Goal: Task Accomplishment & Management: Manage account settings

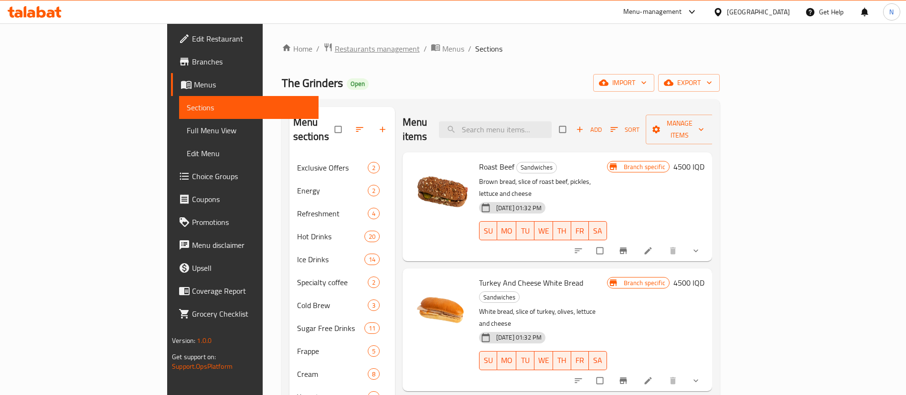
click at [335, 47] on span "Restaurants management" at bounding box center [377, 48] width 85 height 11
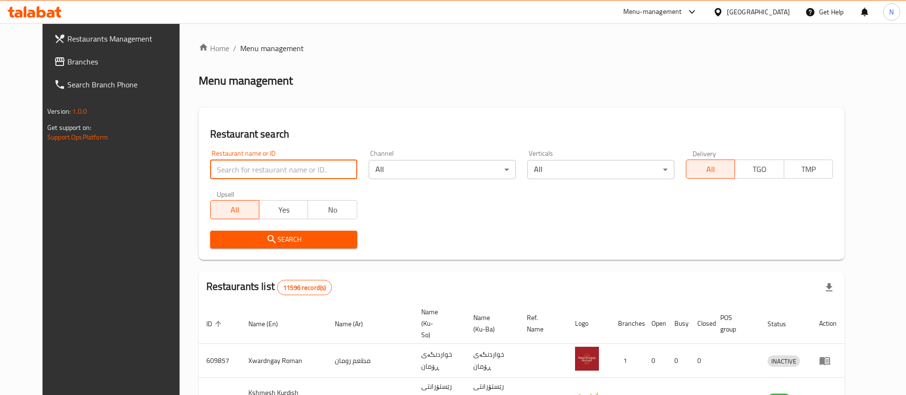
click at [252, 168] on input "search" at bounding box center [283, 169] width 147 height 19
type input "malak al"
click button "Search" at bounding box center [283, 240] width 147 height 18
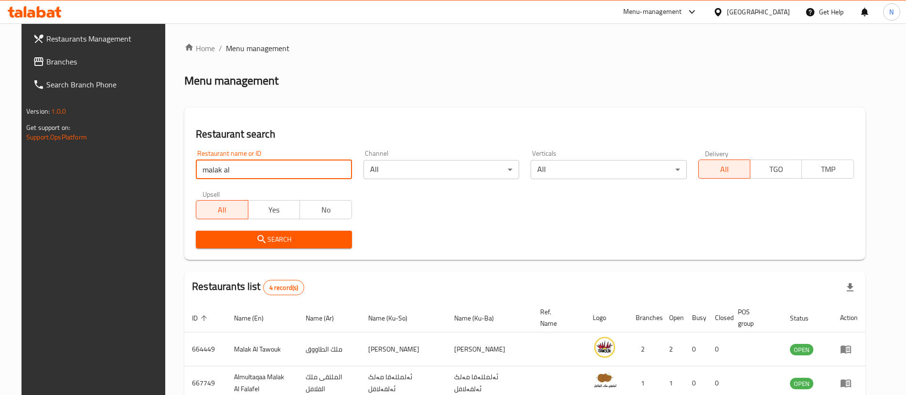
scroll to position [116, 0]
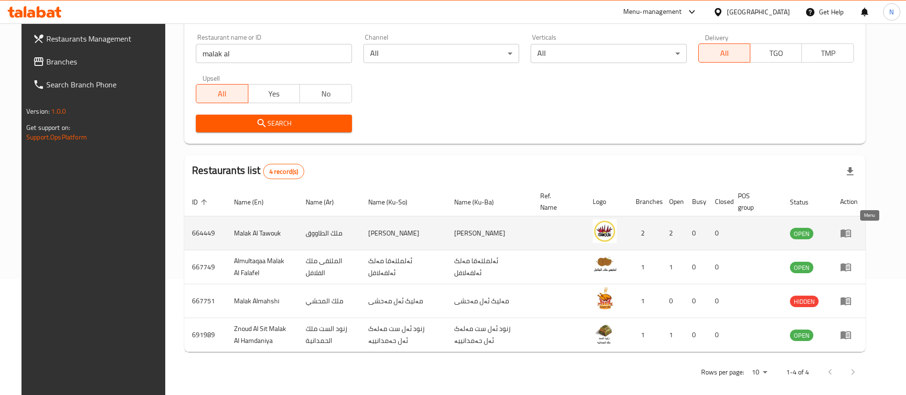
click at [852, 234] on icon "enhanced table" at bounding box center [845, 232] width 11 height 11
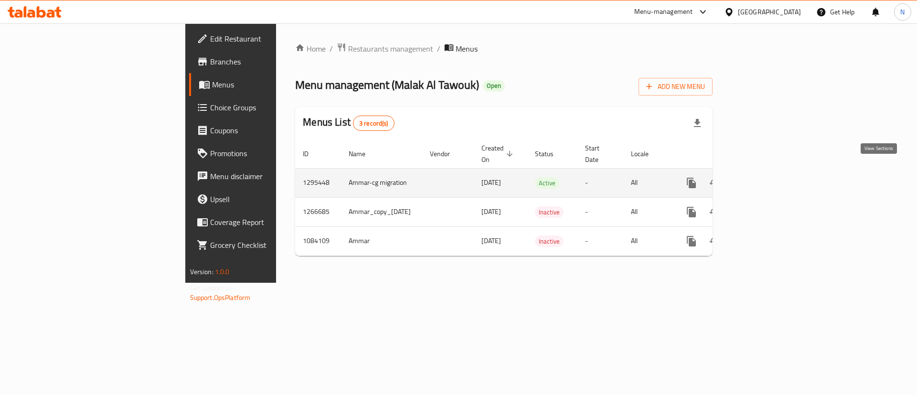
click at [772, 171] on link "enhanced table" at bounding box center [760, 182] width 23 height 23
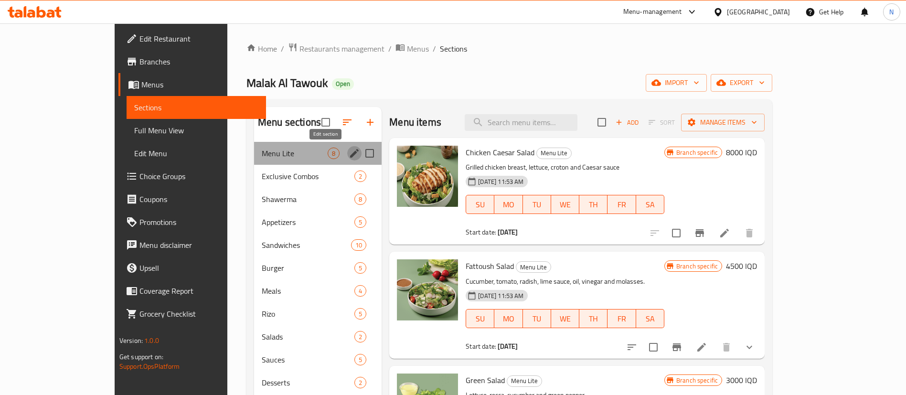
click at [350, 154] on icon "edit" at bounding box center [354, 153] width 9 height 9
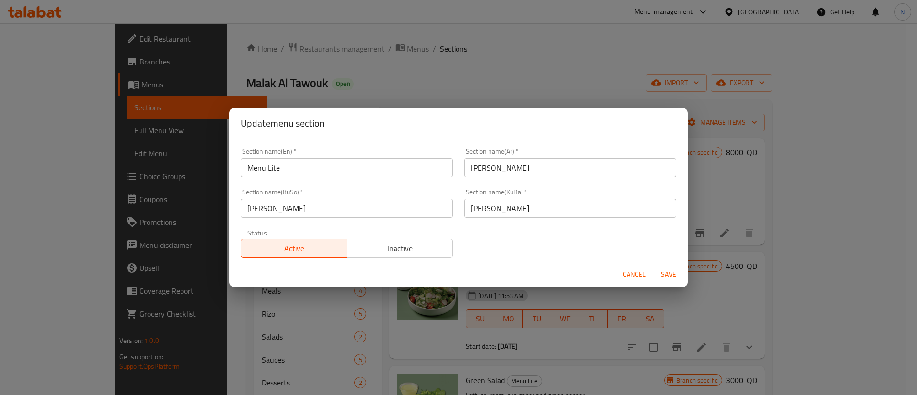
click at [377, 256] on button "Inactive" at bounding box center [400, 248] width 107 height 19
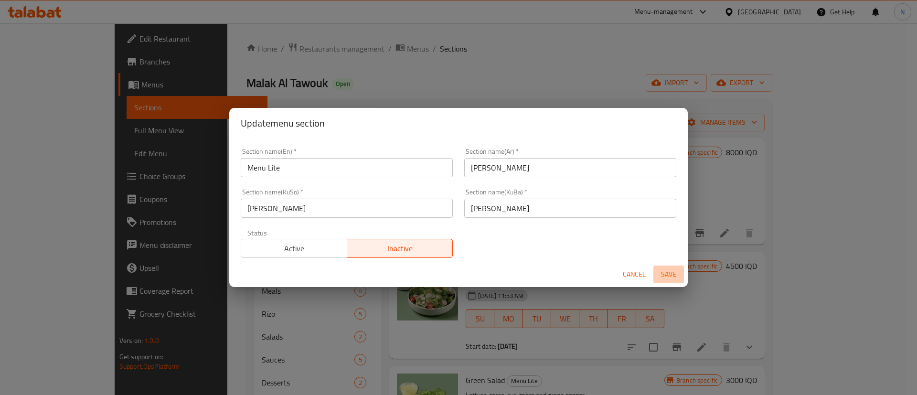
click at [667, 271] on span "Save" at bounding box center [668, 274] width 23 height 12
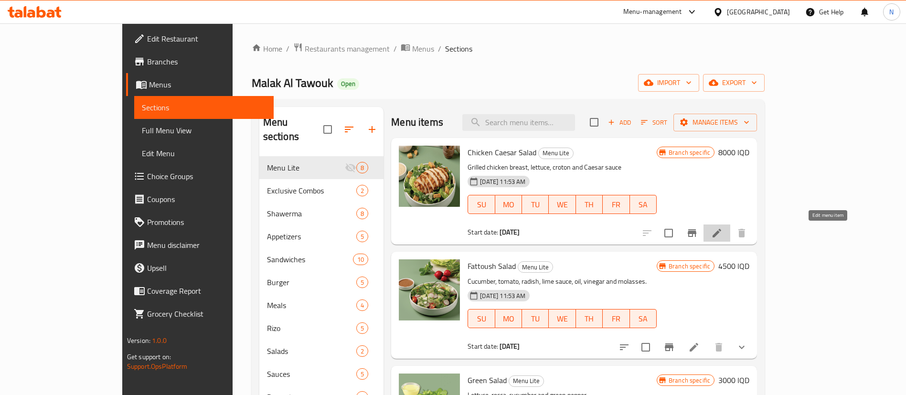
click at [723, 234] on icon at bounding box center [716, 232] width 11 height 11
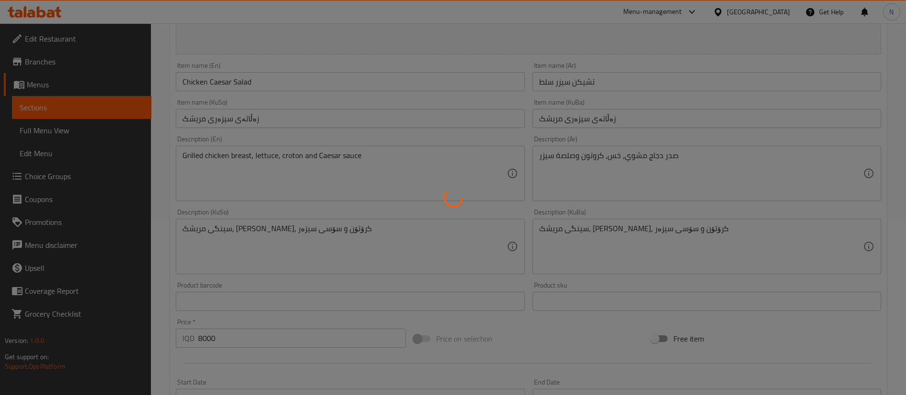
scroll to position [404, 0]
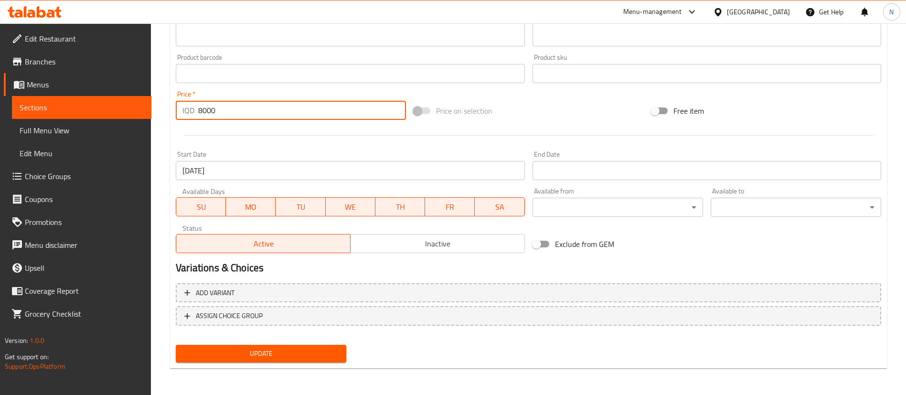
click at [224, 116] on input "8000" at bounding box center [302, 110] width 208 height 19
drag, startPoint x: 224, startPoint y: 116, endPoint x: 167, endPoint y: 104, distance: 58.5
click at [167, 104] on div "Home / Restaurants management / Menus / Sections / item / update Menu Lite sect…" at bounding box center [528, 7] width 755 height 775
type input "8500"
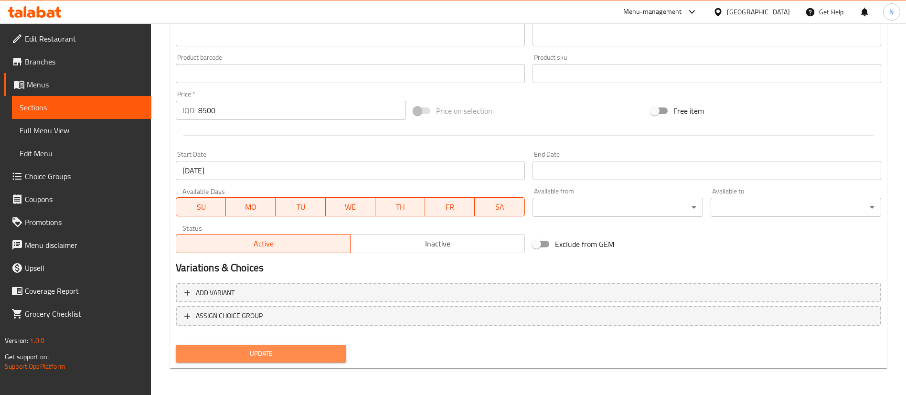
click at [242, 349] on span "Update" at bounding box center [260, 354] width 155 height 12
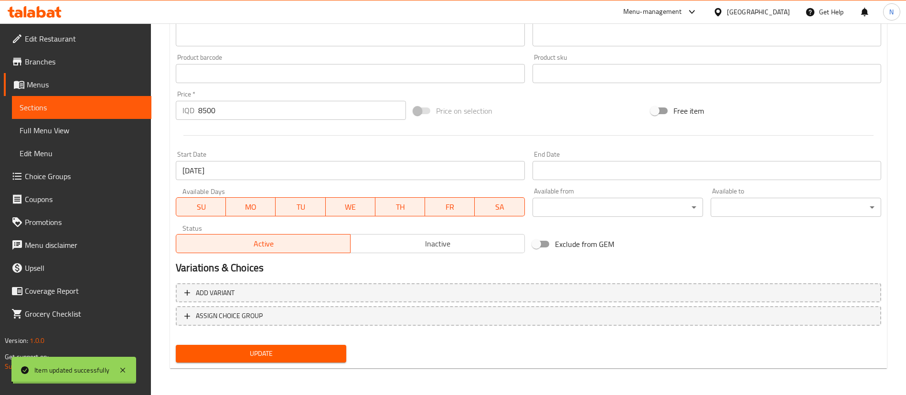
scroll to position [0, 0]
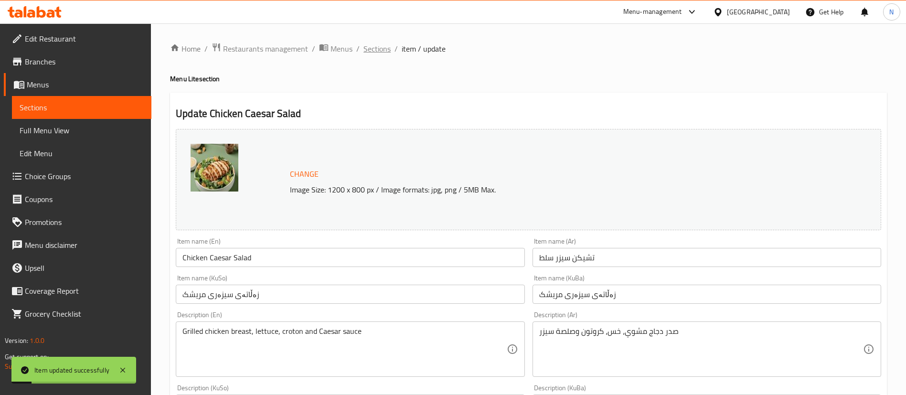
click at [385, 50] on span "Sections" at bounding box center [376, 48] width 27 height 11
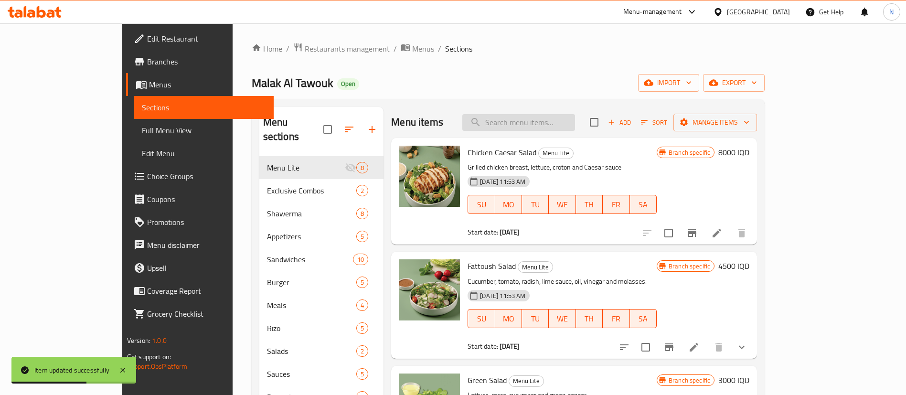
click at [545, 118] on input "search" at bounding box center [518, 122] width 113 height 17
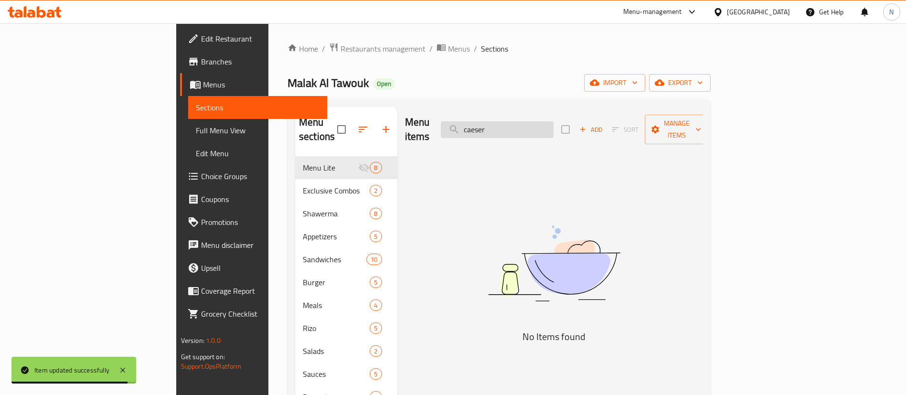
type input "caeser"
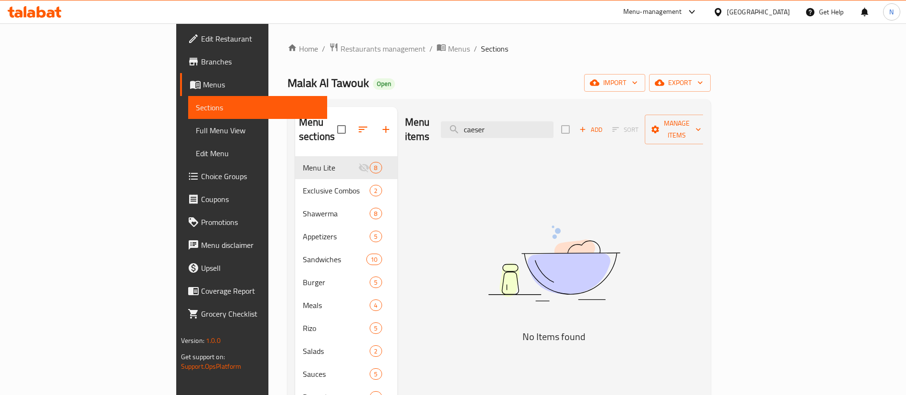
drag, startPoint x: 561, startPoint y: 121, endPoint x: 480, endPoint y: 123, distance: 80.7
click at [480, 123] on div "Menu items caeser Add Sort Manage items" at bounding box center [554, 129] width 298 height 45
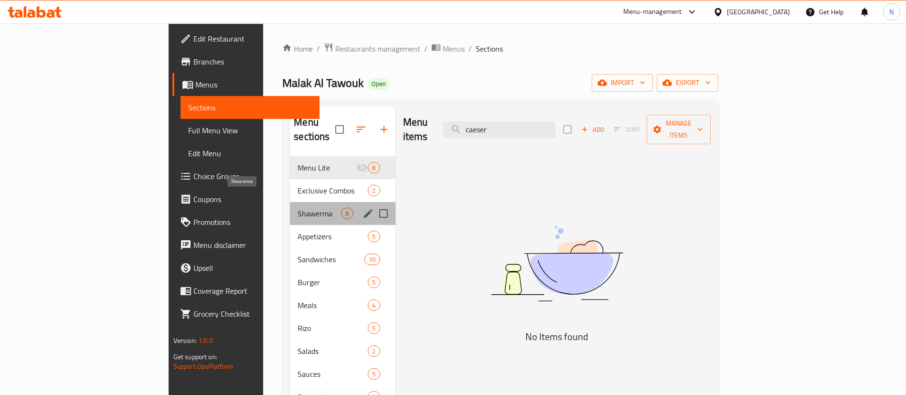
click at [298, 208] on span "Shawerma" at bounding box center [319, 213] width 43 height 11
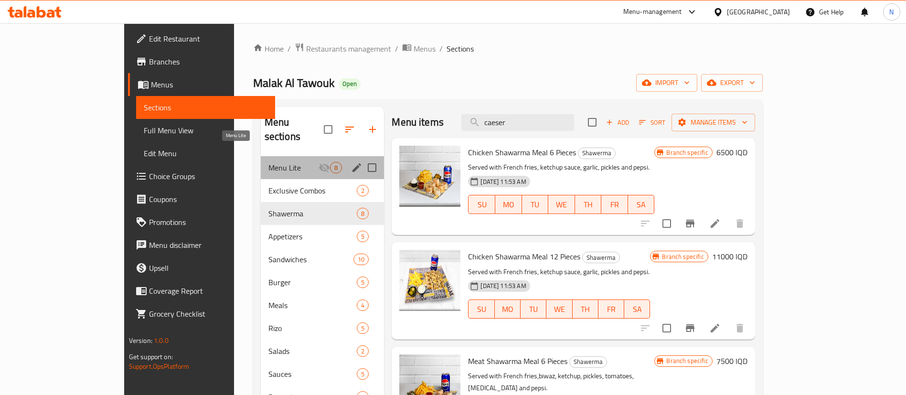
click at [268, 162] on span "Menu Lite" at bounding box center [293, 167] width 51 height 11
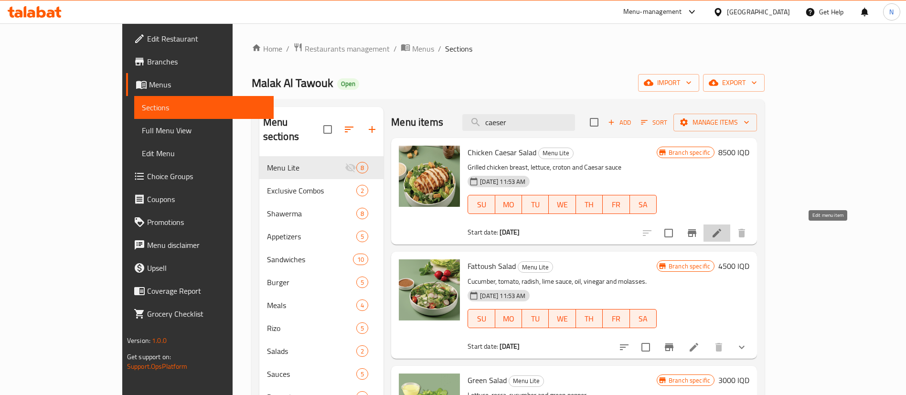
click at [723, 228] on icon at bounding box center [716, 232] width 11 height 11
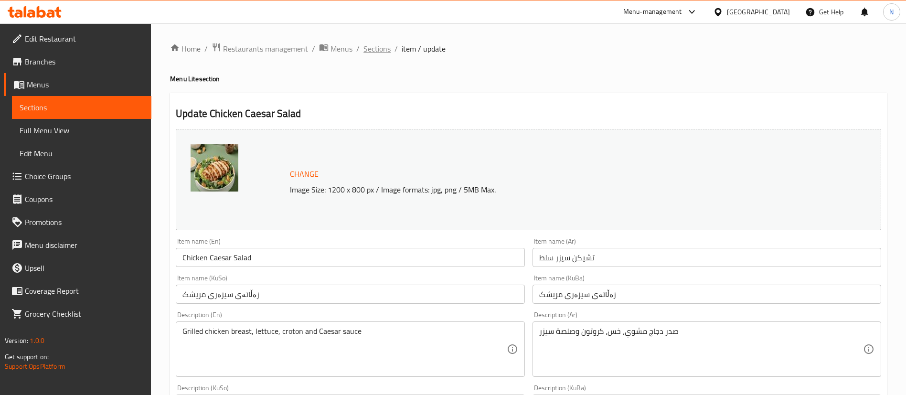
click at [383, 45] on span "Sections" at bounding box center [376, 48] width 27 height 11
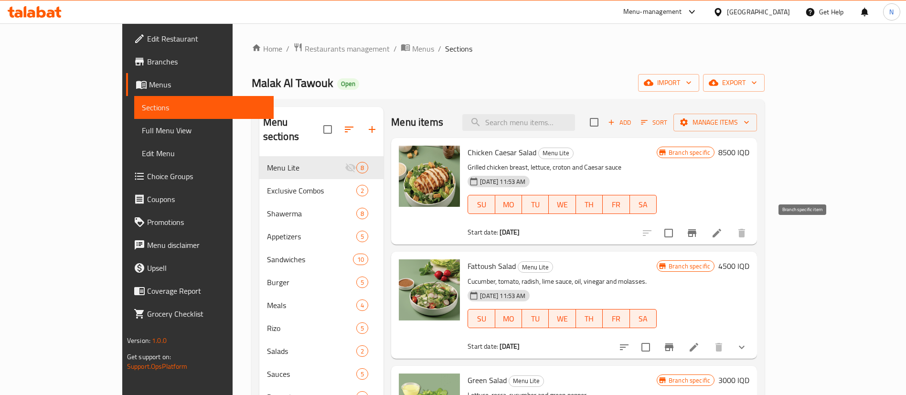
click at [696, 231] on icon "Branch-specific-item" at bounding box center [692, 233] width 9 height 8
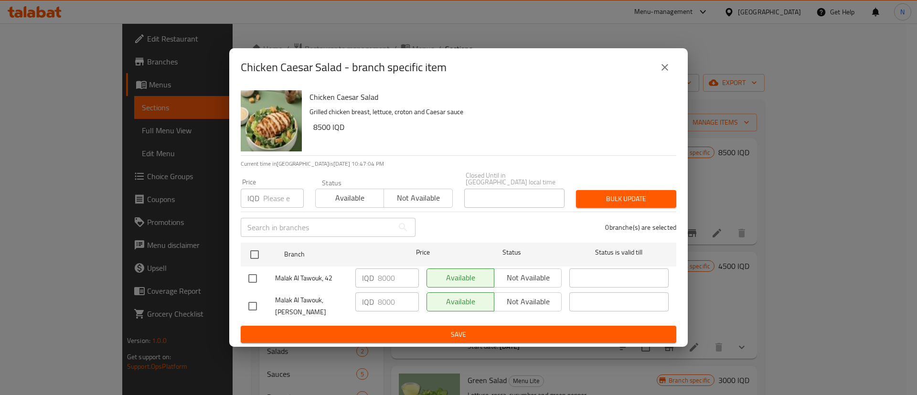
click at [253, 272] on input "checkbox" at bounding box center [253, 278] width 20 height 20
checkbox input "true"
click at [253, 297] on input "checkbox" at bounding box center [253, 306] width 20 height 20
checkbox input "true"
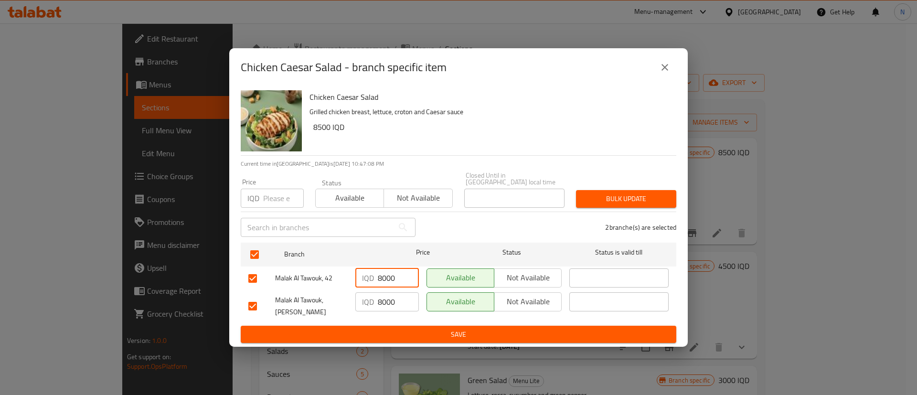
click at [383, 275] on input "8000" at bounding box center [398, 277] width 41 height 19
type input "8500"
click at [381, 294] on input "8000" at bounding box center [398, 301] width 41 height 19
type input "8500"
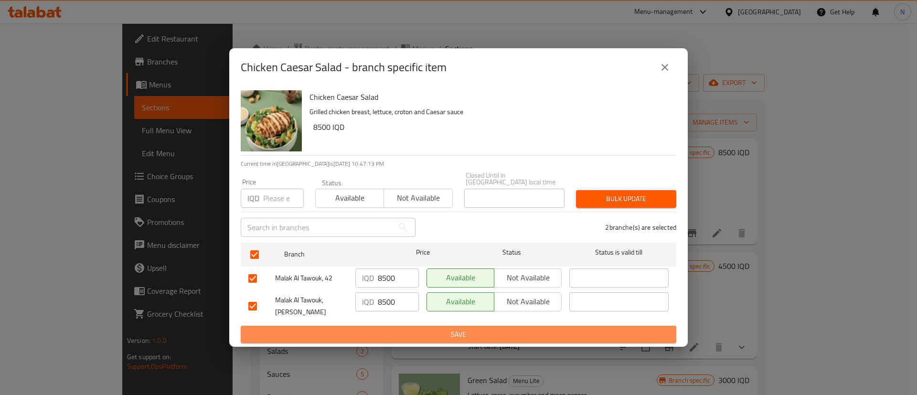
click at [398, 329] on span "Save" at bounding box center [458, 335] width 420 height 12
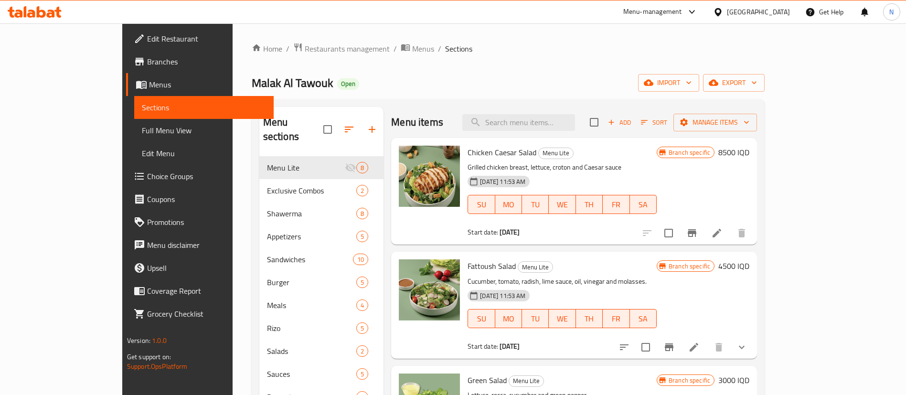
click at [681, 222] on button "Branch-specific-item" at bounding box center [692, 233] width 23 height 23
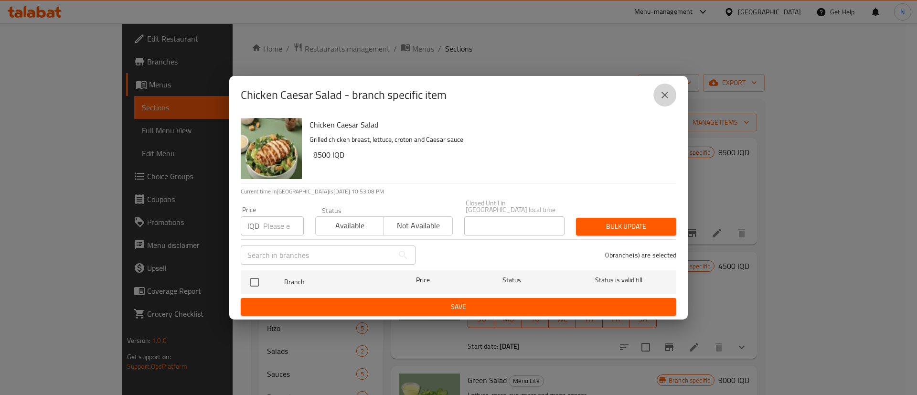
click at [672, 96] on button "close" at bounding box center [664, 95] width 23 height 23
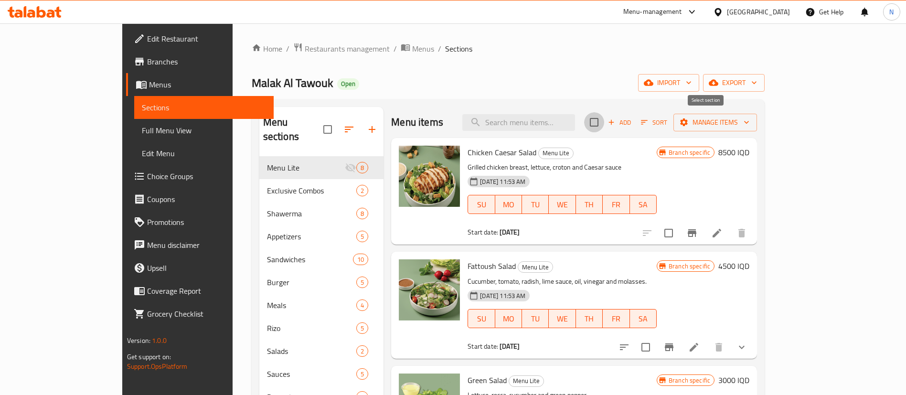
click at [604, 124] on input "checkbox" at bounding box center [594, 122] width 20 height 20
checkbox input "true"
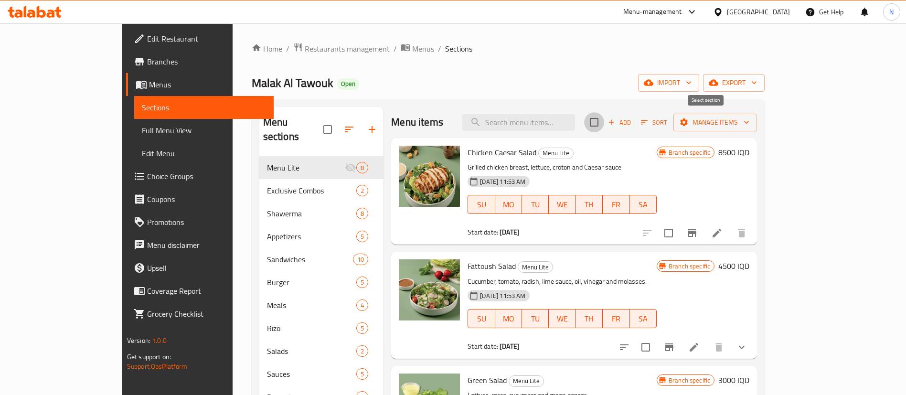
checkbox input "true"
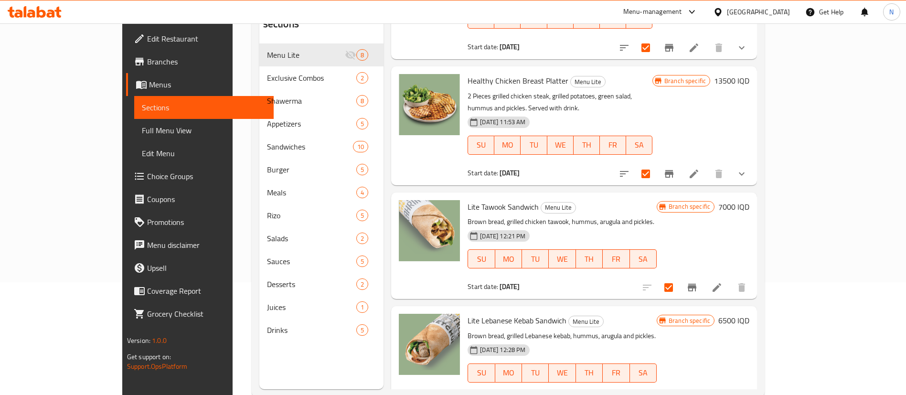
scroll to position [113, 0]
click at [679, 277] on input "checkbox" at bounding box center [669, 287] width 20 height 20
checkbox input "false"
click at [679, 391] on input "checkbox" at bounding box center [669, 401] width 20 height 20
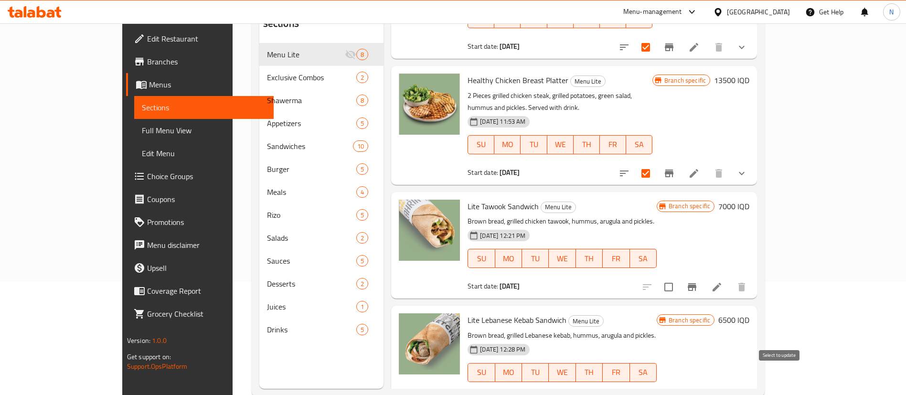
checkbox input "false"
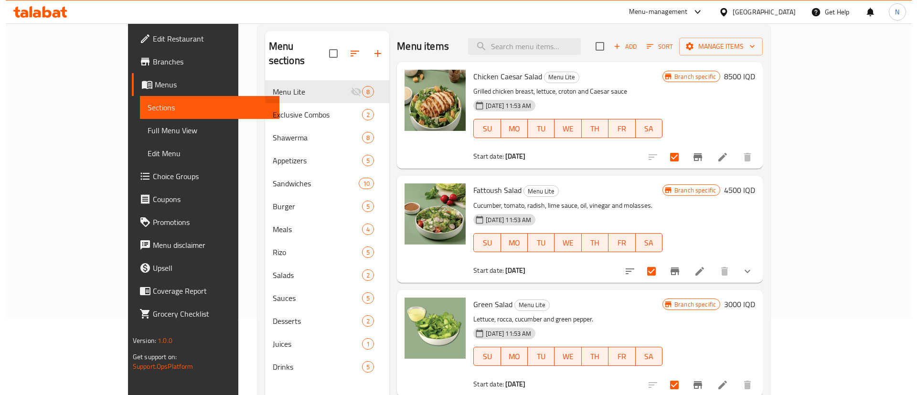
scroll to position [0, 0]
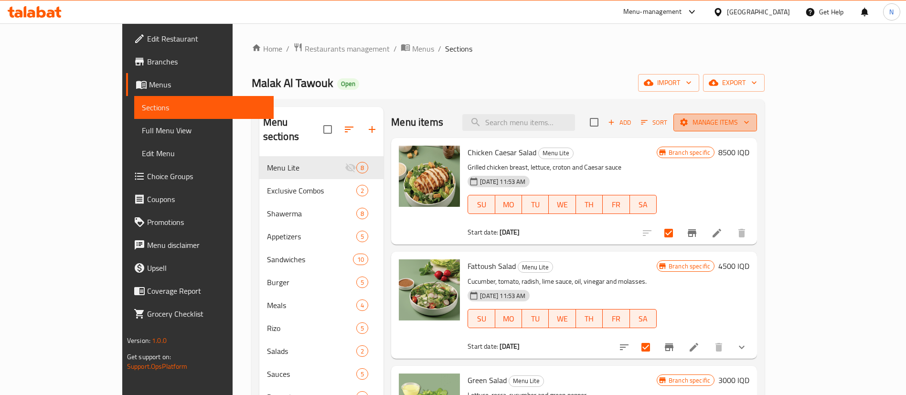
click at [749, 122] on span "Manage items" at bounding box center [715, 123] width 68 height 12
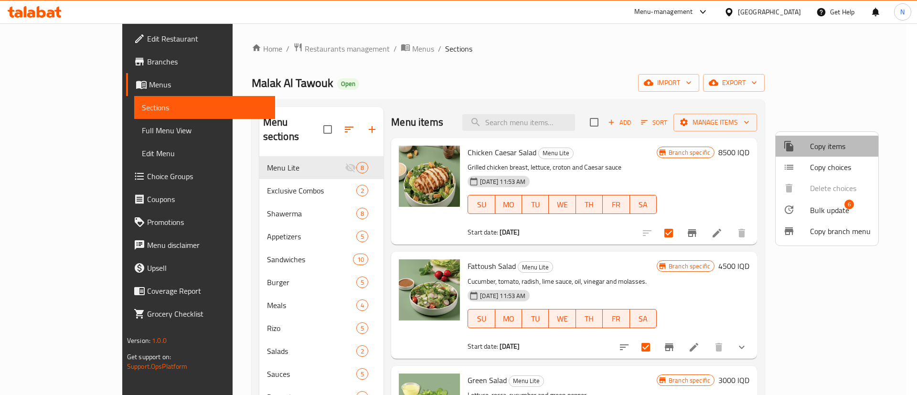
click at [824, 147] on span "Copy items" at bounding box center [840, 145] width 61 height 11
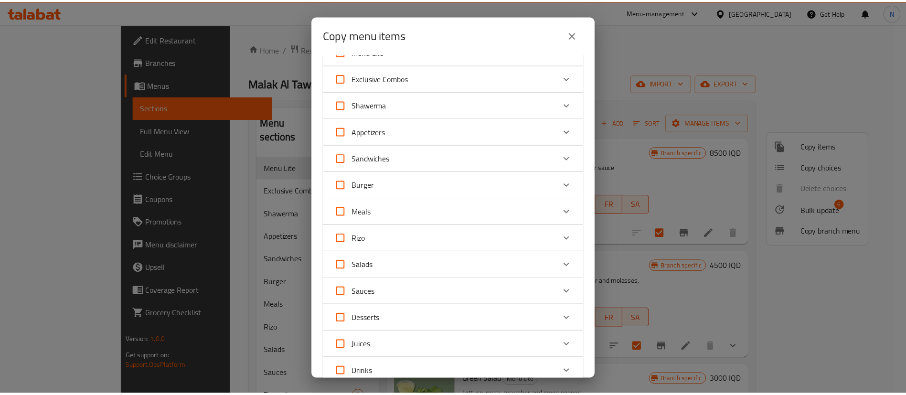
scroll to position [45, 0]
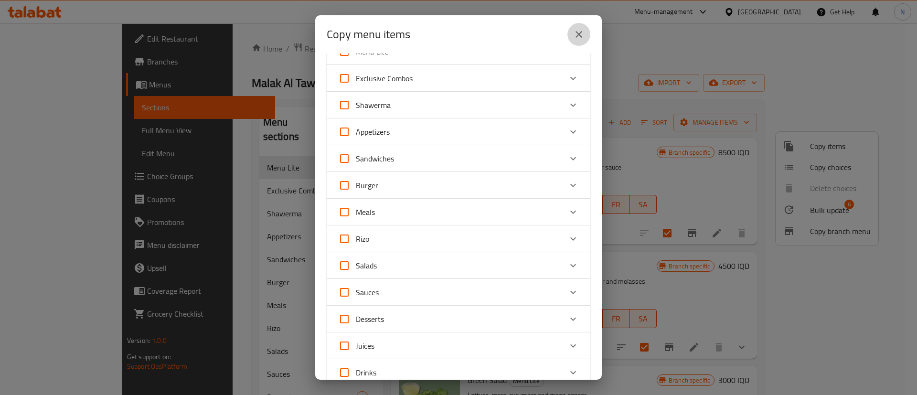
click at [575, 32] on icon "close" at bounding box center [578, 34] width 11 height 11
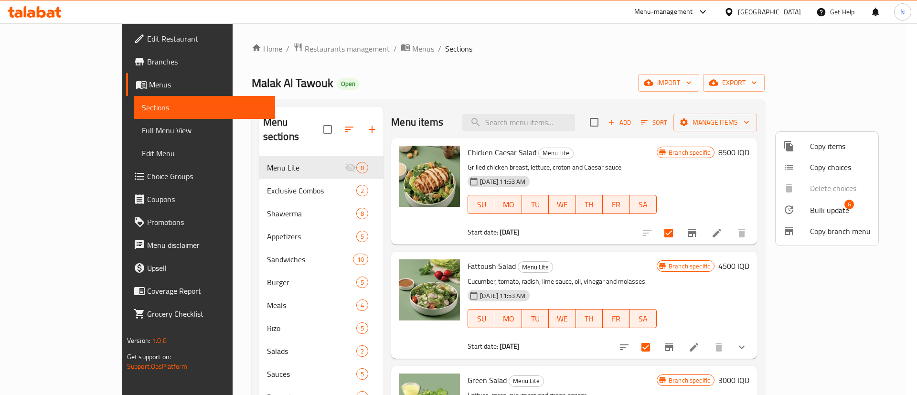
click at [703, 64] on div at bounding box center [458, 197] width 917 height 395
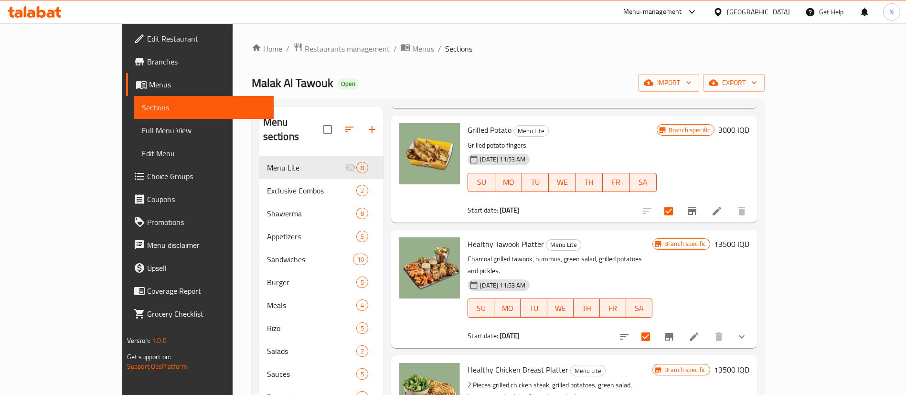
scroll to position [365, 0]
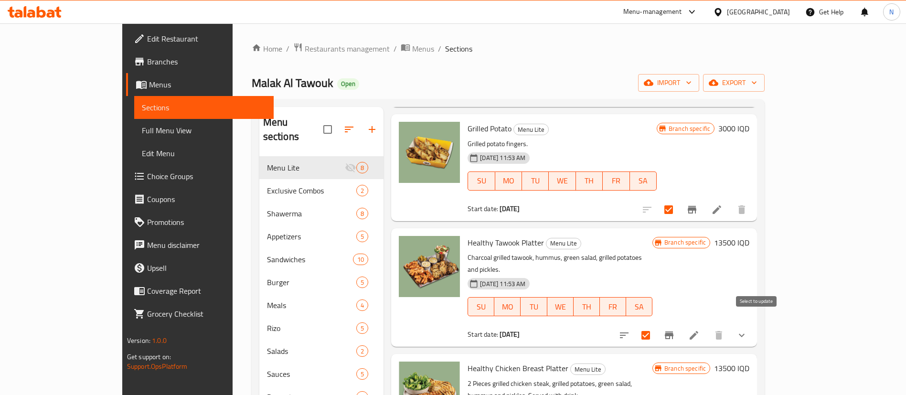
click at [656, 325] on input "checkbox" at bounding box center [646, 335] width 20 height 20
checkbox input "false"
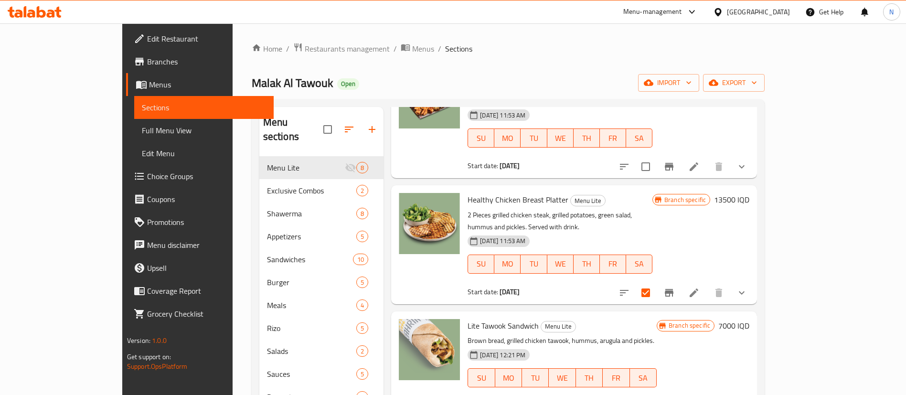
scroll to position [533, 0]
click at [656, 284] on input "checkbox" at bounding box center [646, 294] width 20 height 20
checkbox input "false"
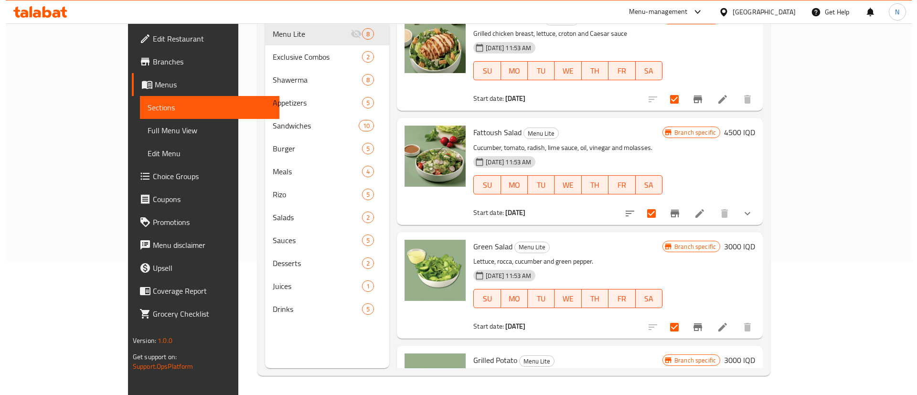
scroll to position [0, 0]
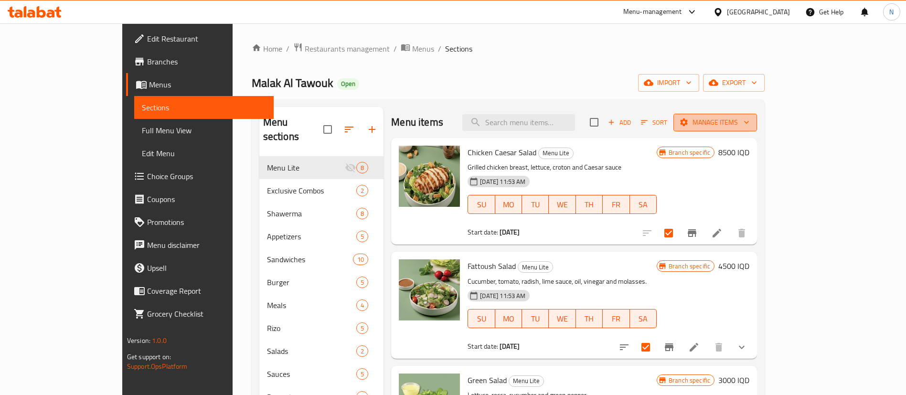
click at [749, 122] on span "Manage items" at bounding box center [715, 123] width 68 height 12
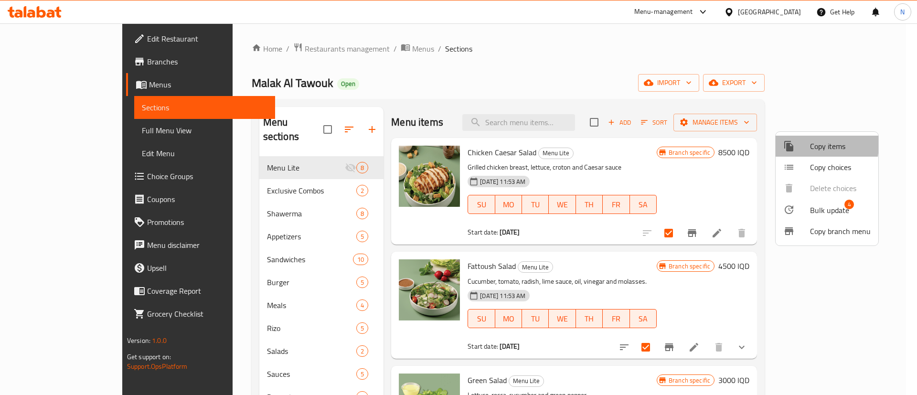
click at [789, 144] on icon at bounding box center [788, 146] width 9 height 11
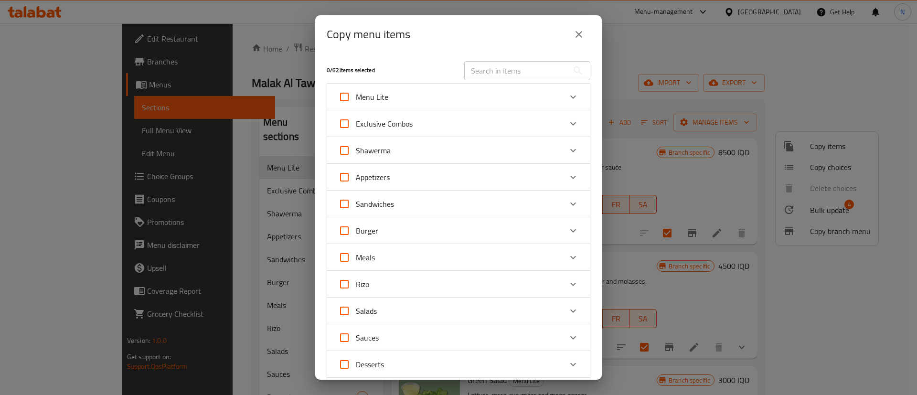
click at [420, 312] on div "Salads" at bounding box center [450, 310] width 224 height 23
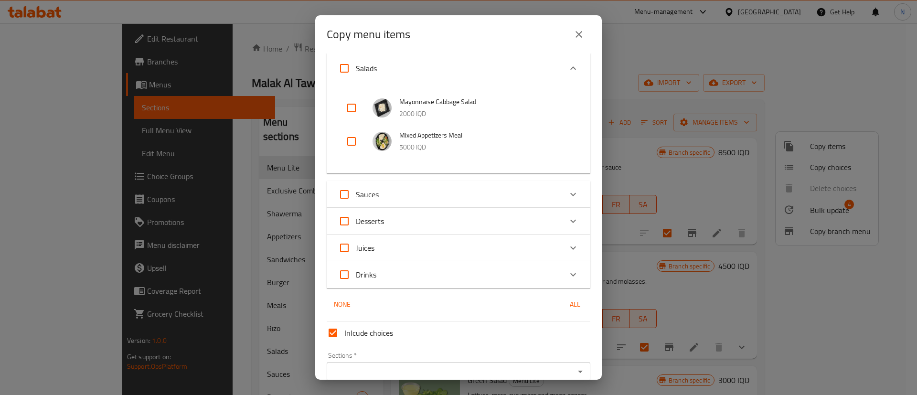
scroll to position [298, 0]
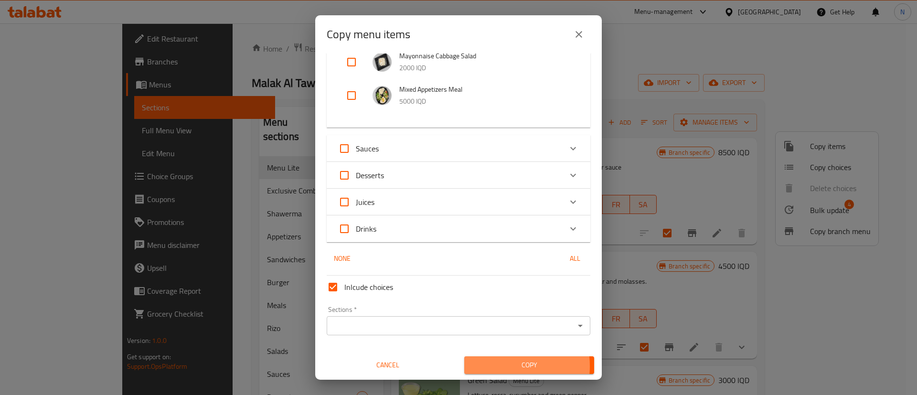
click at [505, 366] on span "Copy" at bounding box center [529, 365] width 115 height 12
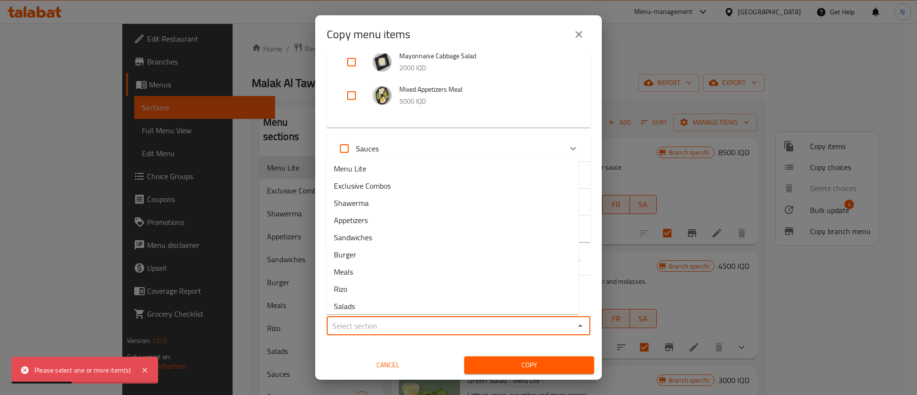
click at [354, 322] on input "Sections   *" at bounding box center [451, 325] width 242 height 13
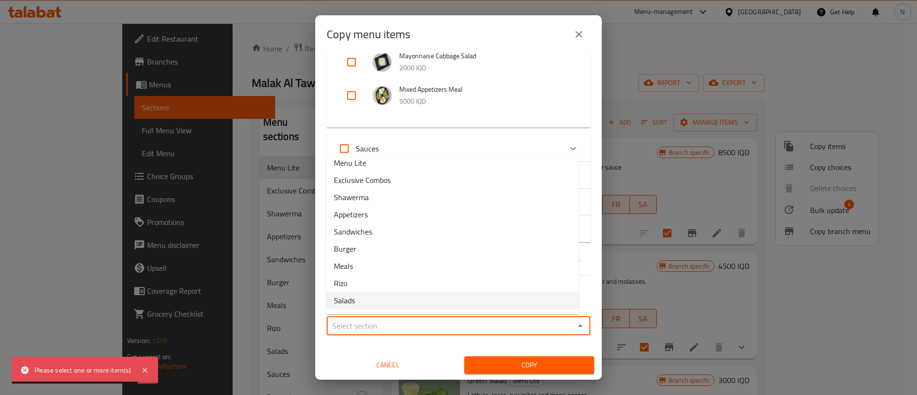
click at [361, 300] on li "Salads" at bounding box center [452, 300] width 253 height 17
type input "Salads"
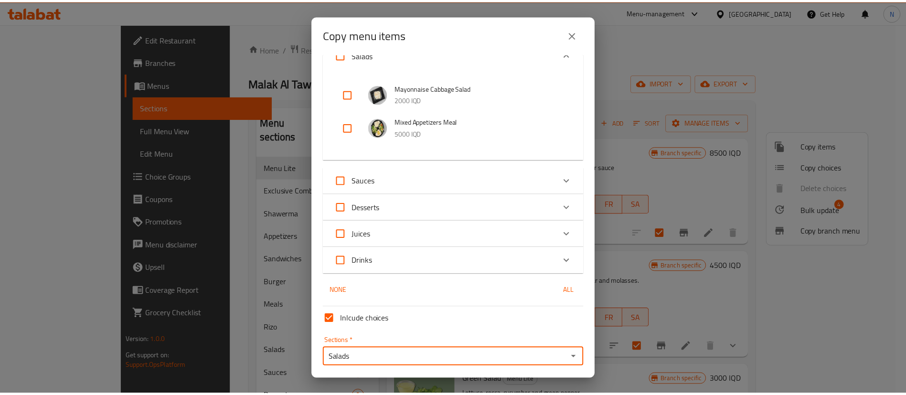
scroll to position [298, 0]
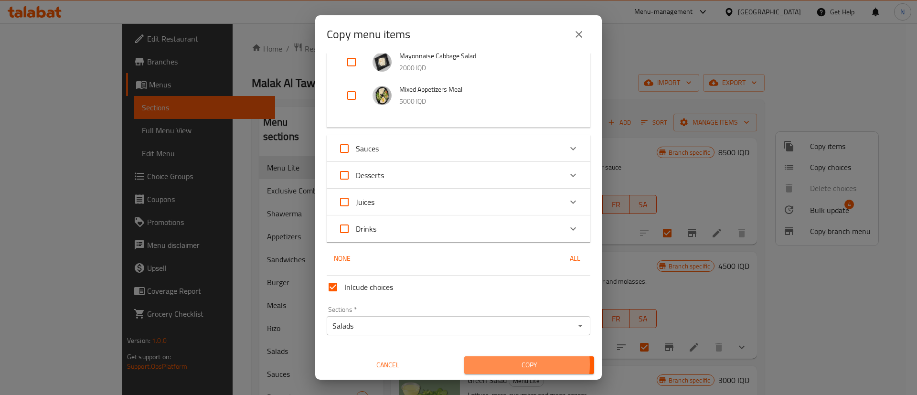
click at [487, 364] on span "Copy" at bounding box center [529, 365] width 115 height 12
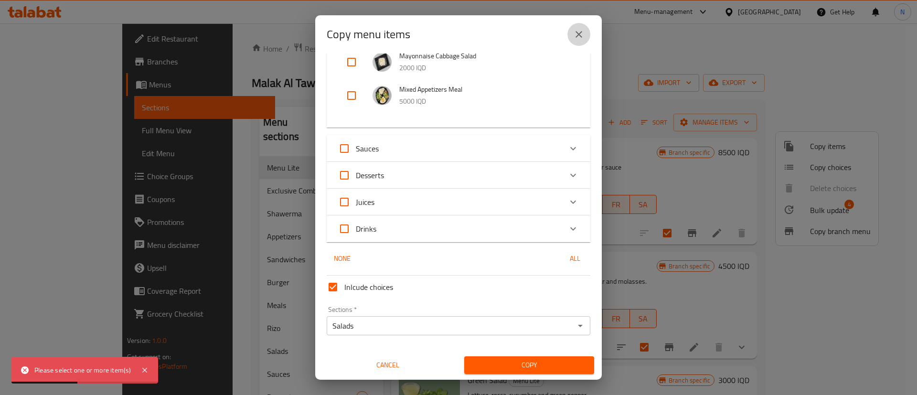
click at [578, 35] on icon "close" at bounding box center [578, 34] width 11 height 11
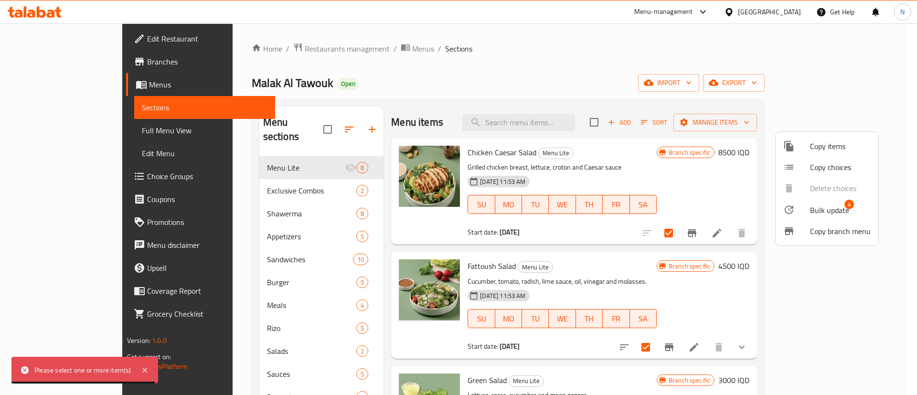
click at [656, 110] on div at bounding box center [458, 197] width 917 height 395
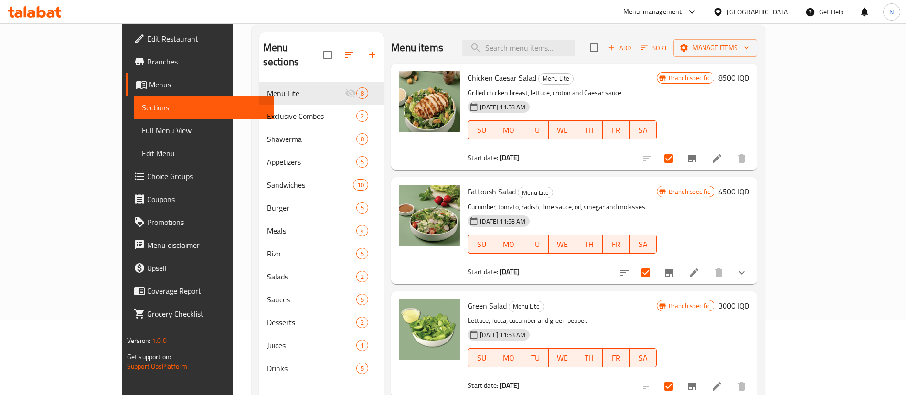
scroll to position [0, 0]
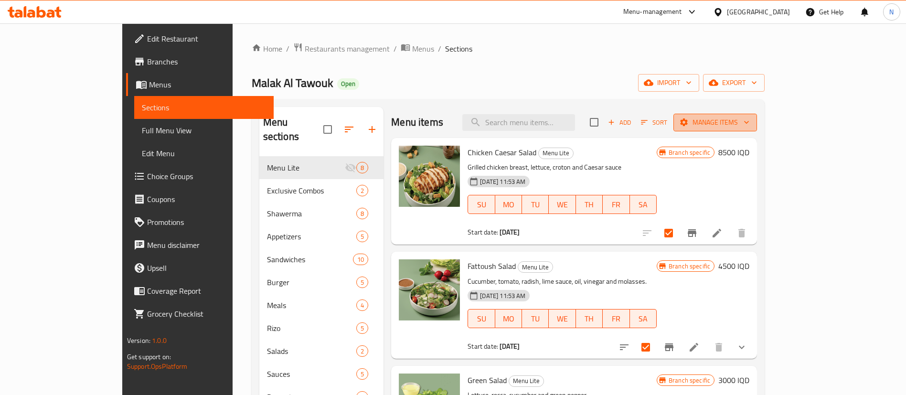
click at [749, 119] on span "Manage items" at bounding box center [715, 123] width 68 height 12
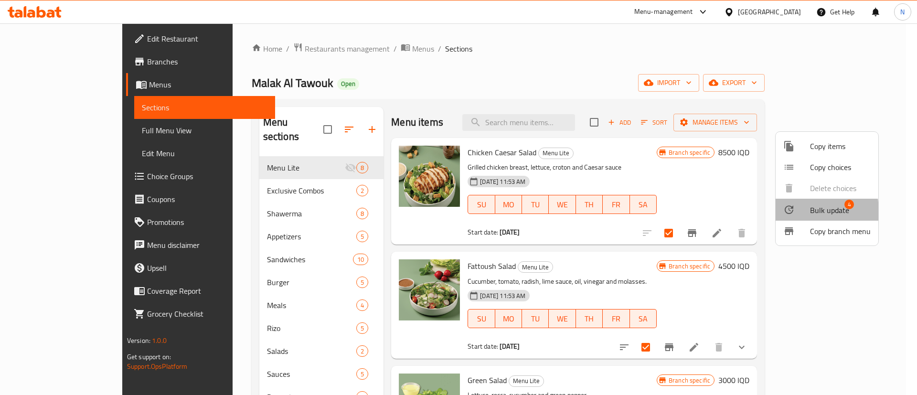
click at [788, 212] on icon at bounding box center [788, 209] width 11 height 11
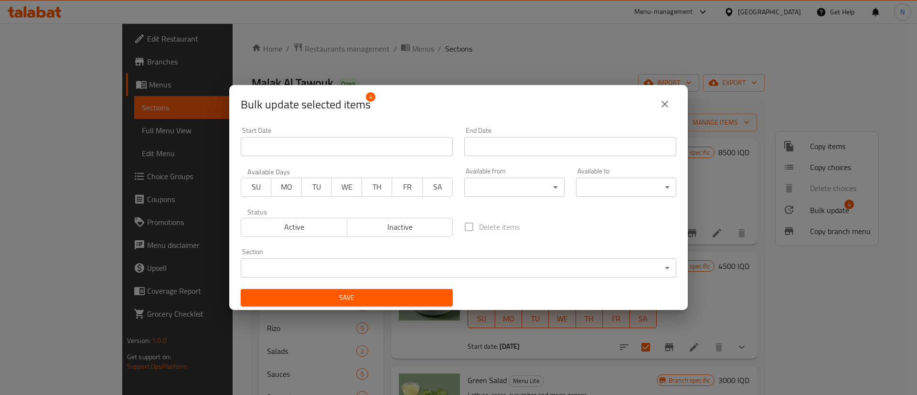
click at [315, 257] on div "Section ​ ​" at bounding box center [459, 262] width 436 height 29
click at [307, 266] on body "​ Menu-management Iraq Get Help N Edit Restaurant Branches Menus Sections Full …" at bounding box center [458, 209] width 917 height 372
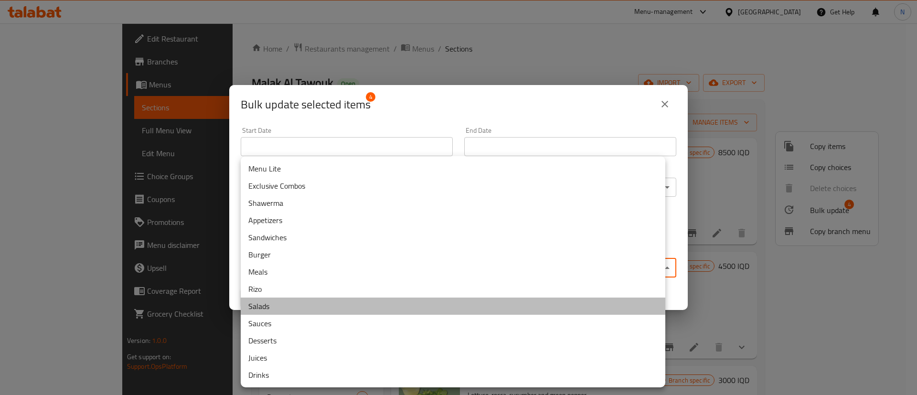
click at [283, 303] on li "Salads" at bounding box center [453, 306] width 425 height 17
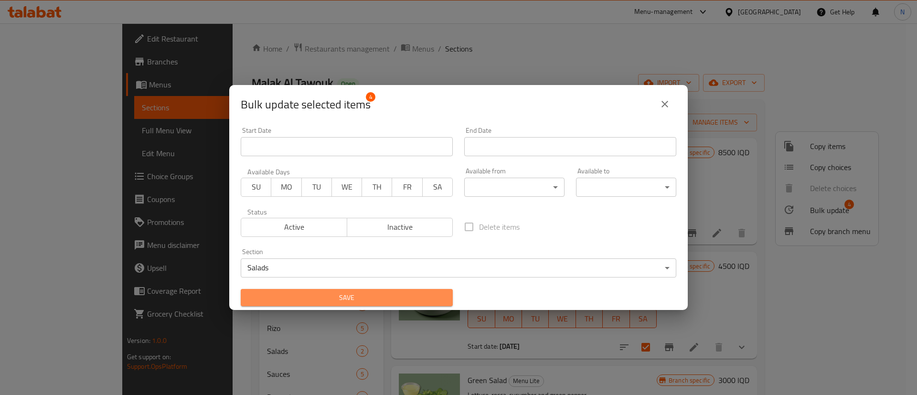
click at [359, 294] on span "Save" at bounding box center [346, 298] width 197 height 12
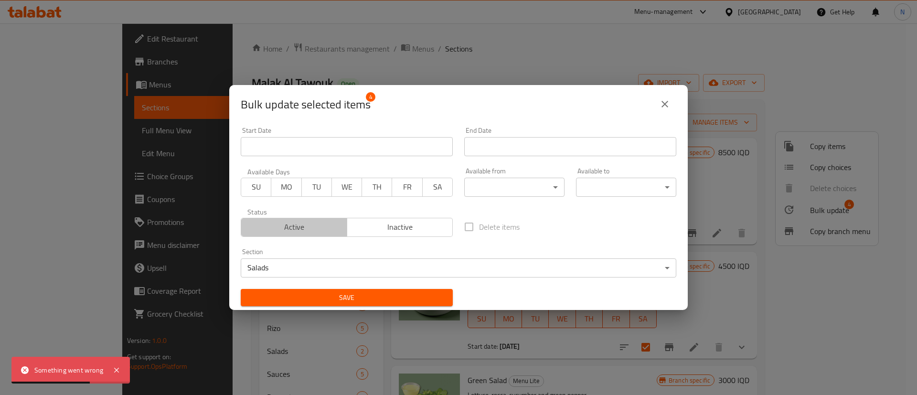
click at [322, 224] on span "Active" at bounding box center [294, 227] width 98 height 14
click at [329, 298] on span "Save" at bounding box center [346, 298] width 197 height 12
click at [669, 103] on icon "close" at bounding box center [664, 103] width 11 height 11
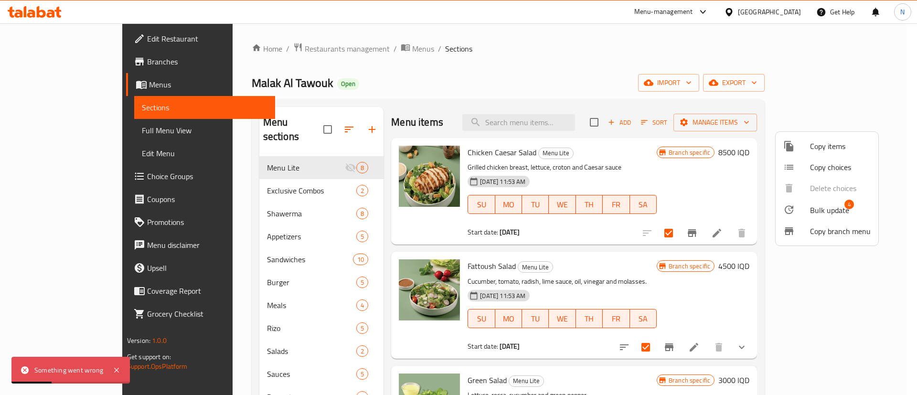
click at [516, 36] on div at bounding box center [458, 197] width 917 height 395
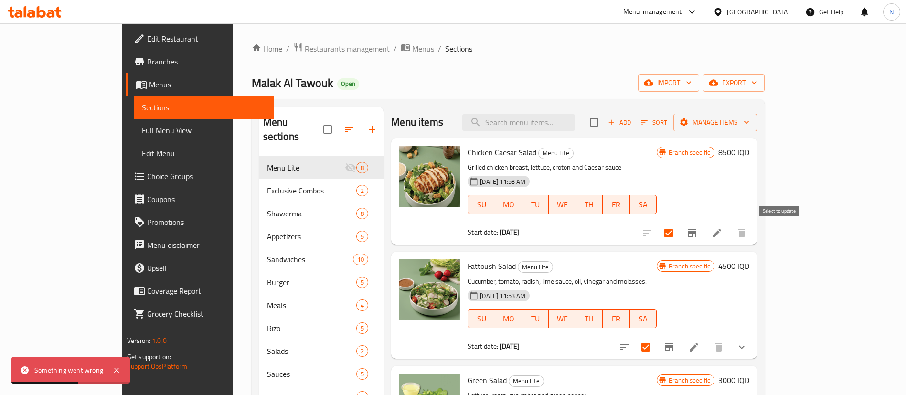
click at [679, 234] on input "checkbox" at bounding box center [669, 233] width 20 height 20
checkbox input "false"
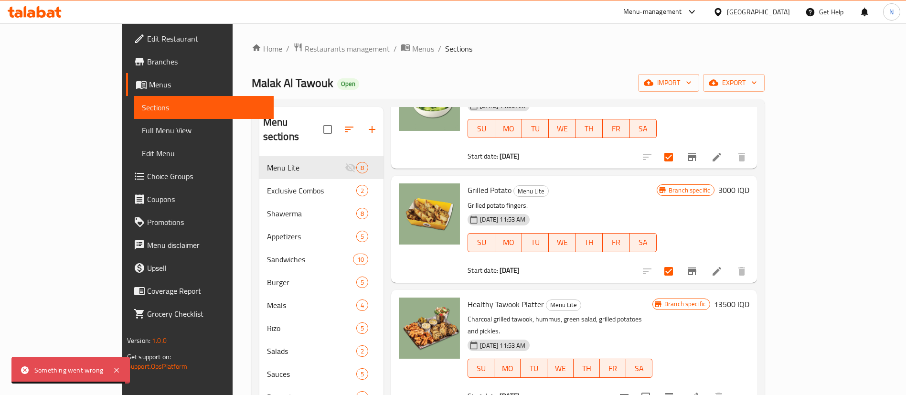
scroll to position [304, 0]
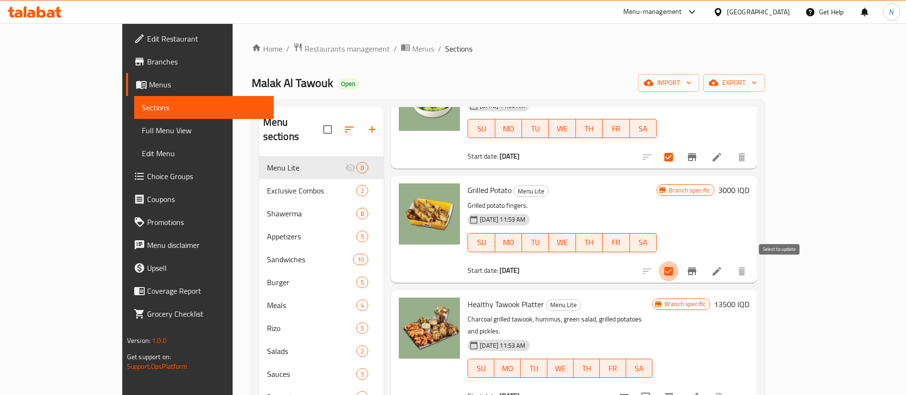
click at [679, 275] on input "checkbox" at bounding box center [669, 271] width 20 height 20
checkbox input "false"
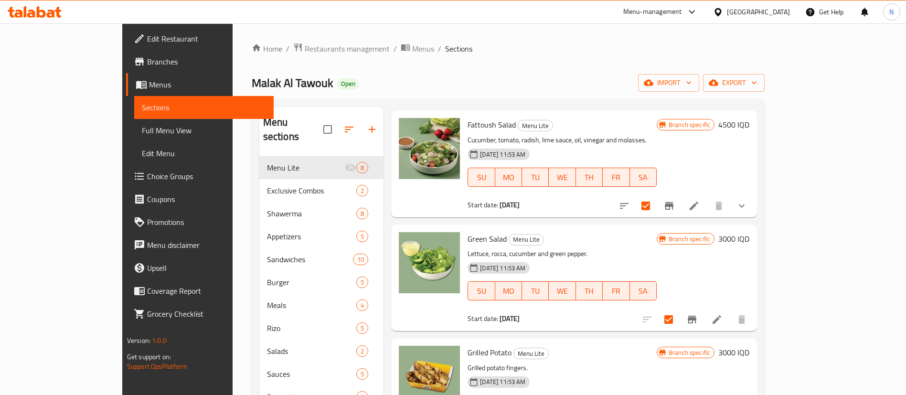
scroll to position [140, 0]
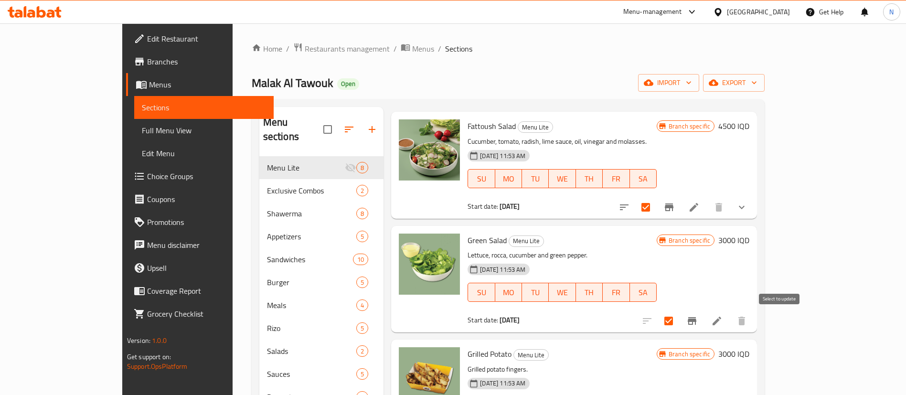
click at [679, 315] on input "checkbox" at bounding box center [669, 321] width 20 height 20
checkbox input "false"
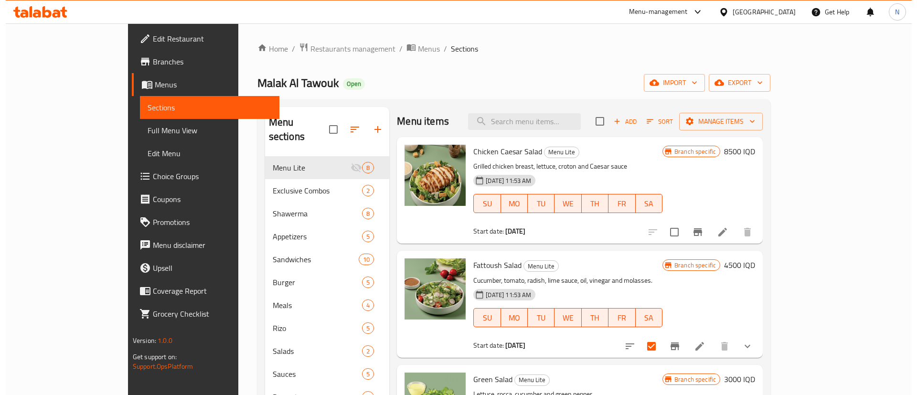
scroll to position [0, 0]
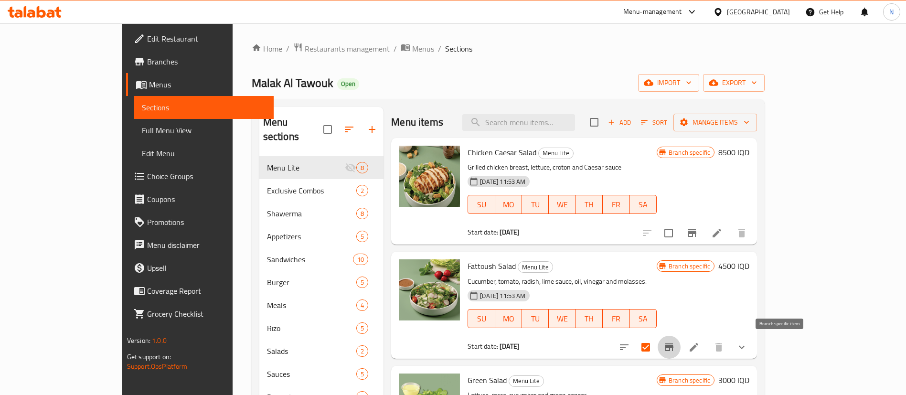
click at [673, 348] on icon "Branch-specific-item" at bounding box center [669, 347] width 9 height 8
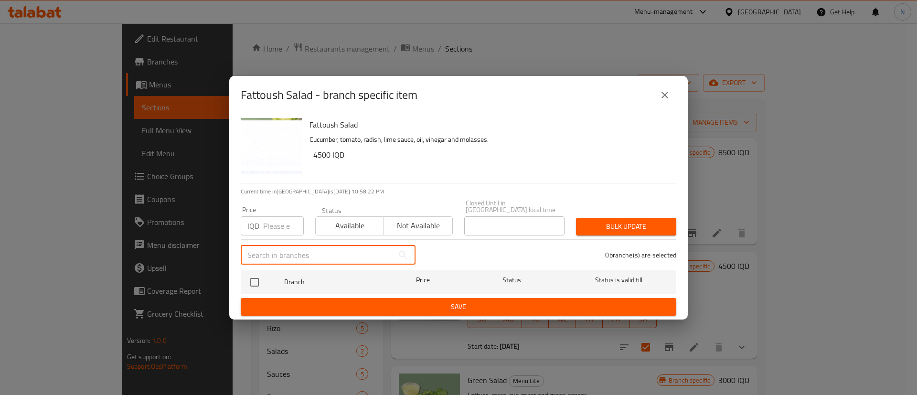
click at [315, 247] on input "text" at bounding box center [317, 254] width 153 height 19
click at [273, 253] on input "text" at bounding box center [317, 254] width 153 height 19
click at [409, 183] on div "Fattoush Salad Cucumber, tomato, radish, lime sauce, oil, vinegar and molasses.…" at bounding box center [489, 148] width 367 height 69
click at [607, 221] on span "Bulk update" at bounding box center [626, 227] width 85 height 12
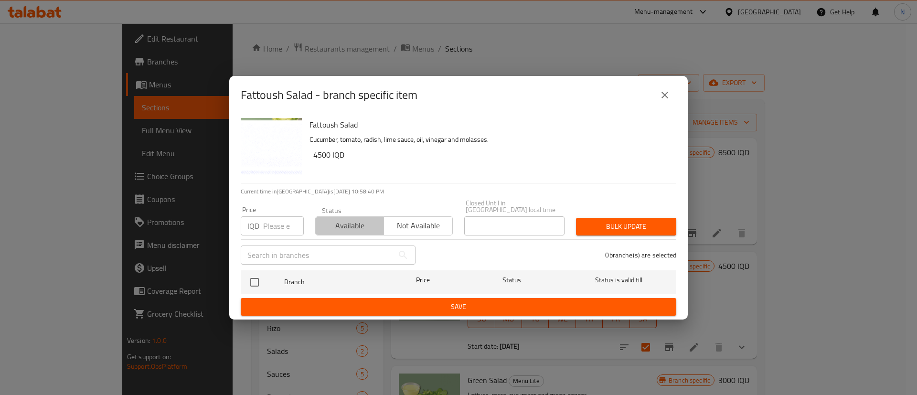
click at [340, 222] on span "Available" at bounding box center [350, 226] width 61 height 14
click at [664, 101] on icon "close" at bounding box center [664, 94] width 11 height 11
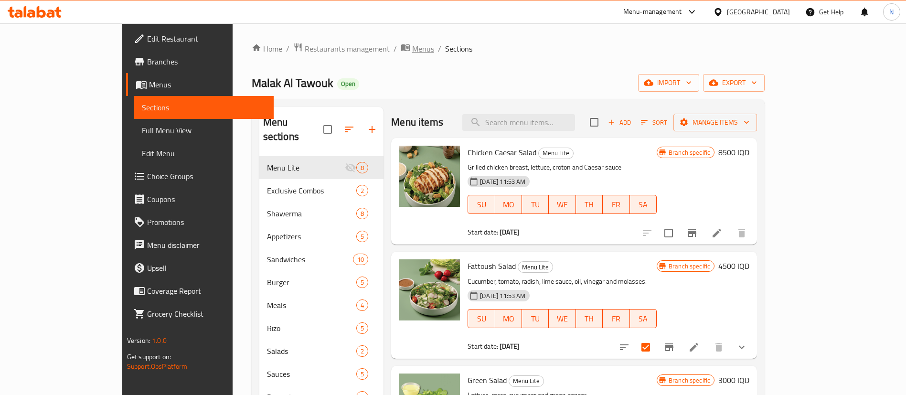
click at [412, 47] on span "Menus" at bounding box center [423, 48] width 22 height 11
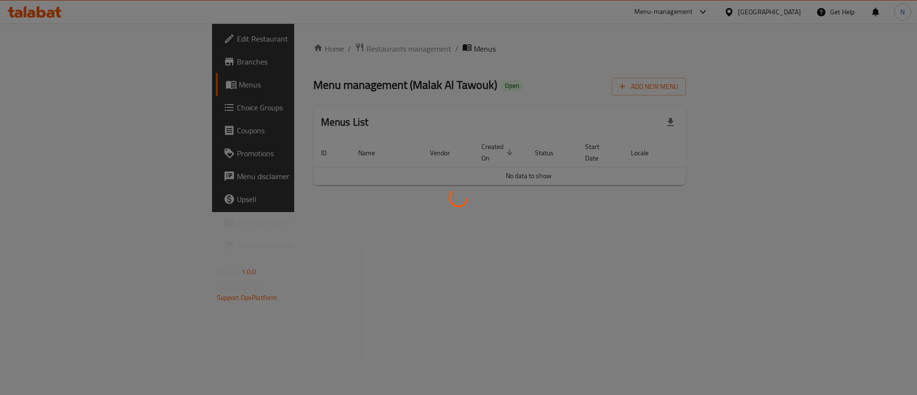
click at [596, 73] on div at bounding box center [458, 197] width 917 height 395
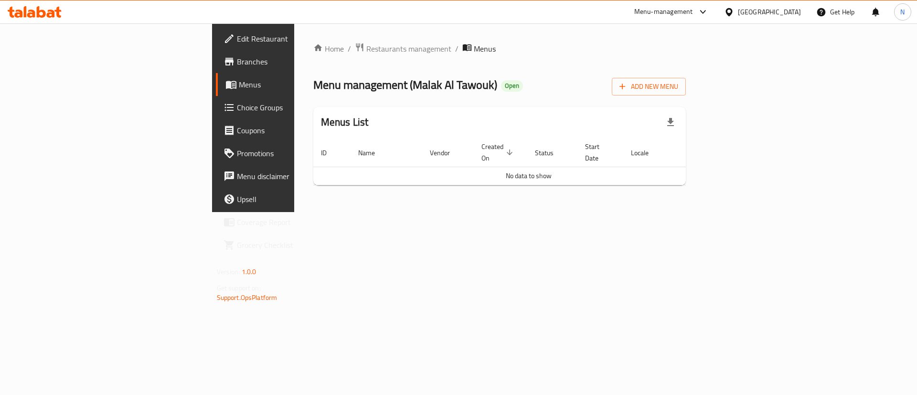
click at [294, 212] on div "Home / Restaurants management / Menus Menu management ( Malak Al Tawouk ) Open …" at bounding box center [499, 117] width 411 height 189
click at [239, 84] on span "Menus" at bounding box center [298, 84] width 119 height 11
click at [239, 88] on span "Menus" at bounding box center [298, 84] width 119 height 11
click at [216, 73] on link "Menus" at bounding box center [290, 84] width 149 height 23
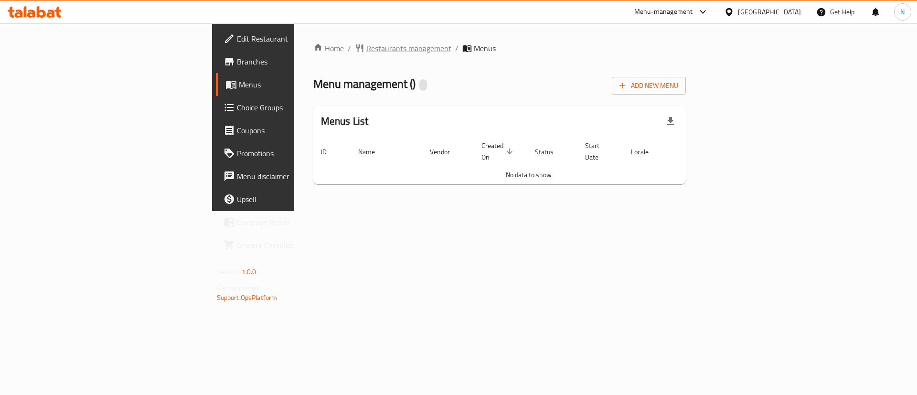
click at [366, 47] on span "Restaurants management" at bounding box center [408, 48] width 85 height 11
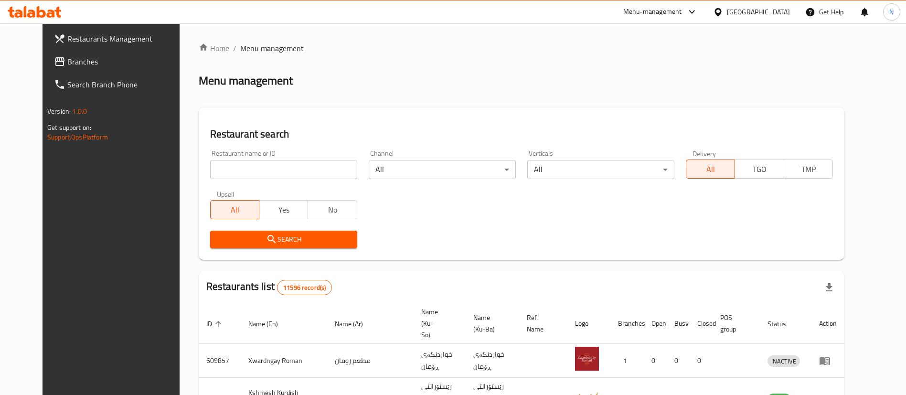
click at [228, 166] on div "Home / Menu management Menu management Restaurant search Restaurant name or ID …" at bounding box center [522, 368] width 646 height 650
click at [228, 166] on input "search" at bounding box center [283, 169] width 147 height 19
type input "malak"
click button "Search" at bounding box center [283, 240] width 147 height 18
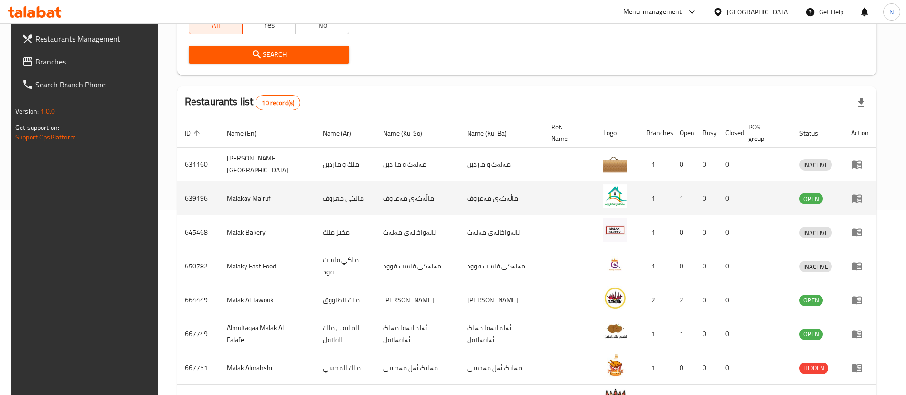
scroll to position [279, 0]
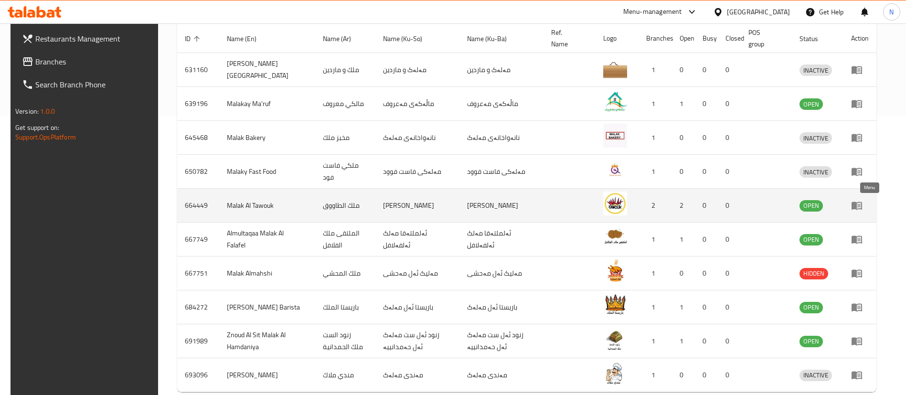
click at [863, 202] on icon "enhanced table" at bounding box center [856, 205] width 11 height 11
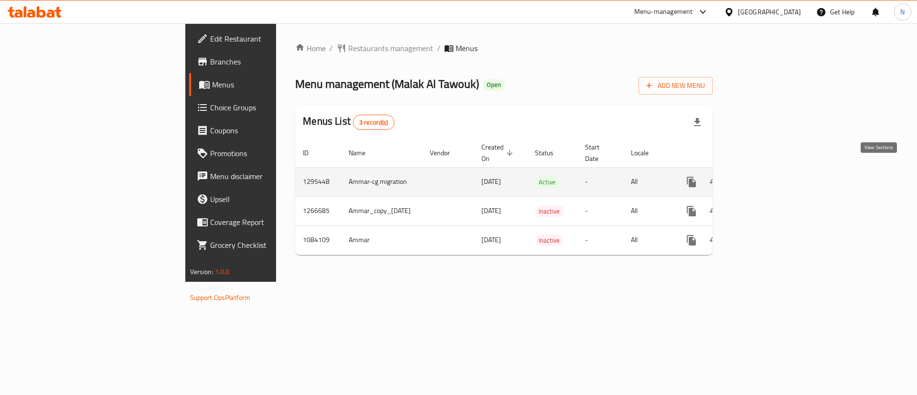
click at [766, 176] on icon "enhanced table" at bounding box center [760, 181] width 11 height 11
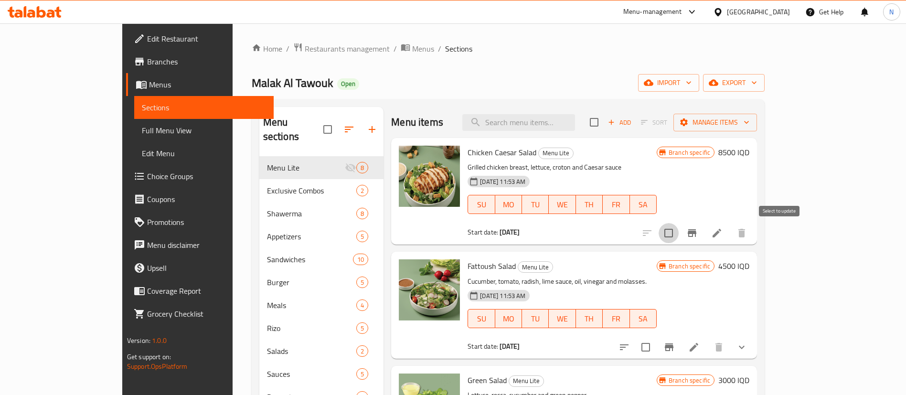
click at [679, 231] on input "checkbox" at bounding box center [669, 233] width 20 height 20
checkbox input "true"
click at [656, 352] on input "checkbox" at bounding box center [646, 347] width 20 height 20
checkbox input "true"
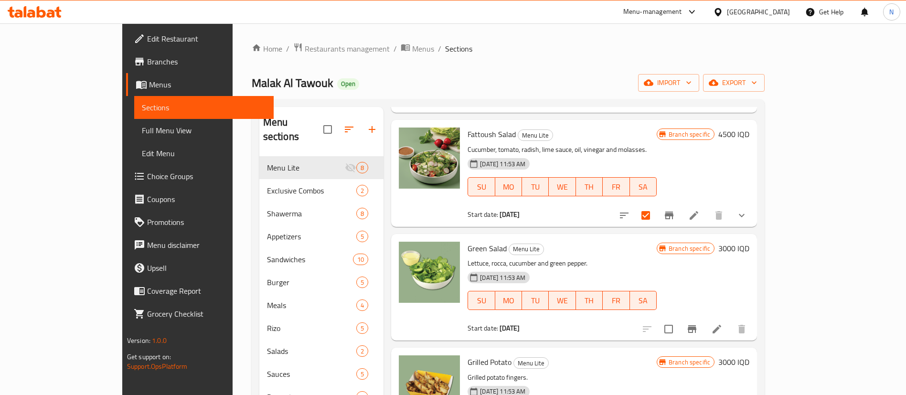
scroll to position [140, 0]
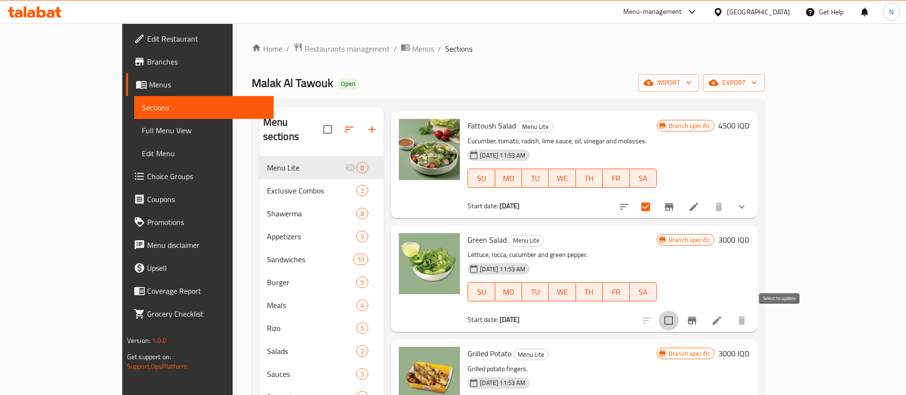
click at [679, 322] on input "checkbox" at bounding box center [669, 320] width 20 height 20
checkbox input "true"
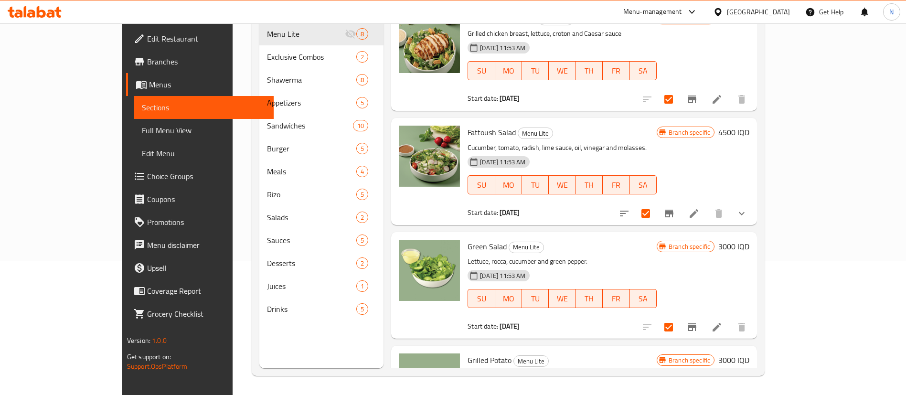
scroll to position [0, 0]
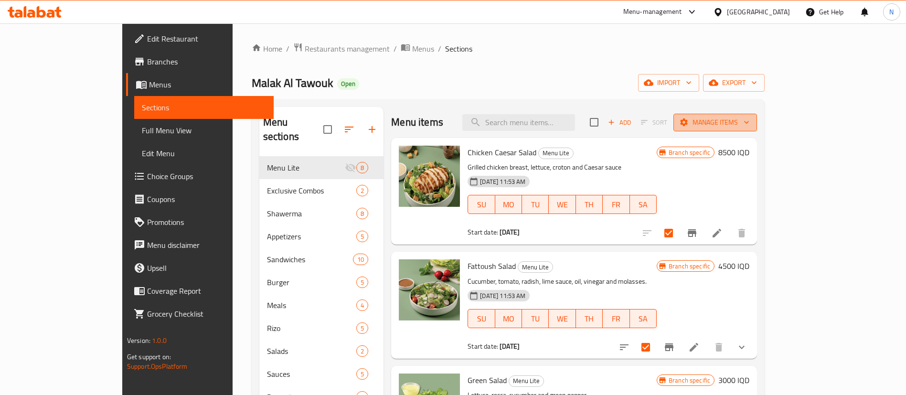
click at [749, 124] on span "Manage items" at bounding box center [715, 123] width 68 height 12
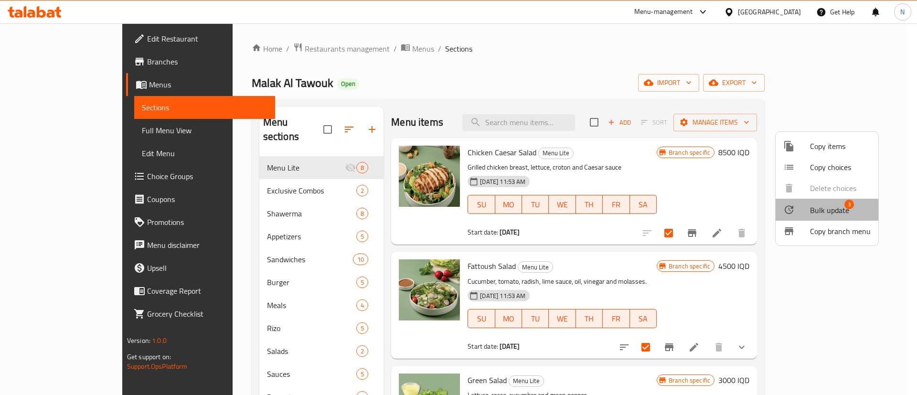
click at [804, 212] on div at bounding box center [796, 209] width 27 height 11
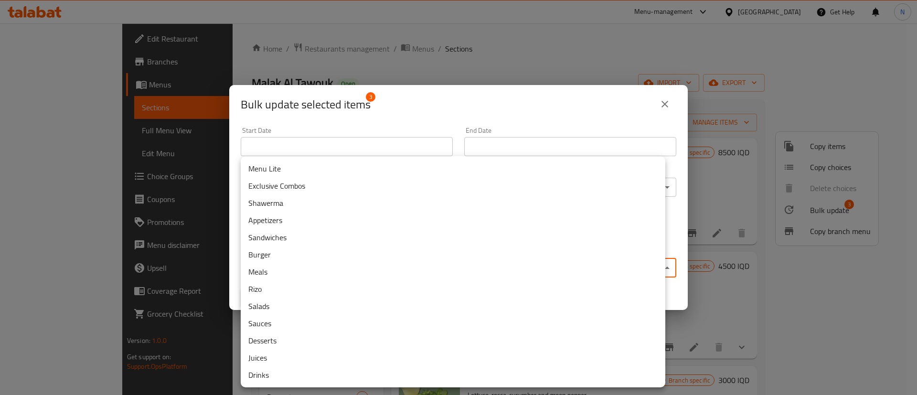
click at [277, 266] on body "​ Menu-management Iraq Get Help N Edit Restaurant Branches Menus Sections Full …" at bounding box center [458, 209] width 917 height 372
click at [256, 307] on li "Salads" at bounding box center [453, 306] width 425 height 17
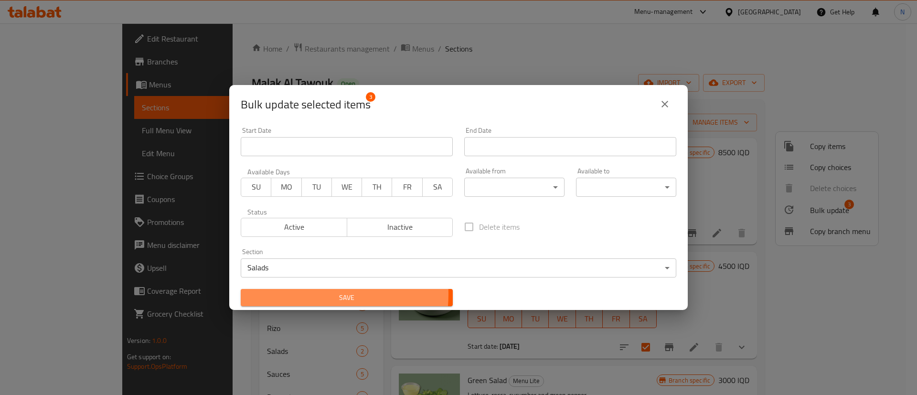
click at [308, 294] on span "Save" at bounding box center [346, 298] width 197 height 12
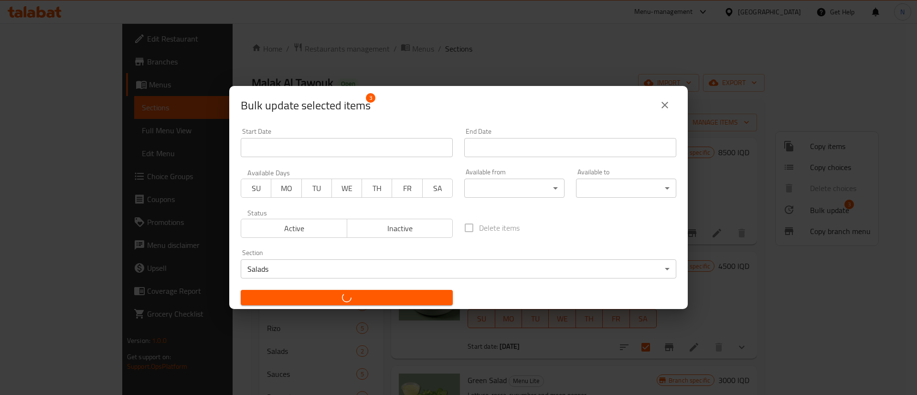
checkbox input "false"
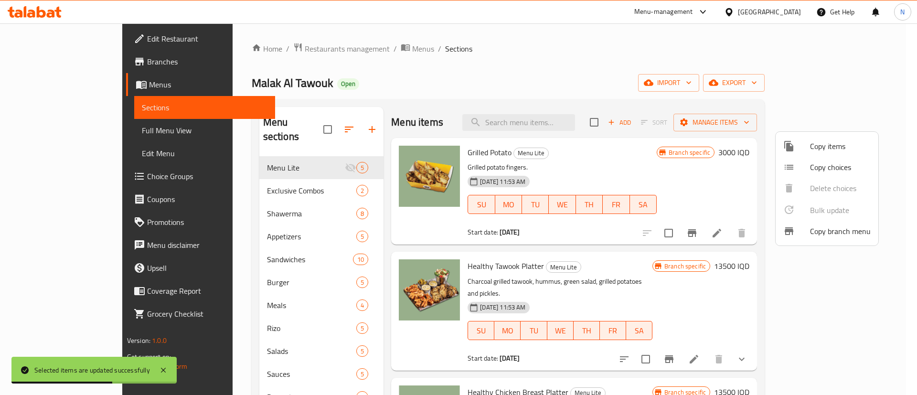
click at [650, 66] on div at bounding box center [458, 197] width 917 height 395
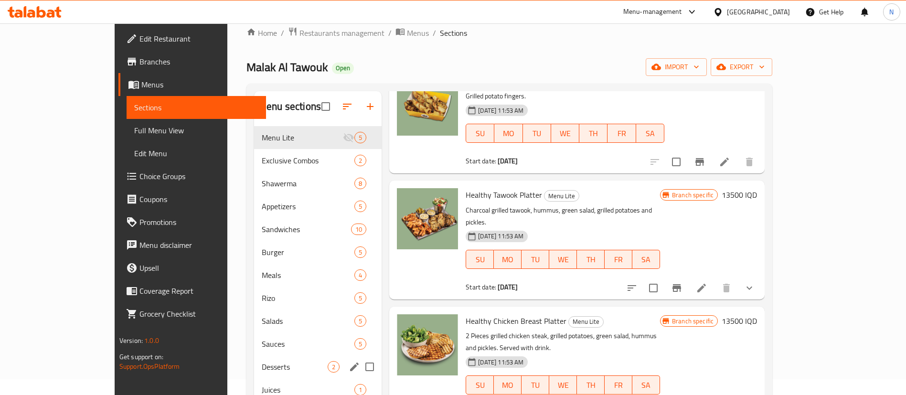
scroll to position [14, 0]
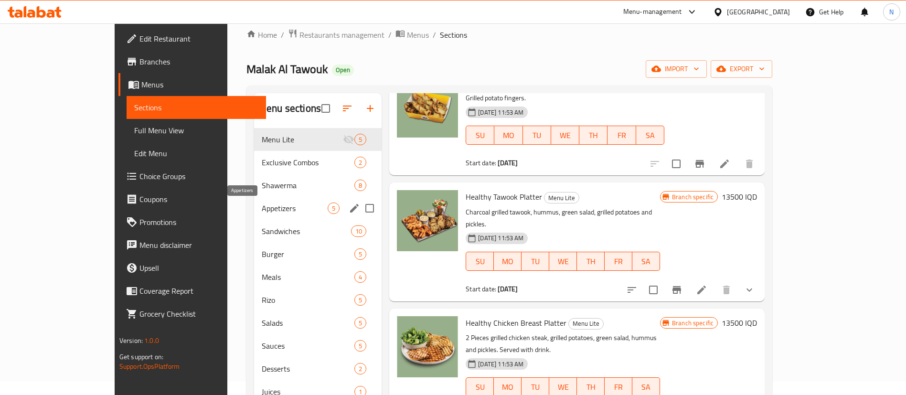
click at [262, 202] on span "Appetizers" at bounding box center [295, 207] width 66 height 11
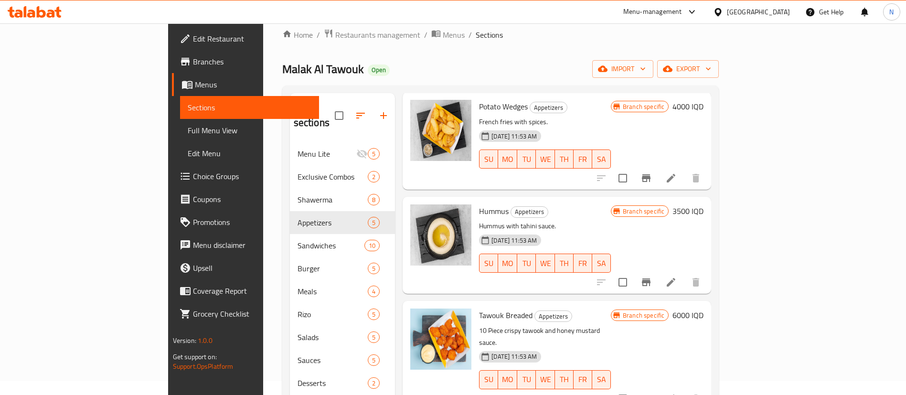
scroll to position [150, 0]
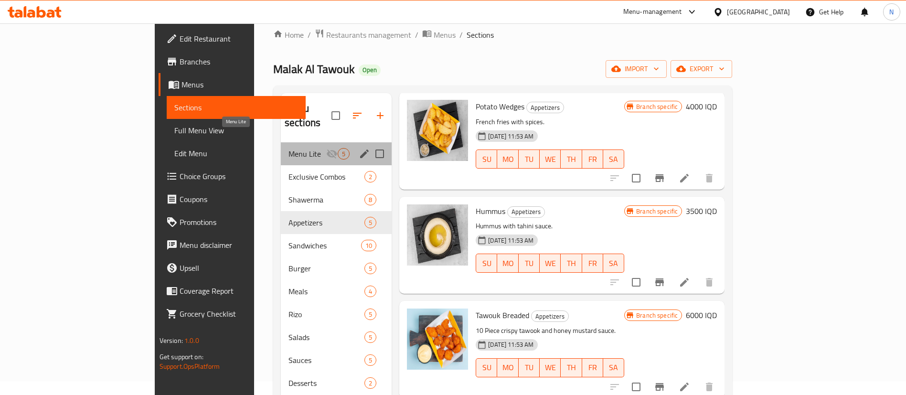
click at [288, 148] on span "Menu Lite" at bounding box center [307, 153] width 38 height 11
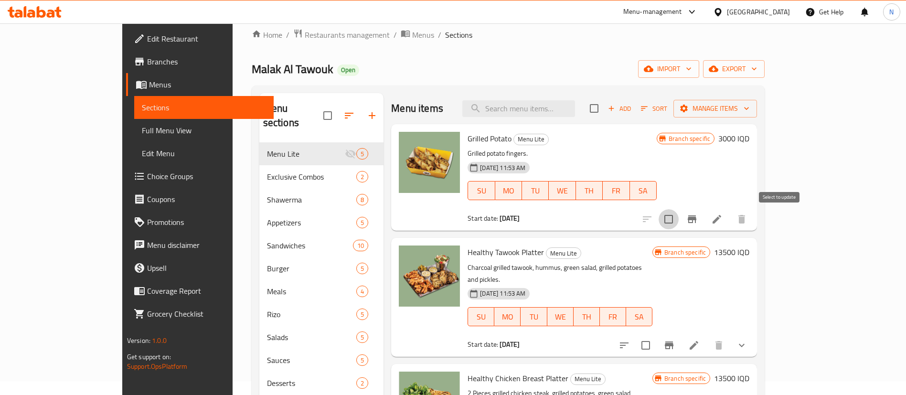
click at [679, 221] on input "checkbox" at bounding box center [669, 219] width 20 height 20
click at [749, 103] on span "Manage items" at bounding box center [715, 109] width 68 height 12
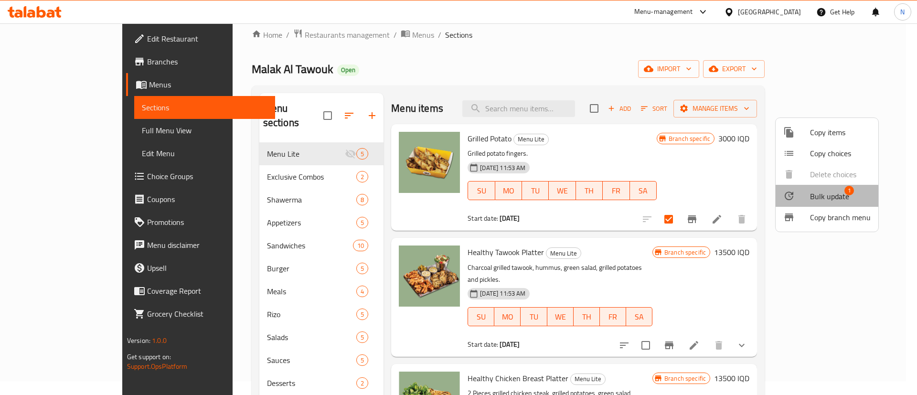
click at [819, 199] on span "Bulk update" at bounding box center [829, 196] width 39 height 11
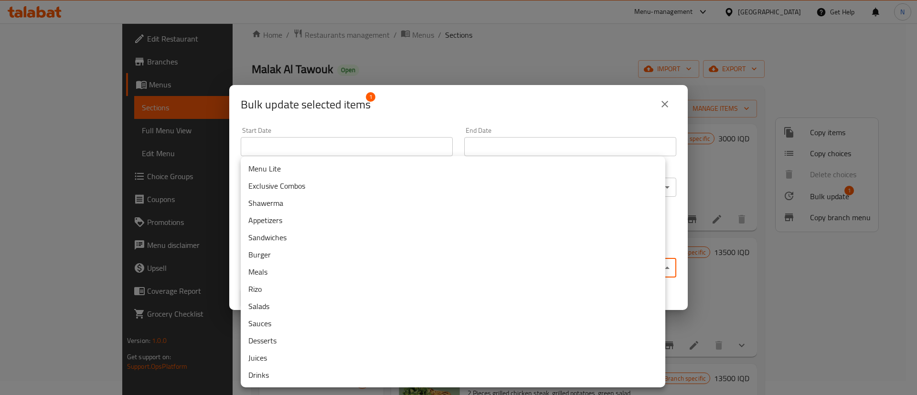
click at [330, 270] on body "​ Menu-management Iraq Get Help N Edit Restaurant Branches Menus Sections Full …" at bounding box center [458, 196] width 917 height 372
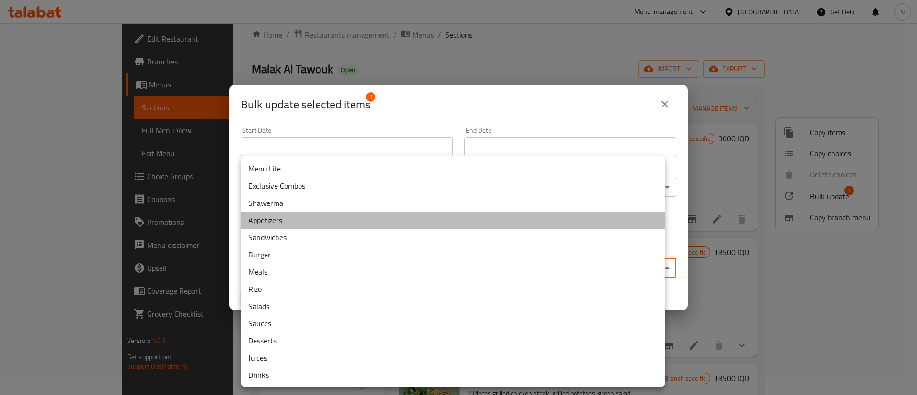
click at [265, 220] on li "Appetizers" at bounding box center [453, 220] width 425 height 17
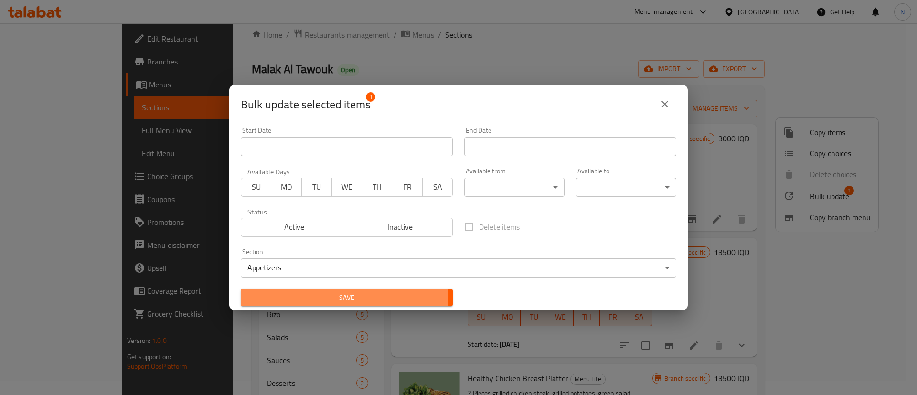
click at [307, 296] on span "Save" at bounding box center [346, 298] width 197 height 12
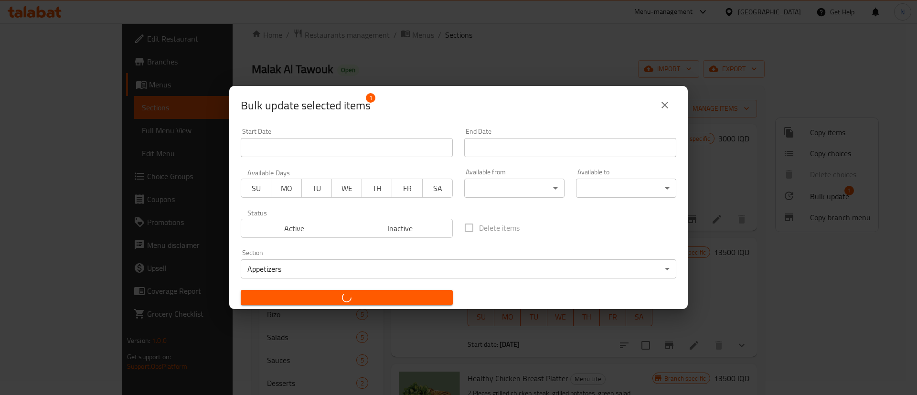
checkbox input "false"
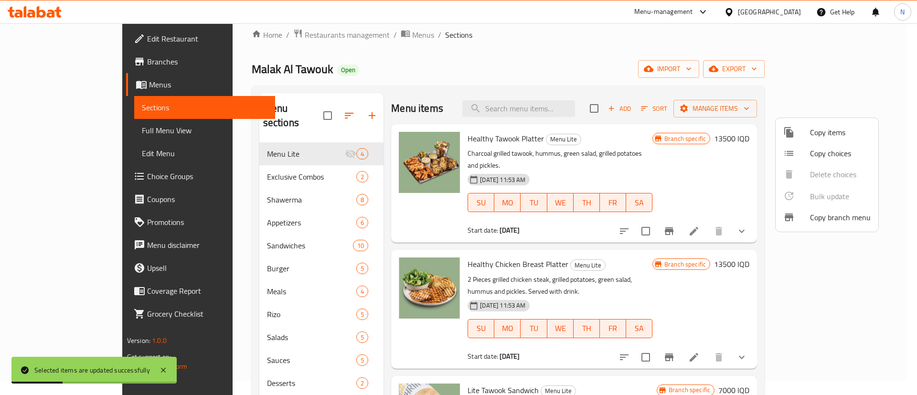
click at [549, 76] on div at bounding box center [458, 197] width 917 height 395
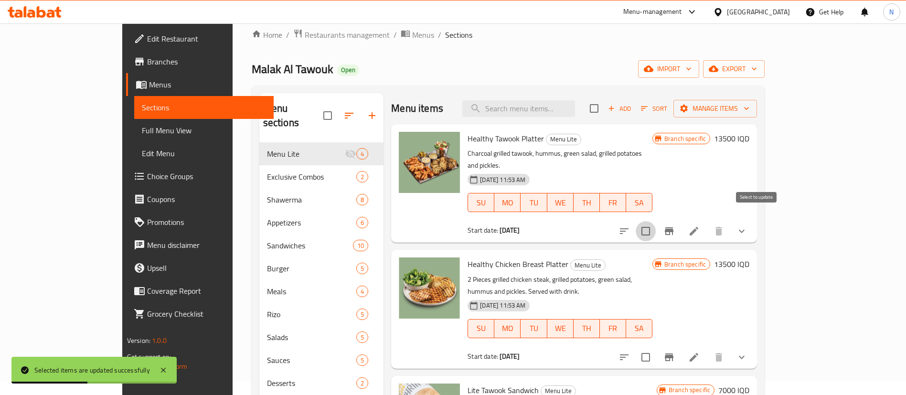
click at [656, 221] on input "checkbox" at bounding box center [646, 231] width 20 height 20
checkbox input "true"
click at [656, 347] on input "checkbox" at bounding box center [646, 357] width 20 height 20
checkbox input "true"
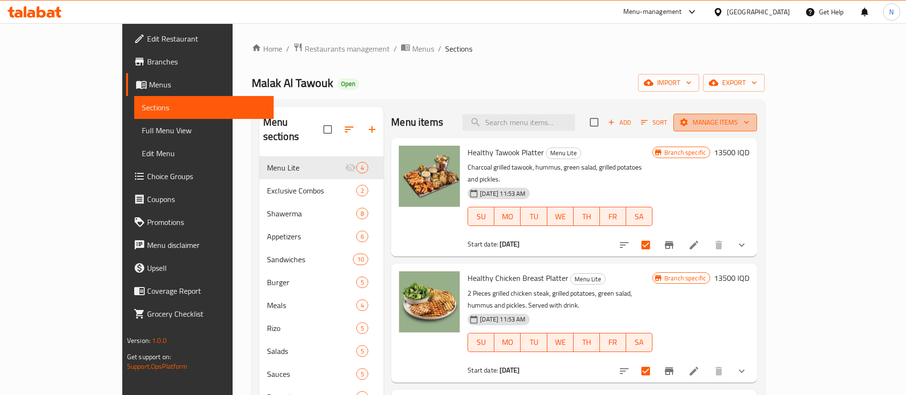
click at [689, 122] on icon "button" at bounding box center [684, 122] width 10 height 10
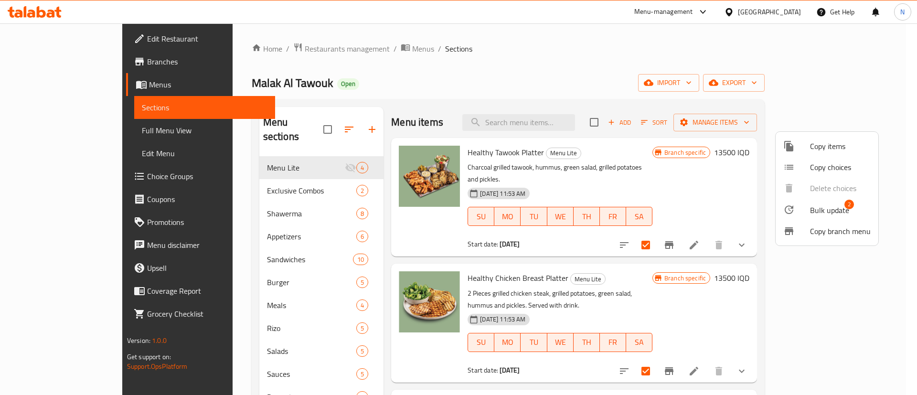
click at [810, 207] on span "Bulk update" at bounding box center [829, 209] width 39 height 11
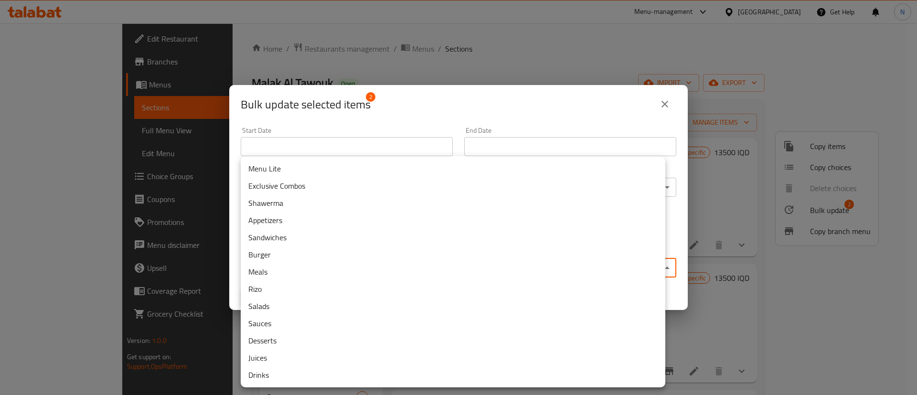
click at [325, 267] on body "​ Menu-management Iraq Get Help N Edit Restaurant Branches Menus Sections Full …" at bounding box center [458, 209] width 917 height 372
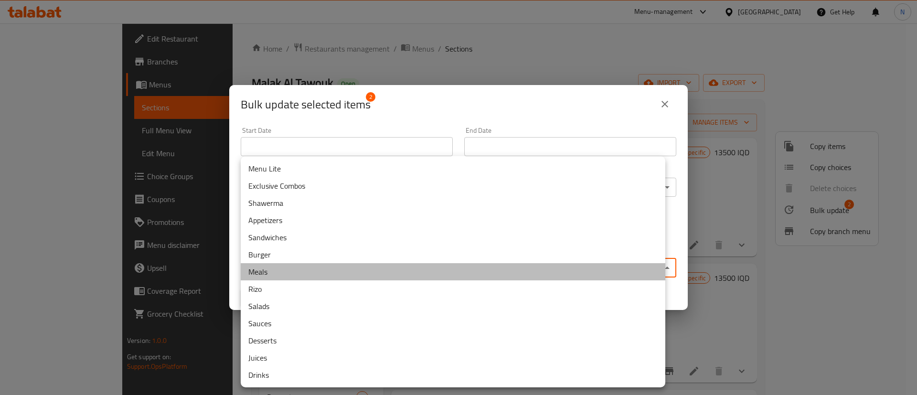
click at [301, 276] on li "Meals" at bounding box center [453, 271] width 425 height 17
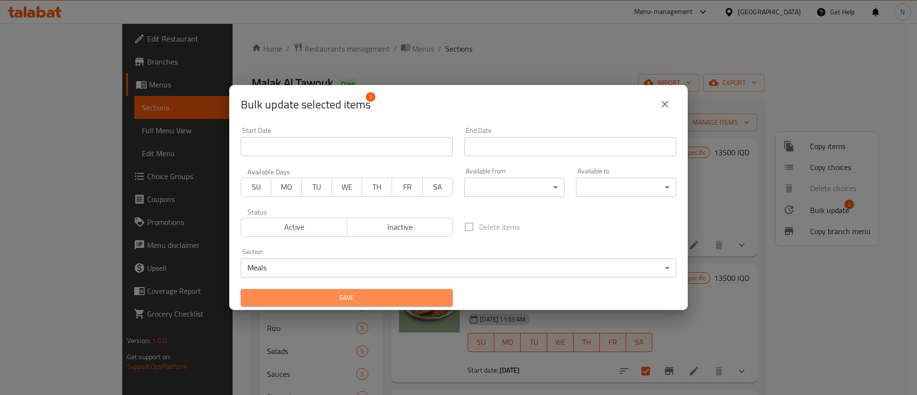
click at [349, 298] on span "Save" at bounding box center [346, 298] width 197 height 12
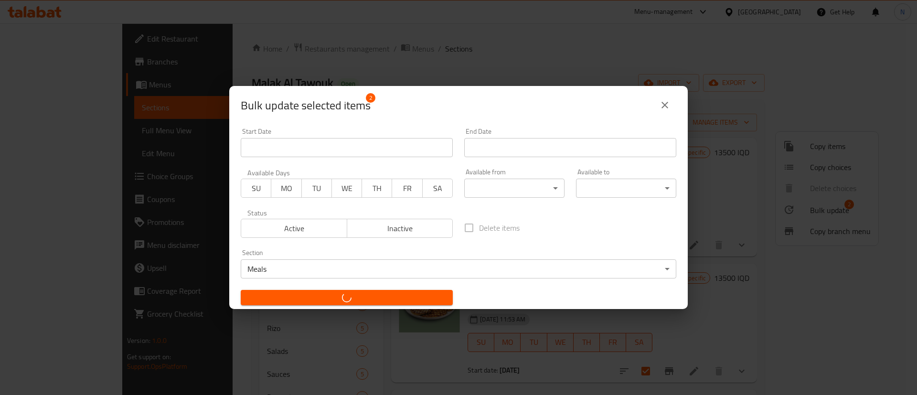
checkbox input "false"
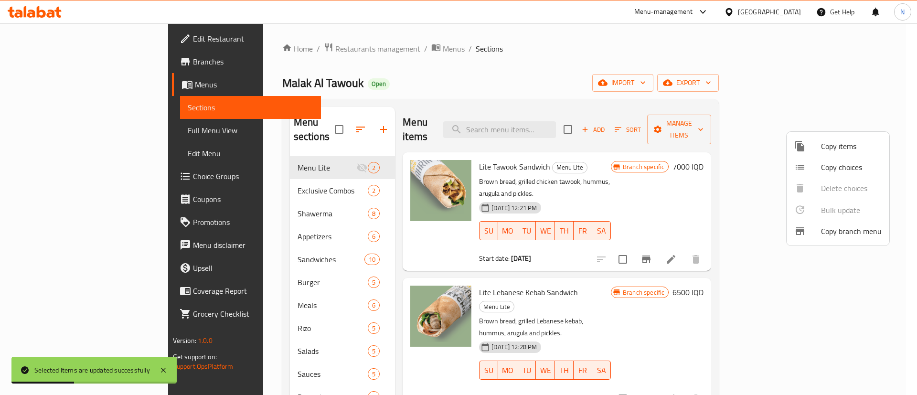
click at [228, 217] on div at bounding box center [458, 197] width 917 height 395
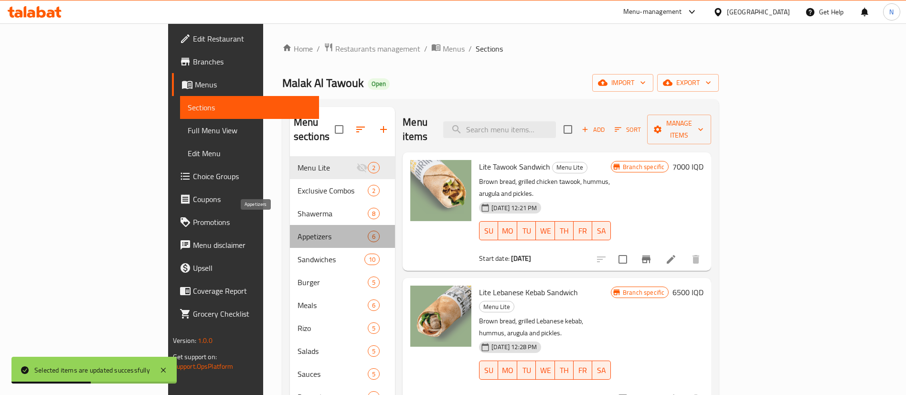
click at [298, 231] on span "Appetizers" at bounding box center [333, 236] width 71 height 11
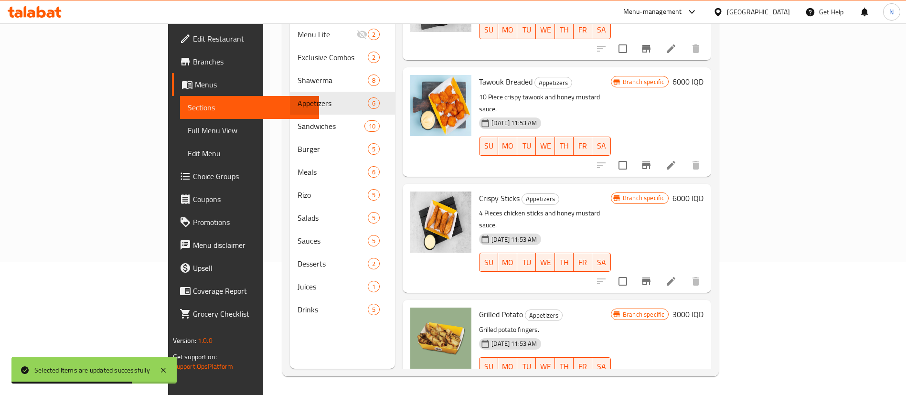
scroll to position [134, 0]
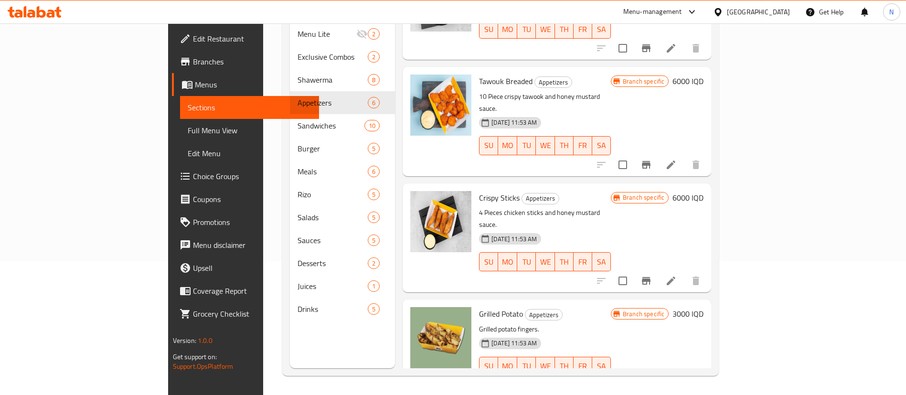
click at [585, 307] on h6 "Grilled Potato Appetizers" at bounding box center [545, 313] width 132 height 13
click at [418, 315] on icon "upload picture" at bounding box center [423, 320] width 11 height 11
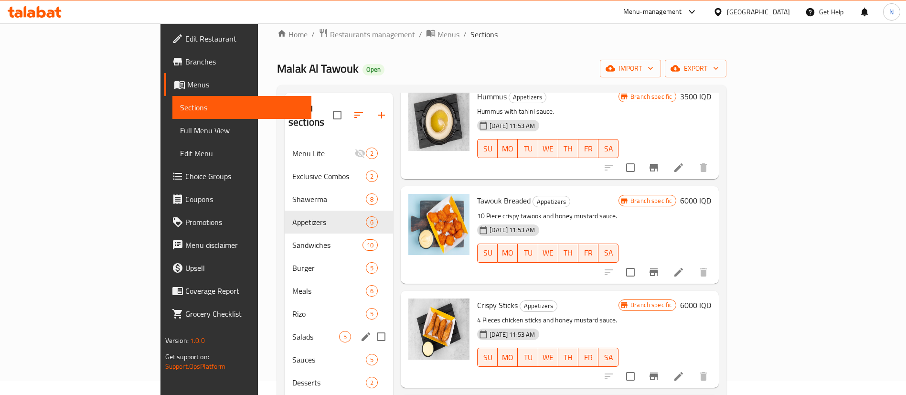
scroll to position [0, 0]
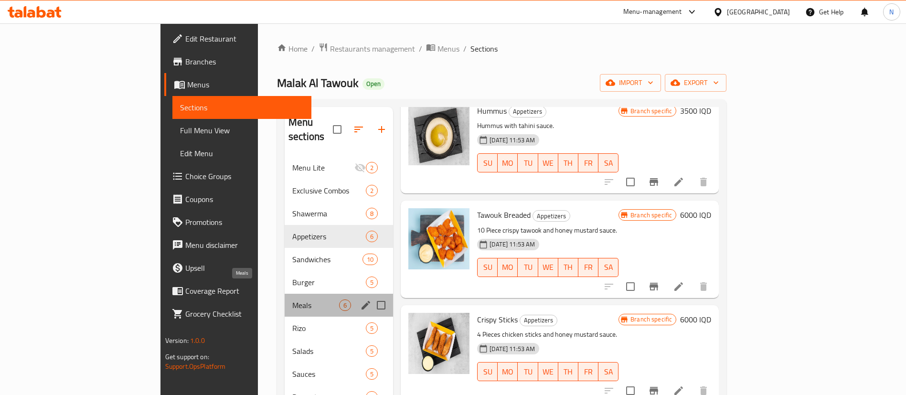
click at [292, 299] on span "Meals" at bounding box center [315, 304] width 47 height 11
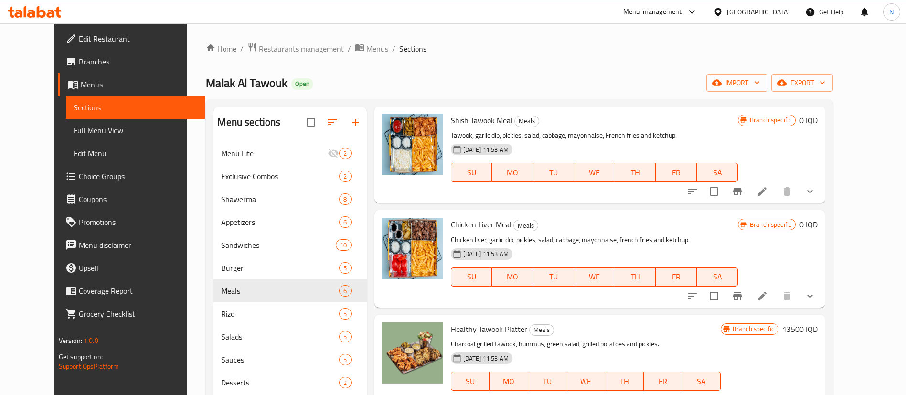
scroll to position [286, 0]
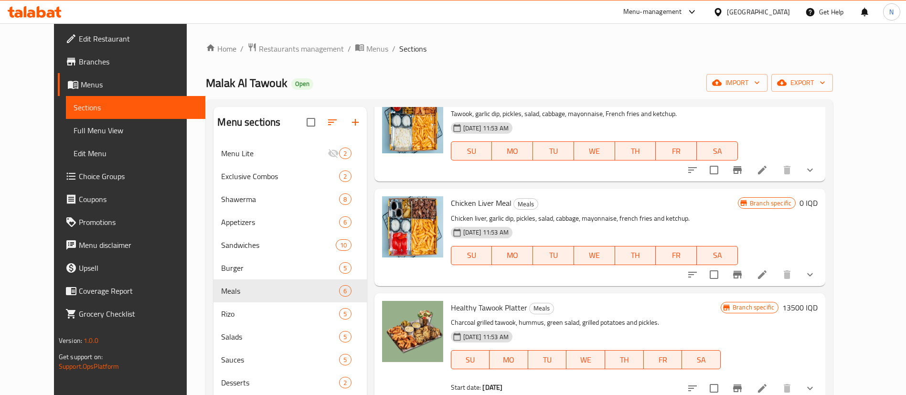
click at [529, 358] on div "SU MO TU WE TH FR SA" at bounding box center [585, 359] width 277 height 27
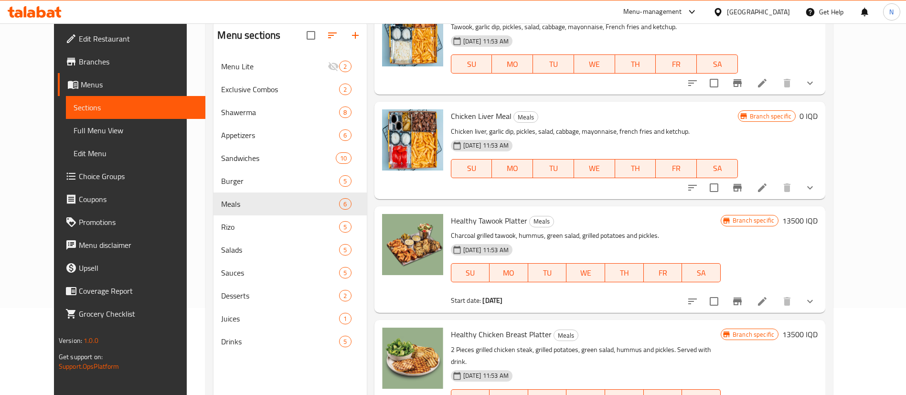
scroll to position [134, 0]
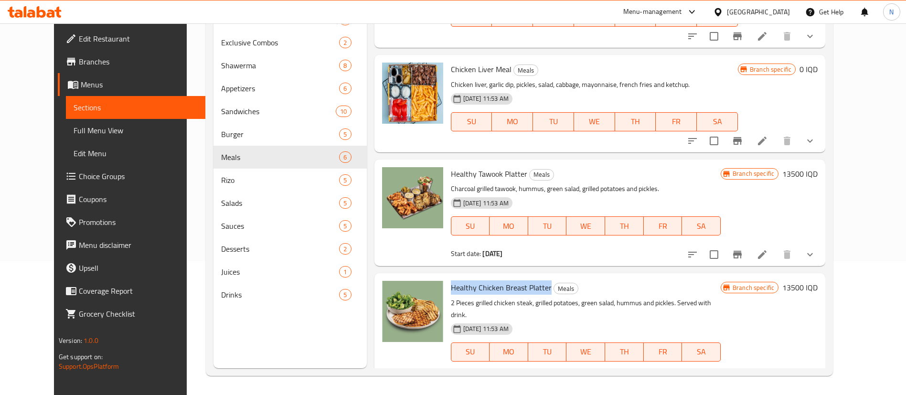
drag, startPoint x: 437, startPoint y: 275, endPoint x: 534, endPoint y: 275, distance: 97.4
click at [534, 280] on span "Healthy Chicken Breast Platter" at bounding box center [501, 287] width 101 height 14
copy span "Healthy Chicken Breast Platter"
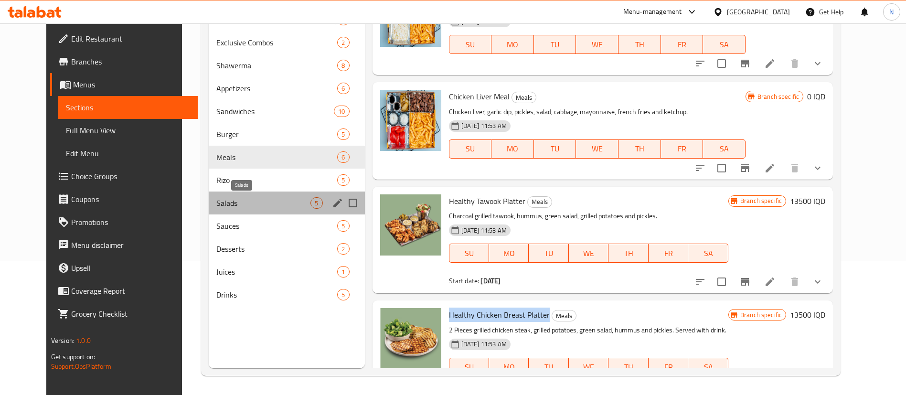
click at [266, 206] on span "Salads" at bounding box center [263, 202] width 95 height 11
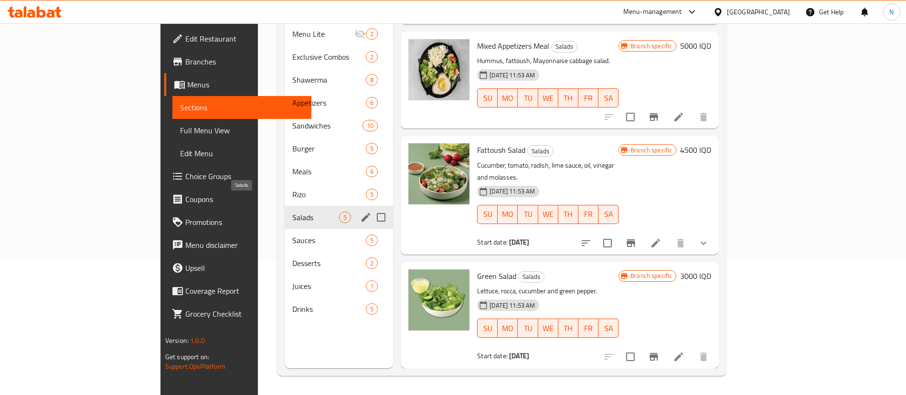
scroll to position [179, 0]
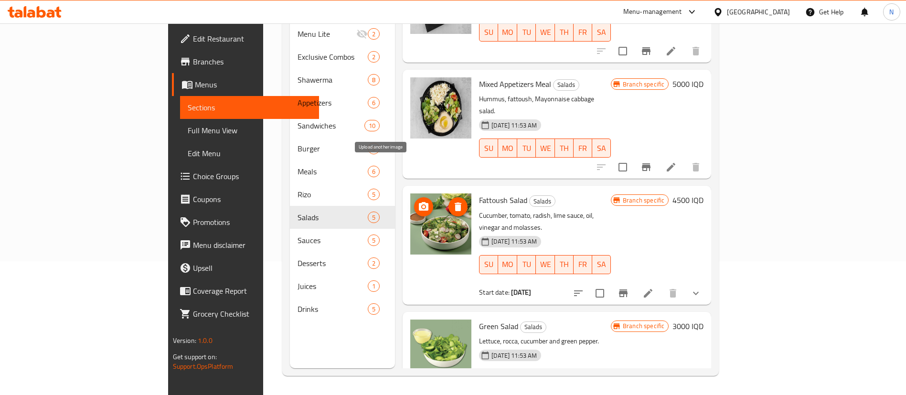
click at [418, 201] on icon "upload picture" at bounding box center [423, 206] width 11 height 11
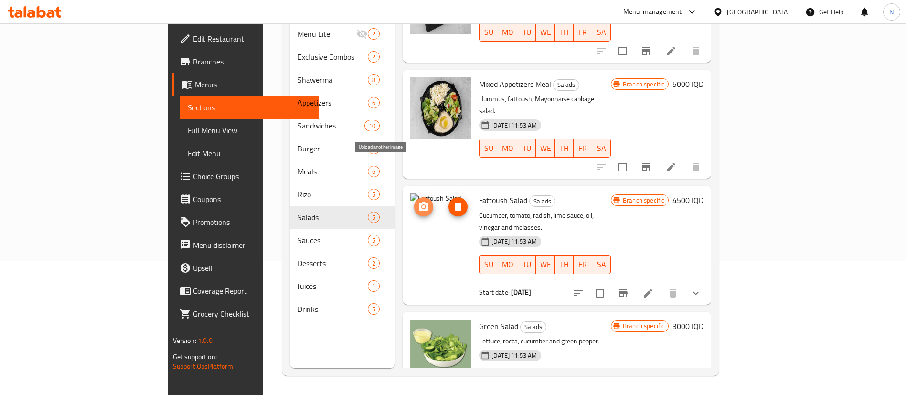
click at [419, 202] on icon "upload picture" at bounding box center [424, 206] width 10 height 9
click at [661, 285] on li at bounding box center [648, 293] width 27 height 17
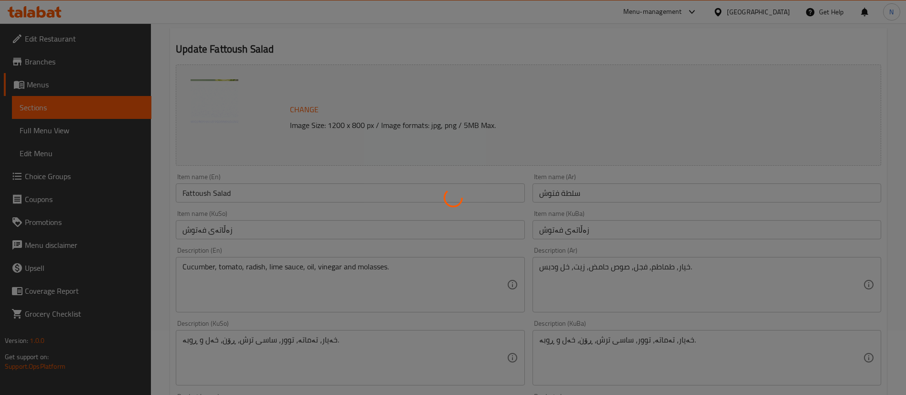
type input "إكسترا:"
type input "ئێکسترا:"
type input "0"
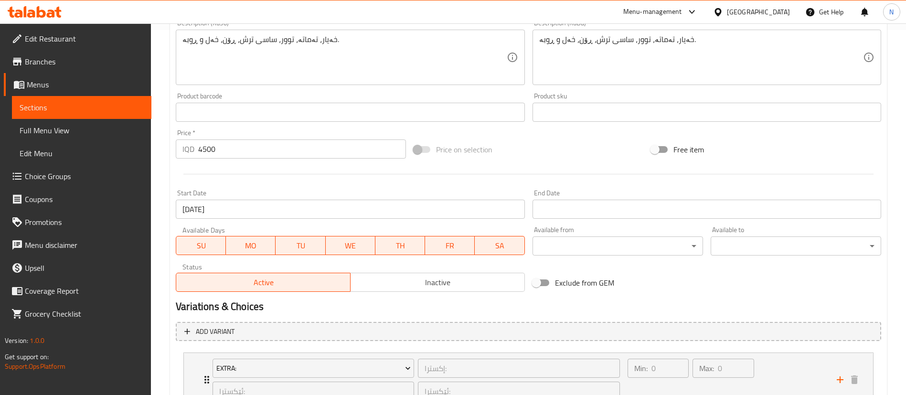
scroll to position [364, 0]
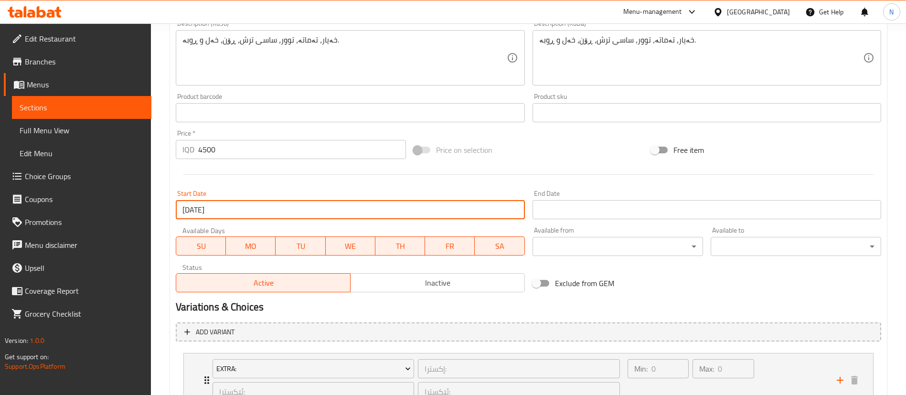
drag, startPoint x: 239, startPoint y: 205, endPoint x: 135, endPoint y: 207, distance: 103.6
click at [135, 207] on div "Edit Restaurant Branches Menus Sections Full Menu View Edit Menu Choice Groups …" at bounding box center [453, 66] width 906 height 814
click at [254, 211] on input "[DATE]" at bounding box center [350, 209] width 349 height 19
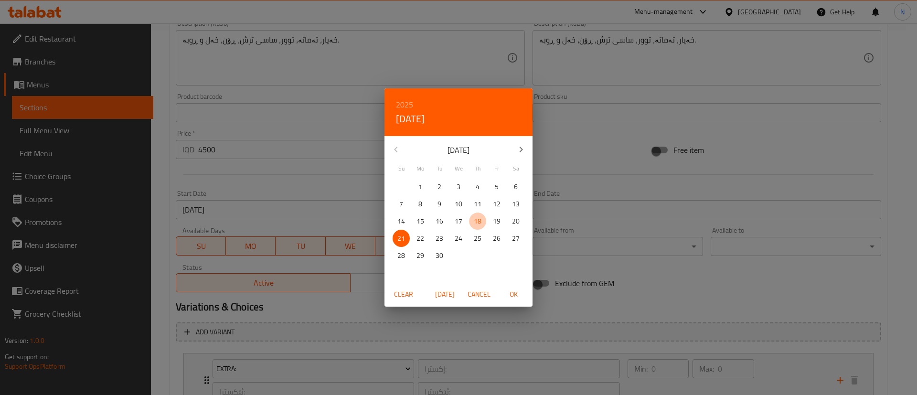
click at [480, 220] on p "18" at bounding box center [478, 221] width 8 height 12
click at [512, 293] on span "OK" at bounding box center [513, 294] width 23 height 12
type input "[DATE]"
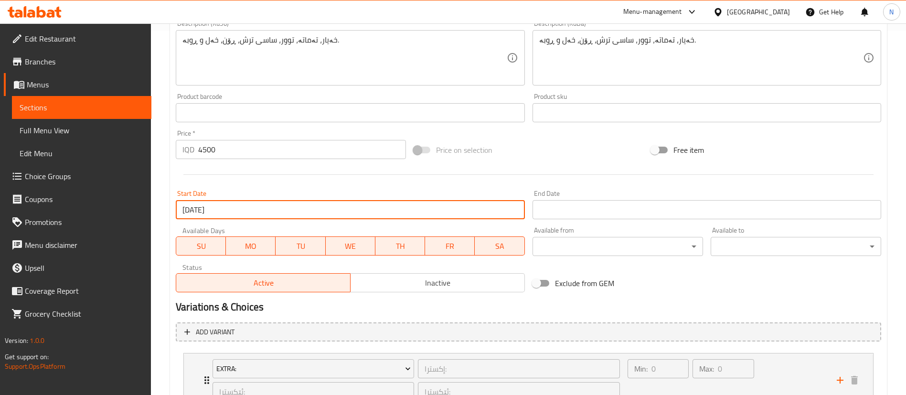
scroll to position [442, 0]
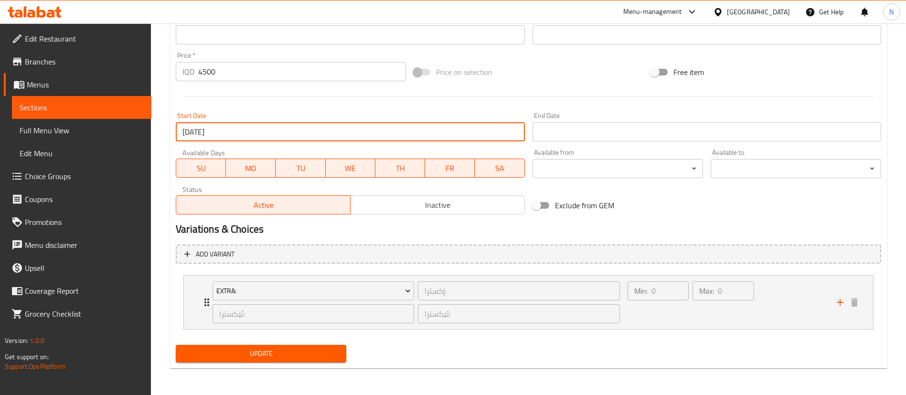
click at [244, 350] on span "Update" at bounding box center [260, 354] width 155 height 12
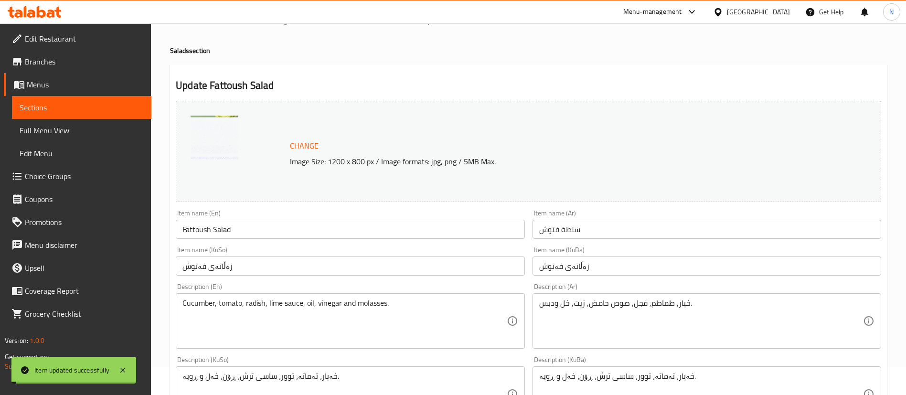
scroll to position [0, 0]
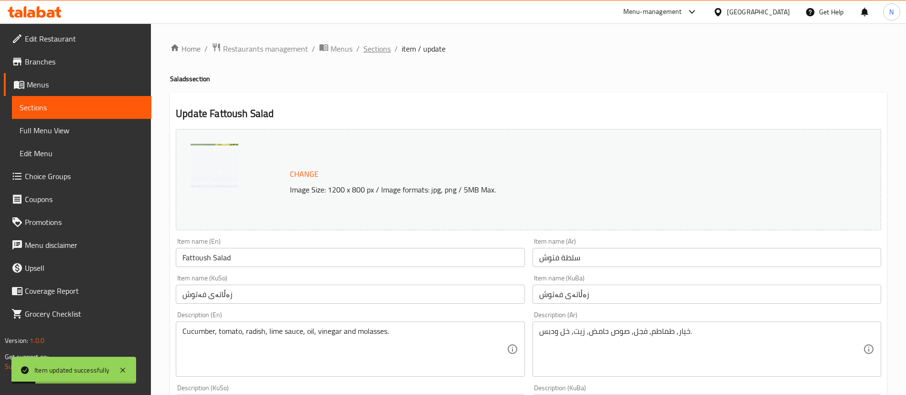
click at [374, 52] on span "Sections" at bounding box center [376, 48] width 27 height 11
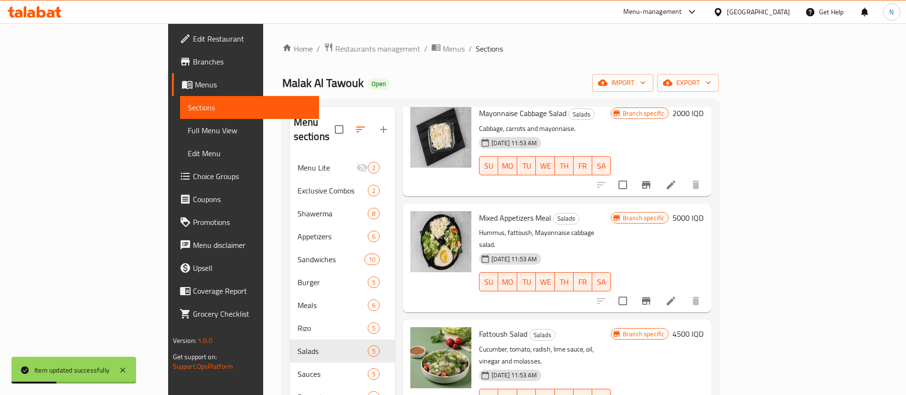
scroll to position [134, 0]
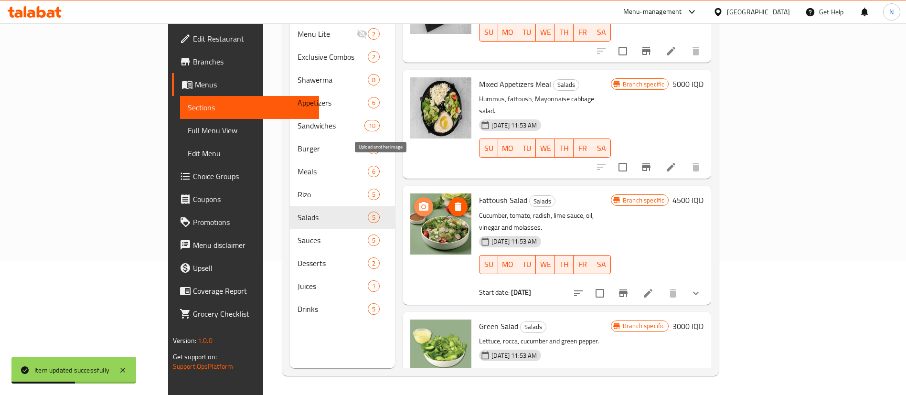
click at [418, 201] on icon "upload picture" at bounding box center [423, 206] width 11 height 11
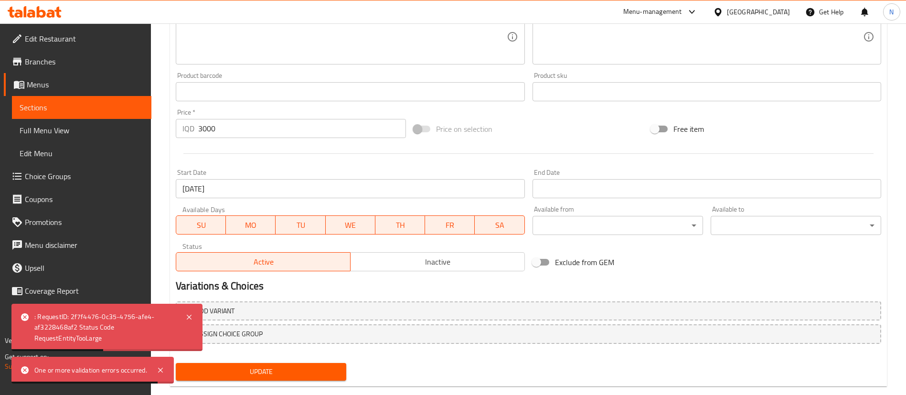
scroll to position [404, 0]
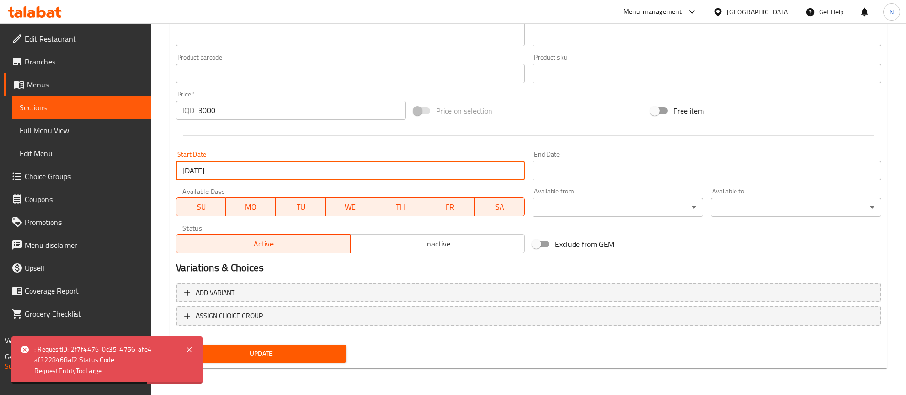
drag, startPoint x: 227, startPoint y: 173, endPoint x: 244, endPoint y: 173, distance: 16.2
click at [244, 173] on input "[DATE]" at bounding box center [350, 170] width 349 height 19
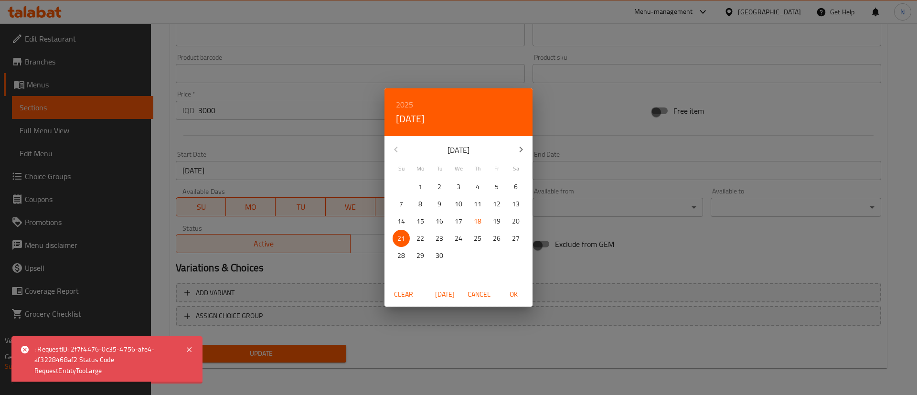
click at [244, 173] on div "2025 Sun, Sep 21 September 2025 Su Mo Tu We Th Fr Sa 31 1 2 3 4 5 6 7 8 9 10 11…" at bounding box center [458, 197] width 917 height 395
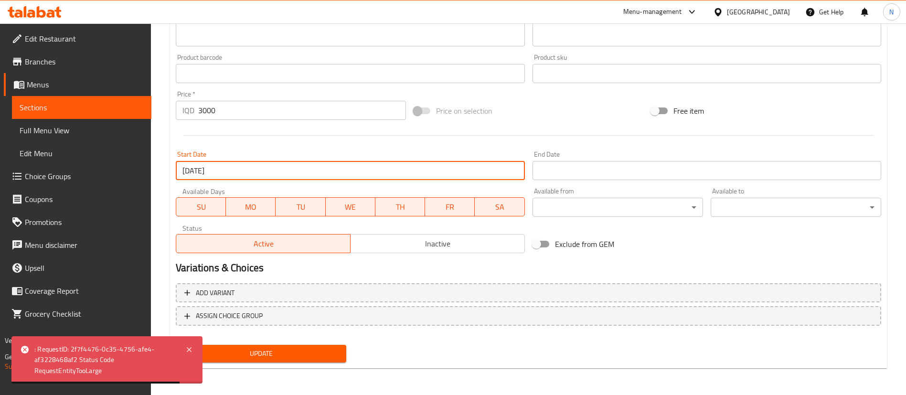
click at [296, 164] on input "[DATE]" at bounding box center [350, 170] width 349 height 19
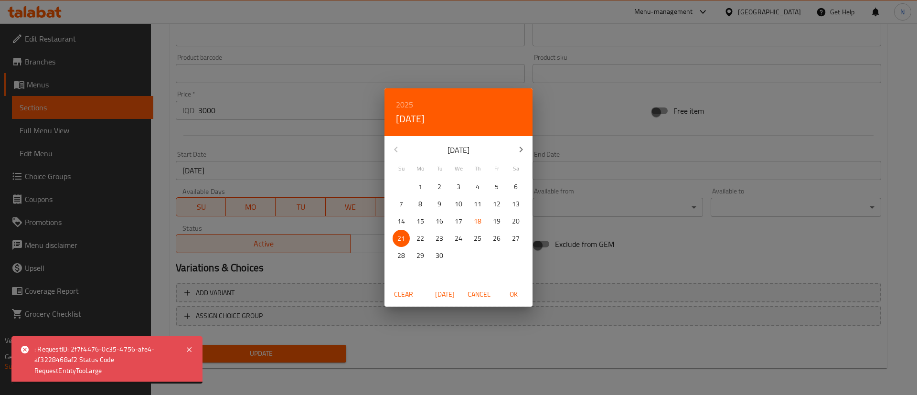
click at [476, 222] on p "18" at bounding box center [478, 221] width 8 height 12
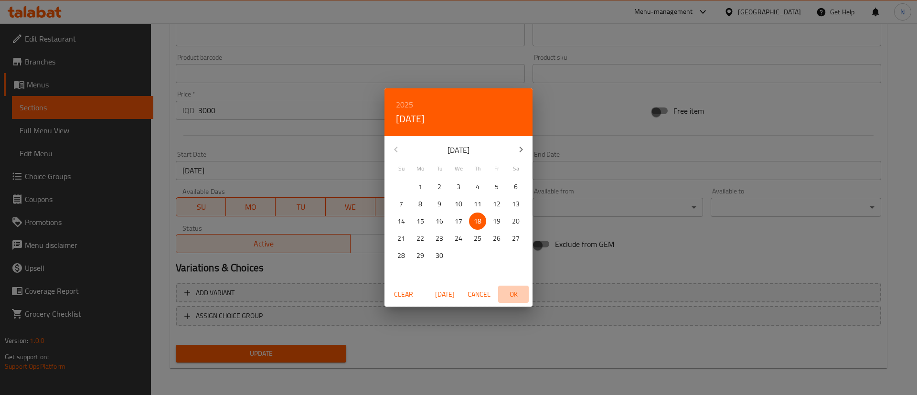
click at [513, 295] on span "OK" at bounding box center [513, 294] width 23 height 12
type input "[DATE]"
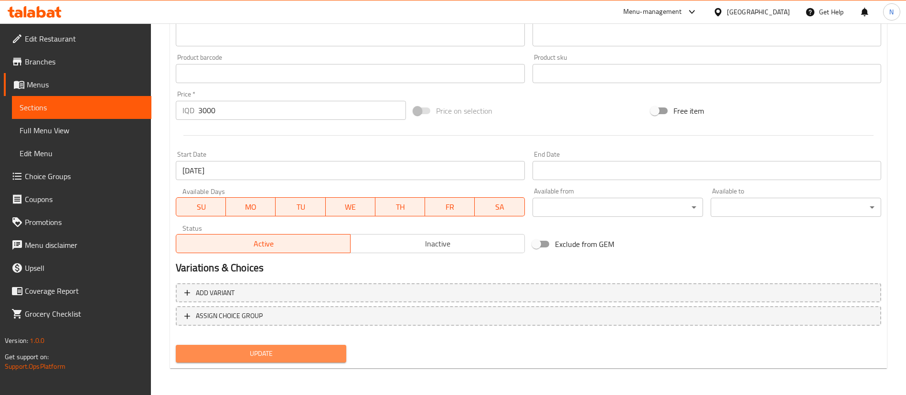
click at [307, 356] on span "Update" at bounding box center [260, 354] width 155 height 12
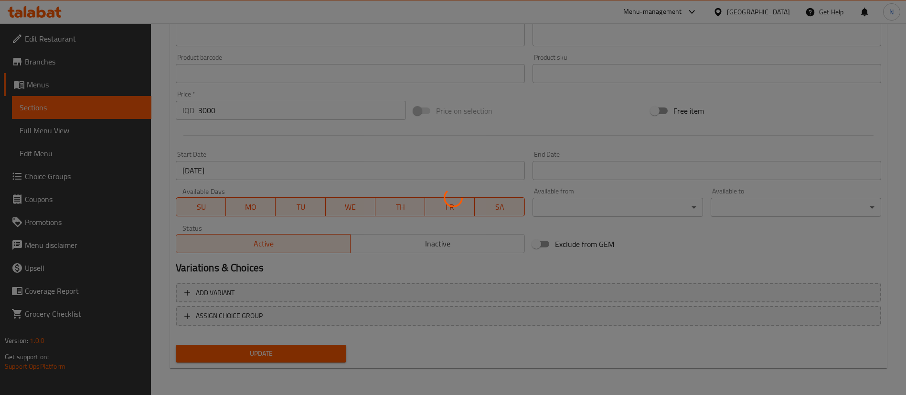
scroll to position [0, 0]
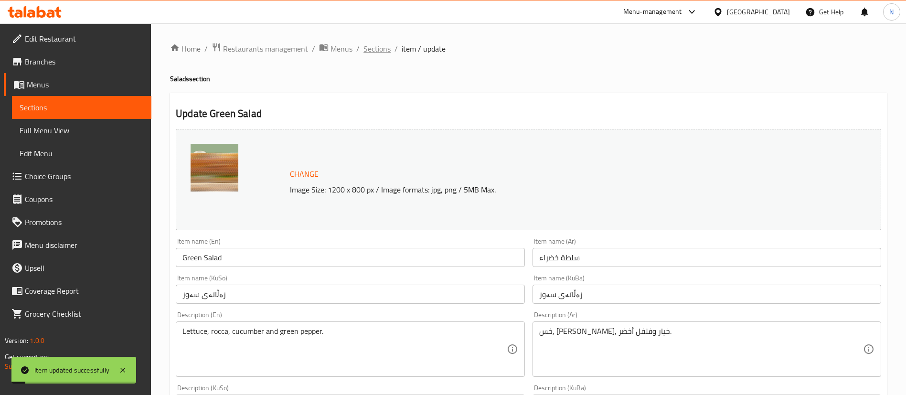
click at [375, 47] on span "Sections" at bounding box center [376, 48] width 27 height 11
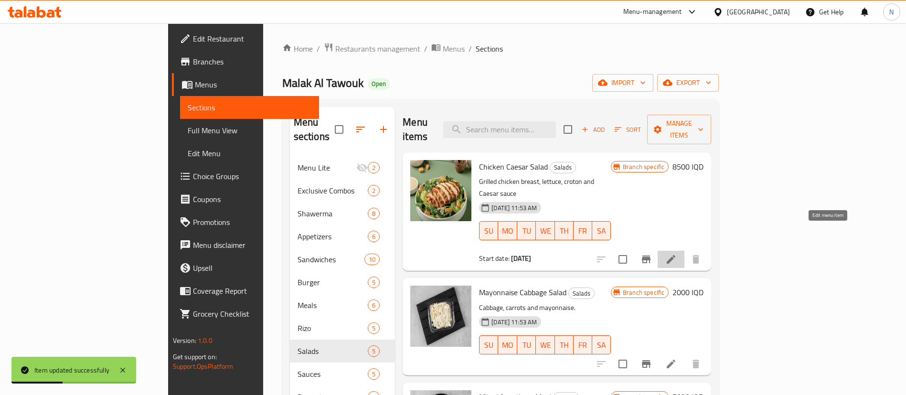
click at [675, 255] on icon at bounding box center [671, 259] width 9 height 9
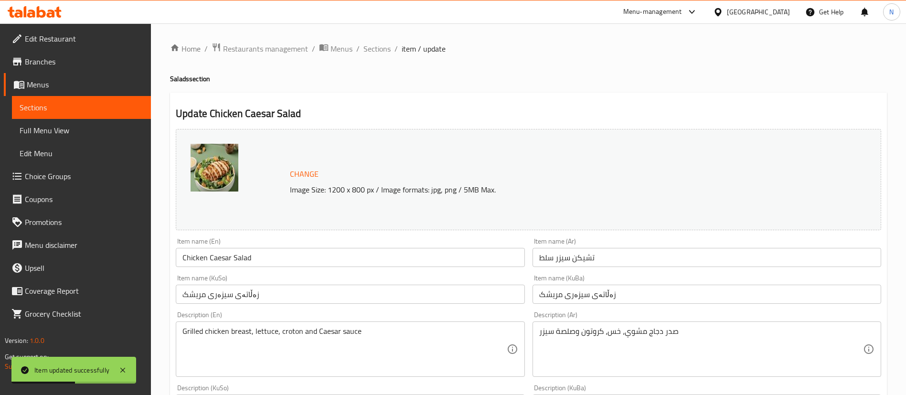
scroll to position [404, 0]
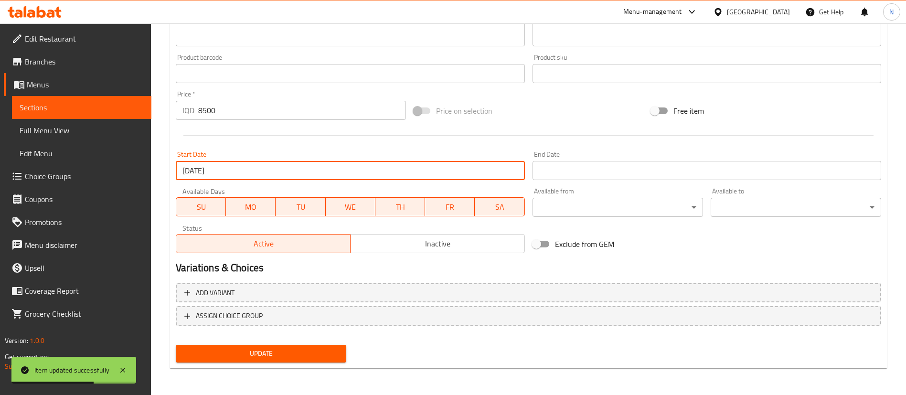
click at [240, 172] on input "[DATE]" at bounding box center [350, 170] width 349 height 19
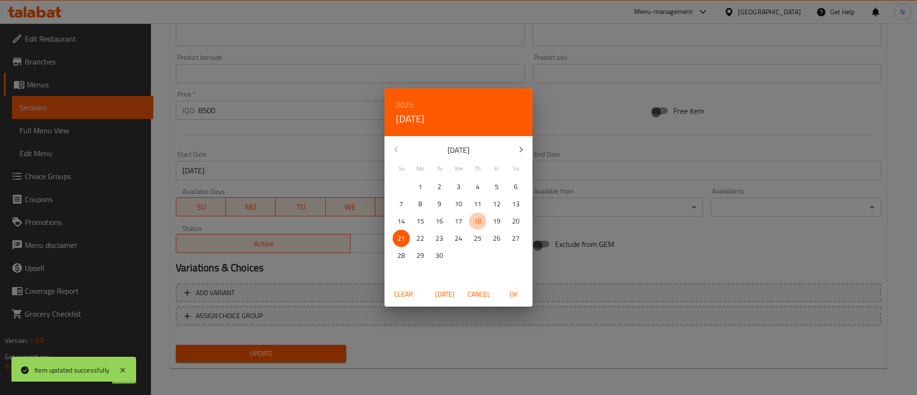
click at [474, 219] on p "18" at bounding box center [478, 221] width 8 height 12
click at [295, 351] on div "2025 Thu, Sep 18 September 2025 Su Mo Tu We Th Fr Sa 31 1 2 3 4 5 6 7 8 9 10 11…" at bounding box center [458, 197] width 917 height 395
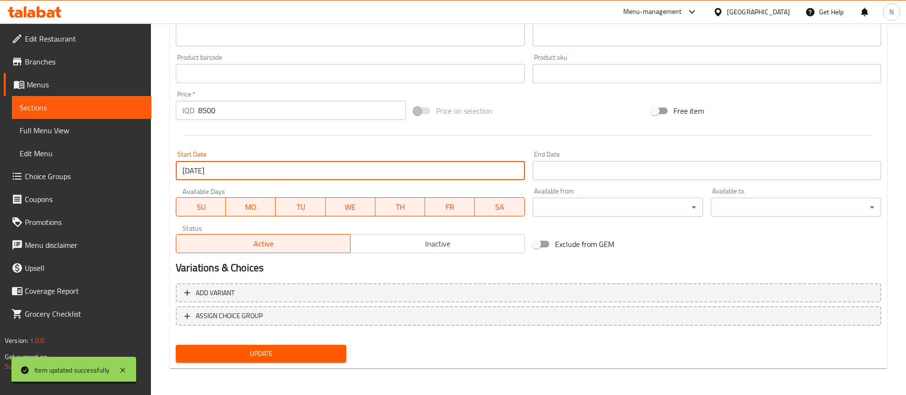
scroll to position [0, 0]
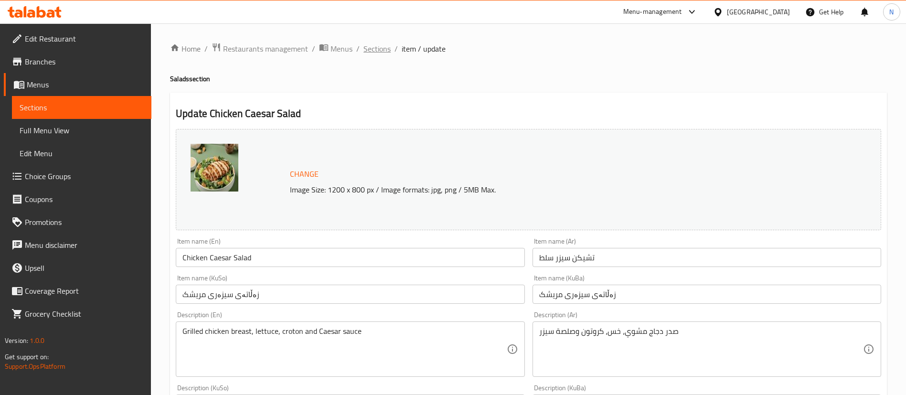
click at [375, 47] on span "Sections" at bounding box center [376, 48] width 27 height 11
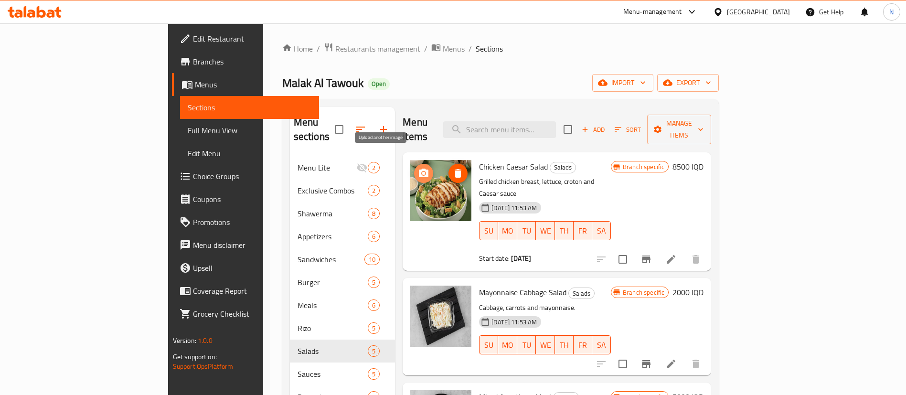
click at [418, 168] on icon "upload picture" at bounding box center [423, 173] width 11 height 11
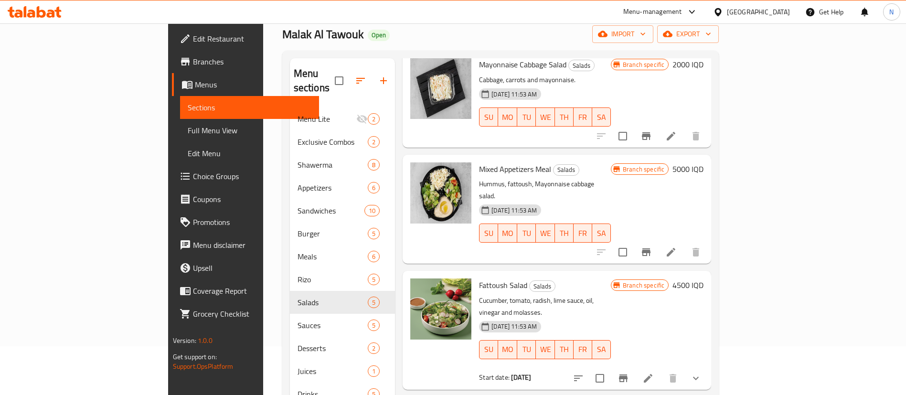
scroll to position [50, 0]
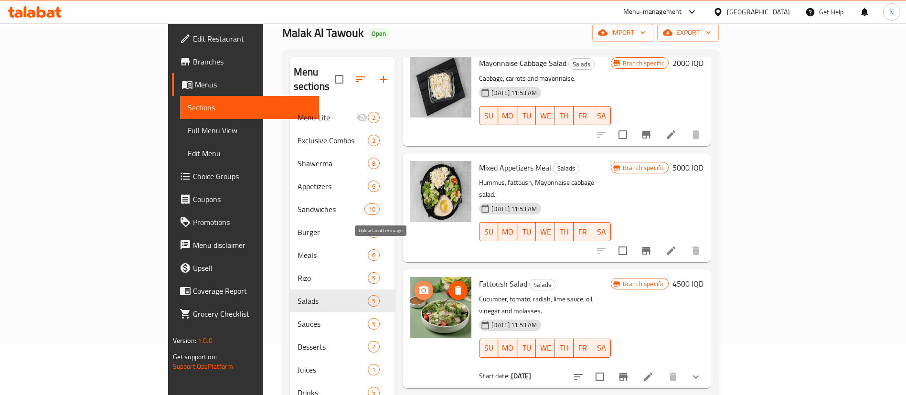
click at [419, 286] on icon "upload picture" at bounding box center [424, 290] width 10 height 9
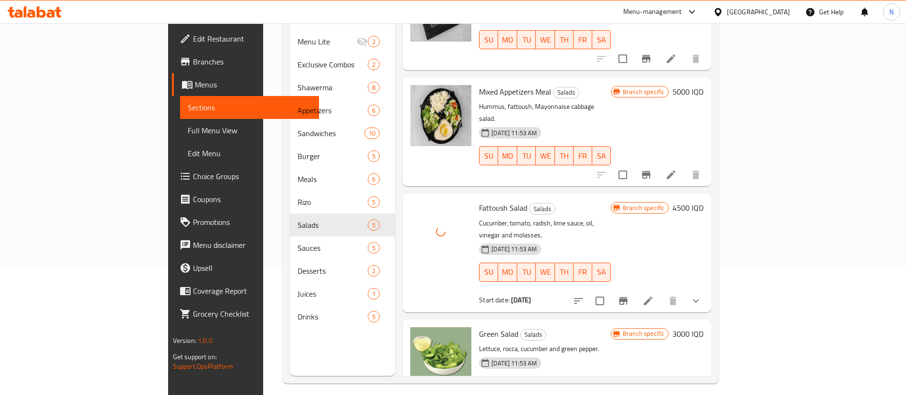
scroll to position [128, 0]
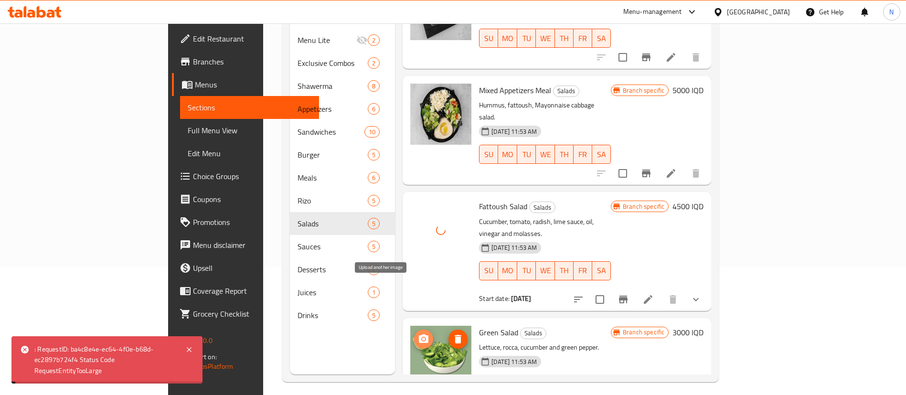
click at [419, 334] on icon "upload picture" at bounding box center [424, 338] width 10 height 9
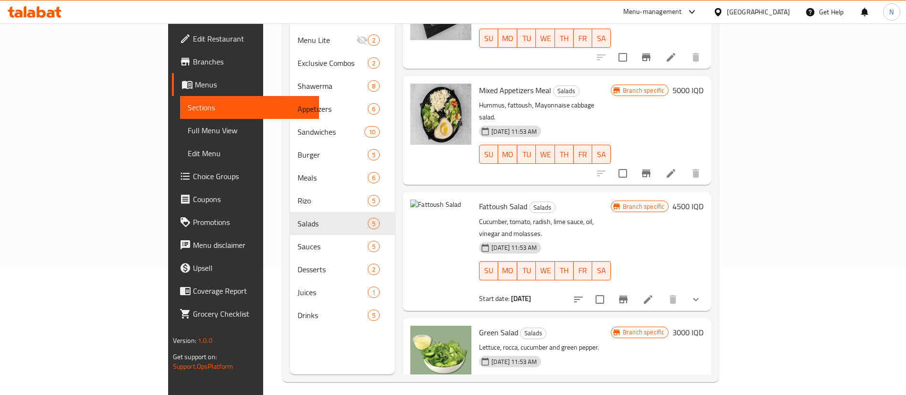
click at [588, 200] on h6 "Fattoush Salad Salads" at bounding box center [545, 206] width 132 height 13
click at [414, 203] on button "upload picture" at bounding box center [423, 212] width 19 height 19
click at [419, 208] on icon "upload picture" at bounding box center [424, 212] width 10 height 9
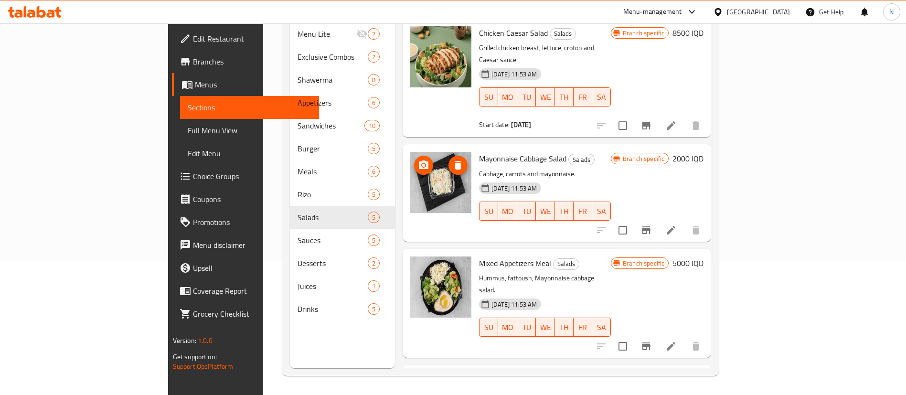
scroll to position [32, 0]
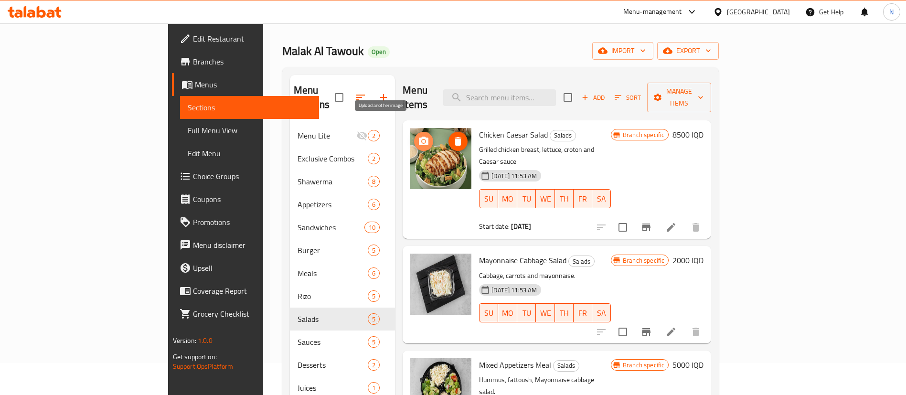
click at [422, 140] on circle "upload picture" at bounding box center [423, 141] width 3 height 3
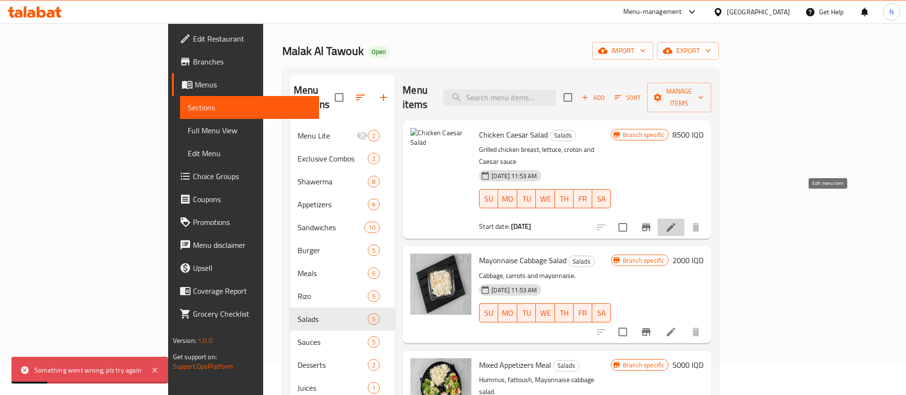
click at [677, 222] on icon at bounding box center [670, 227] width 11 height 11
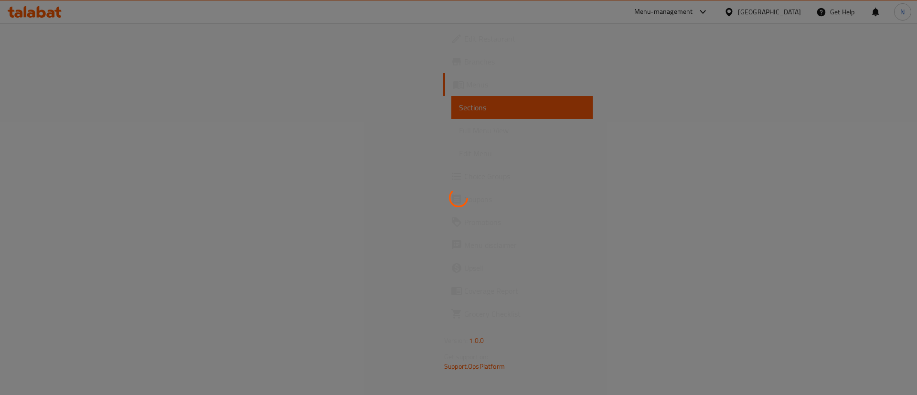
click at [380, 162] on div at bounding box center [458, 197] width 917 height 395
click at [48, 60] on div at bounding box center [458, 197] width 917 height 395
click at [55, 99] on div at bounding box center [458, 197] width 917 height 395
click at [26, 85] on div at bounding box center [458, 197] width 917 height 395
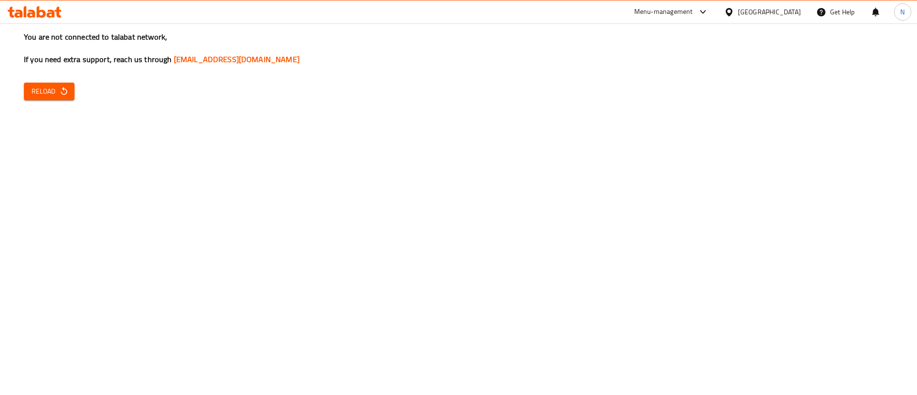
click at [47, 92] on span "Reload" at bounding box center [49, 91] width 35 height 12
click at [50, 95] on span "Reload" at bounding box center [49, 91] width 35 height 12
click at [62, 95] on icon "button" at bounding box center [64, 91] width 10 height 10
click at [693, 12] on div "Menu-management" at bounding box center [663, 11] width 59 height 11
click at [666, 105] on div "Restaurant-Management" at bounding box center [663, 105] width 75 height 11
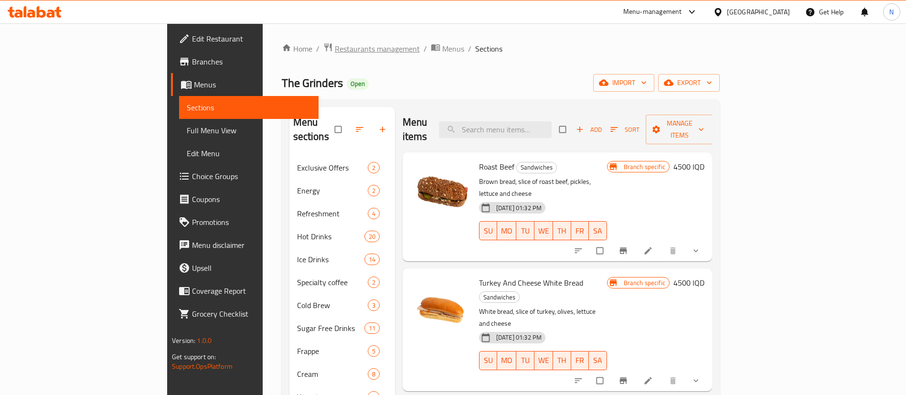
click at [335, 45] on span "Restaurants management" at bounding box center [377, 48] width 85 height 11
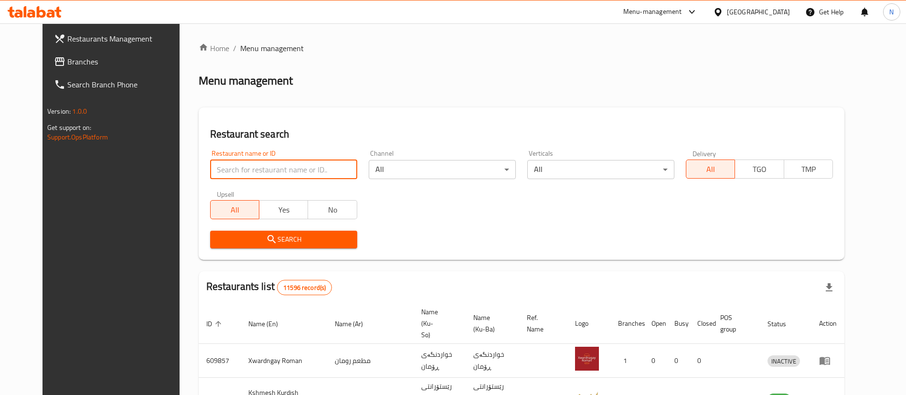
click at [253, 174] on input "search" at bounding box center [283, 169] width 147 height 19
type input "malak"
click button "Search" at bounding box center [283, 240] width 147 height 18
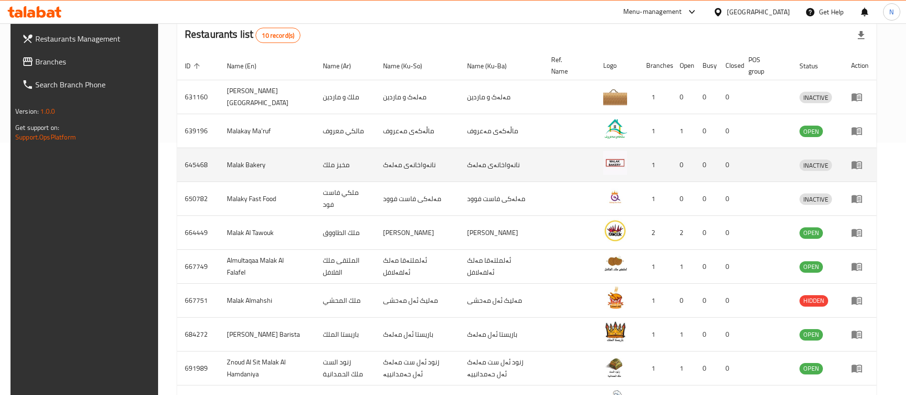
scroll to position [254, 0]
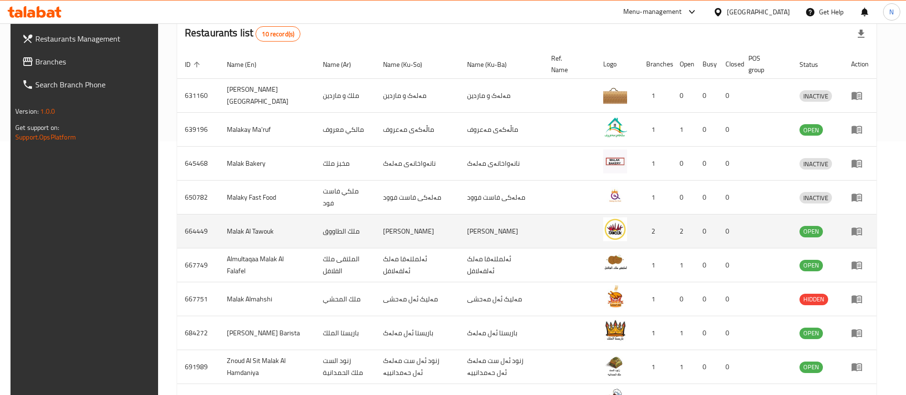
click at [870, 224] on td "enhanced table" at bounding box center [859, 231] width 33 height 34
click at [862, 229] on icon "enhanced table" at bounding box center [857, 232] width 11 height 8
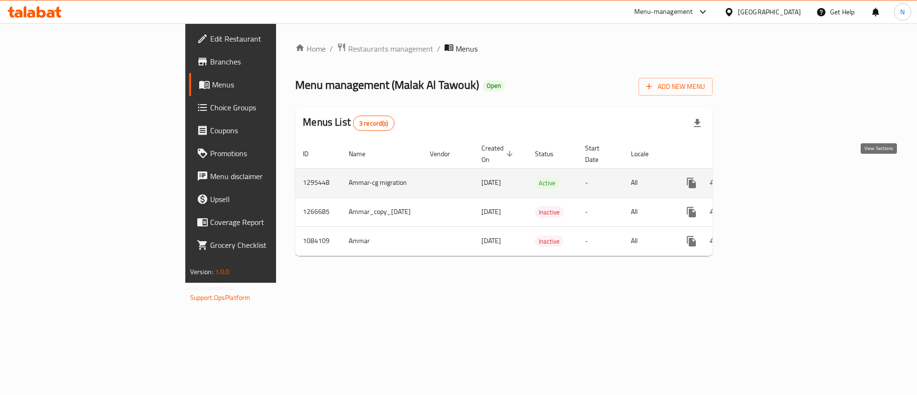
click at [766, 177] on icon "enhanced table" at bounding box center [760, 182] width 11 height 11
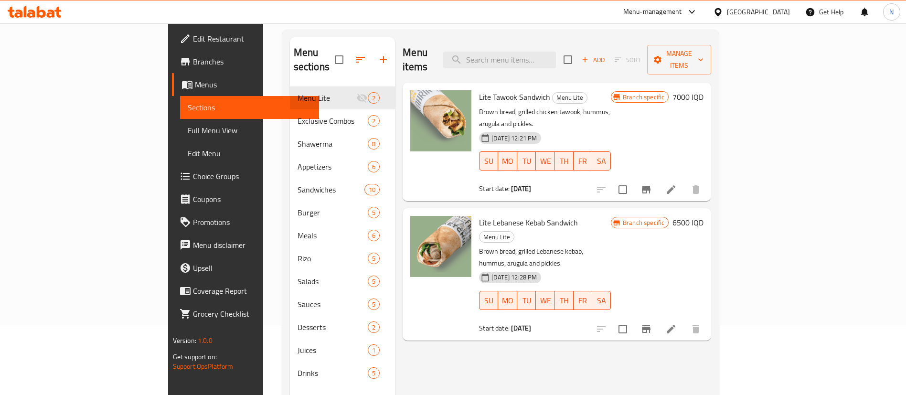
scroll to position [92, 0]
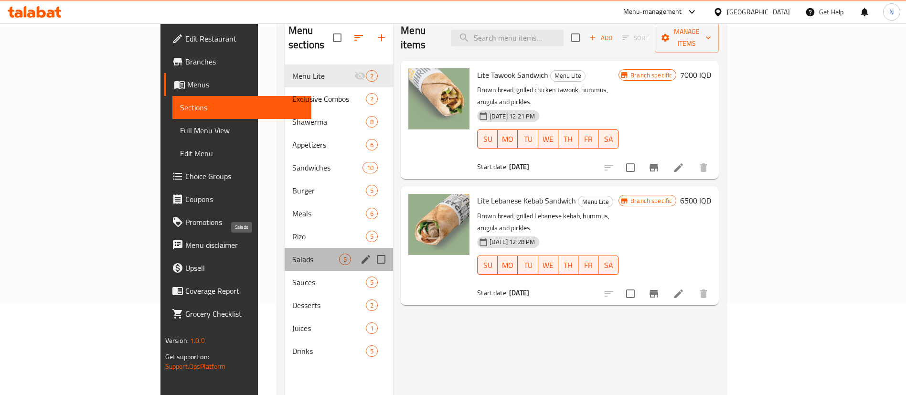
click at [292, 254] on span "Salads" at bounding box center [315, 259] width 47 height 11
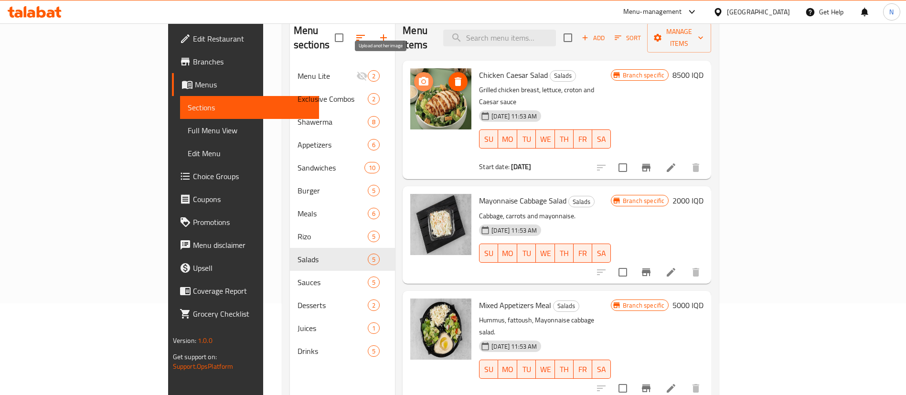
click at [419, 77] on icon "upload picture" at bounding box center [424, 81] width 10 height 9
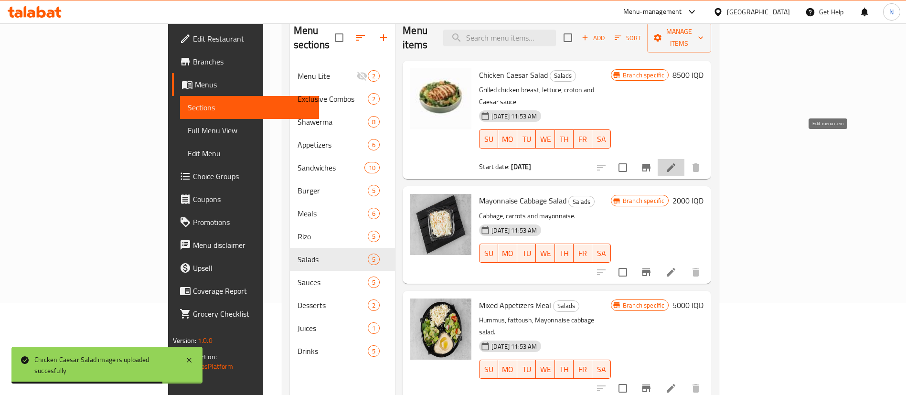
click at [675, 163] on icon at bounding box center [671, 167] width 9 height 9
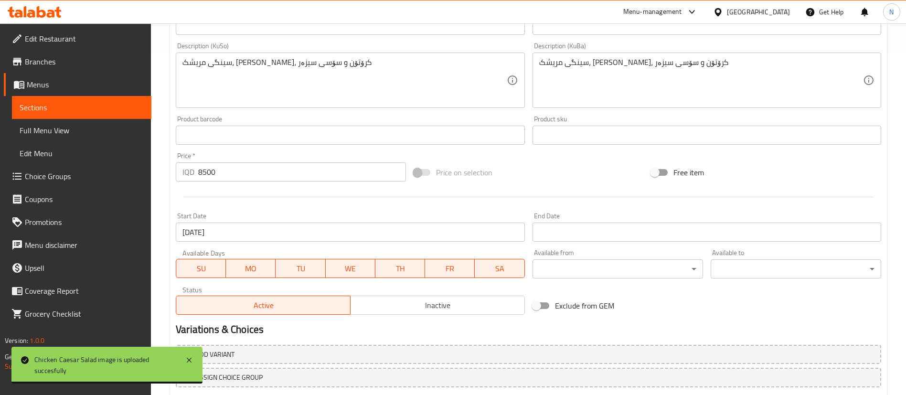
scroll to position [404, 0]
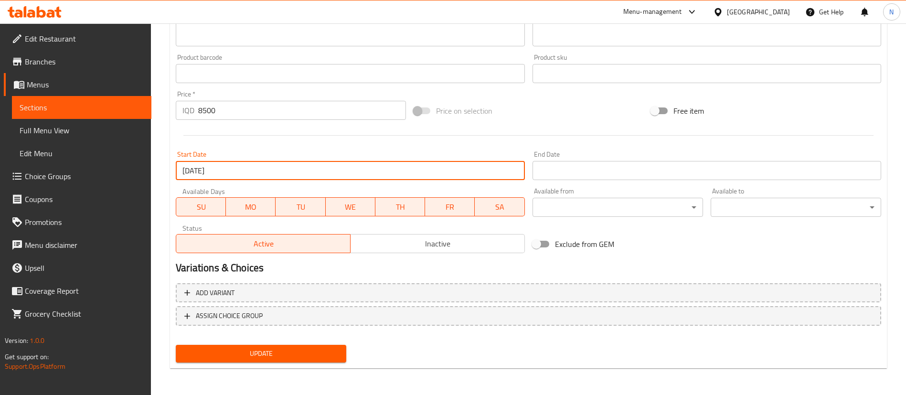
click at [260, 168] on input "[DATE]" at bounding box center [350, 170] width 349 height 19
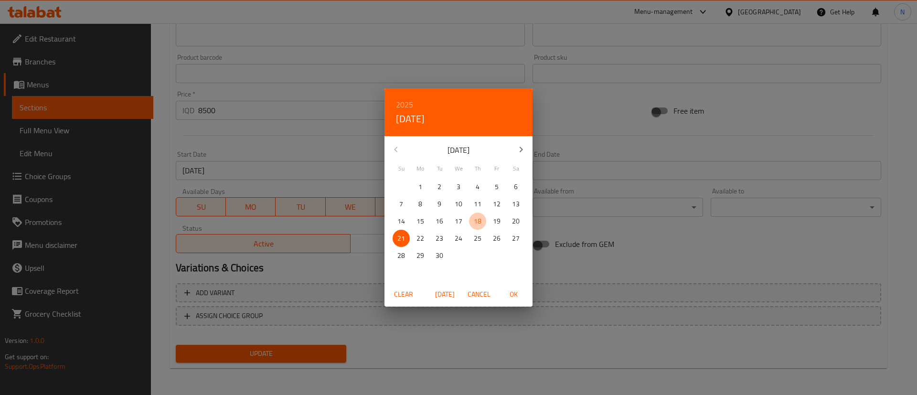
click at [472, 218] on span "18" at bounding box center [477, 221] width 17 height 12
click at [412, 295] on span "Clear" at bounding box center [403, 294] width 23 height 12
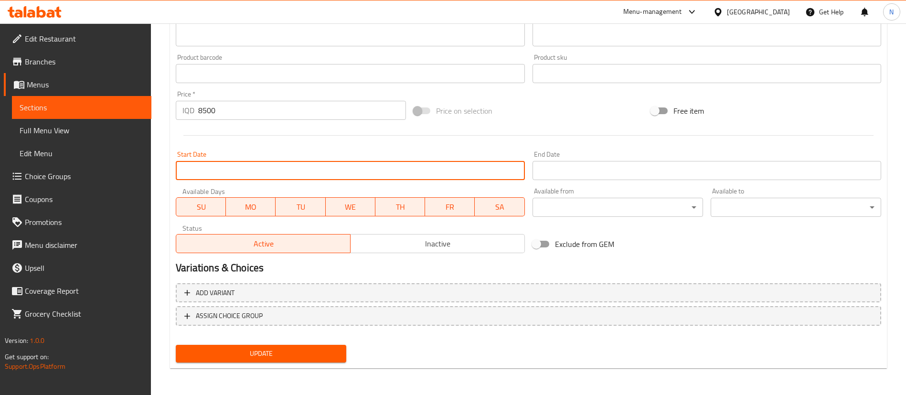
click at [259, 360] on button "Update" at bounding box center [261, 354] width 170 height 18
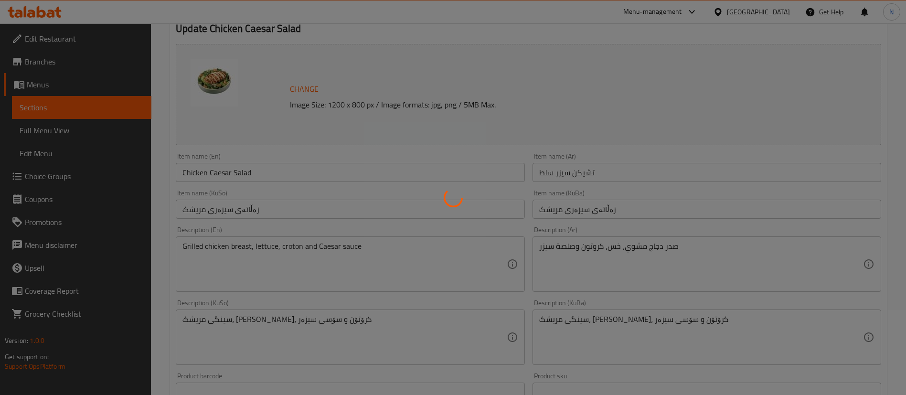
scroll to position [0, 0]
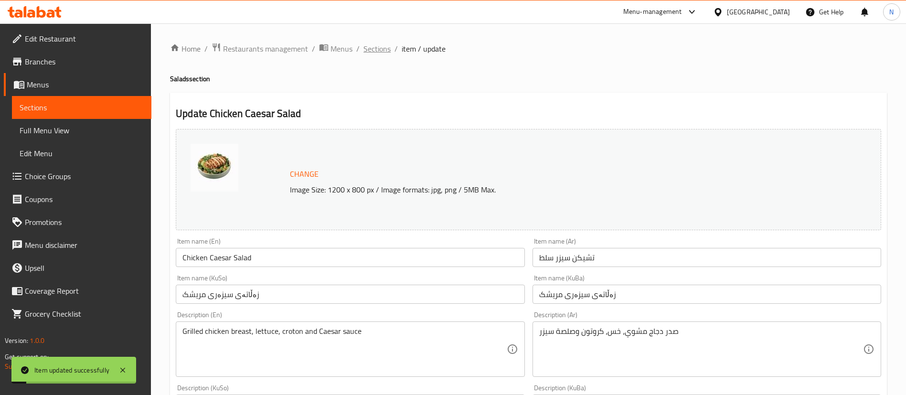
click at [374, 49] on span "Sections" at bounding box center [376, 48] width 27 height 11
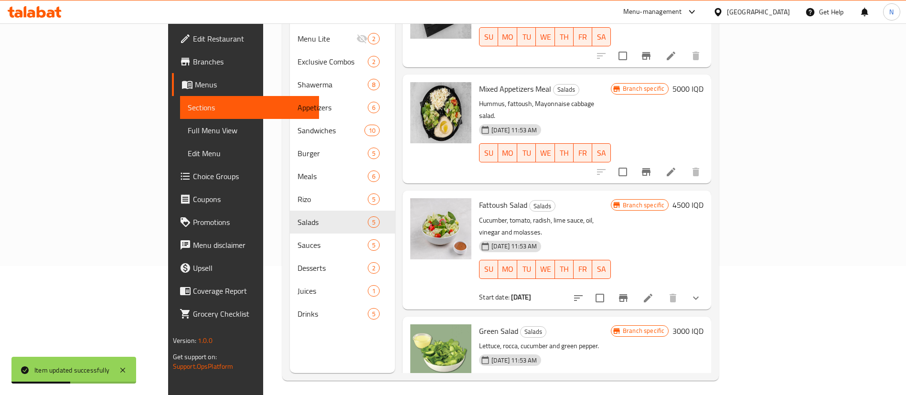
scroll to position [134, 0]
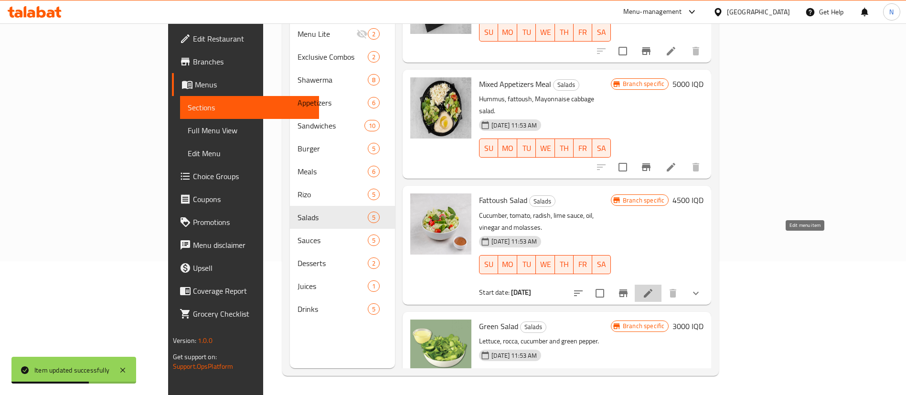
click at [654, 288] on icon at bounding box center [647, 293] width 11 height 11
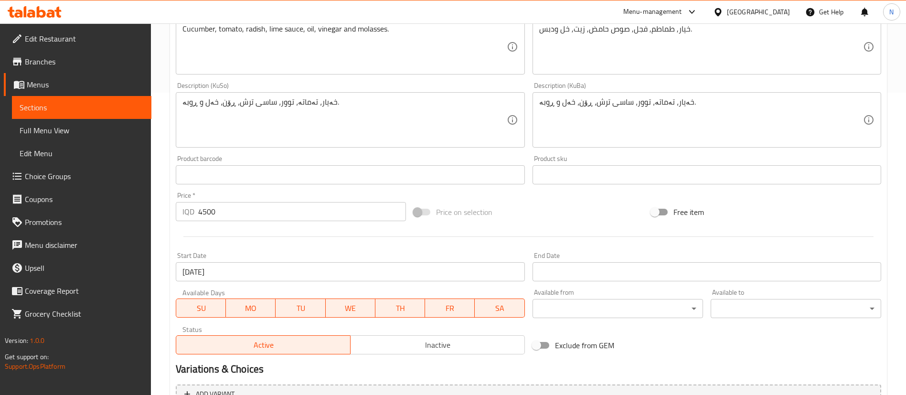
scroll to position [305, 0]
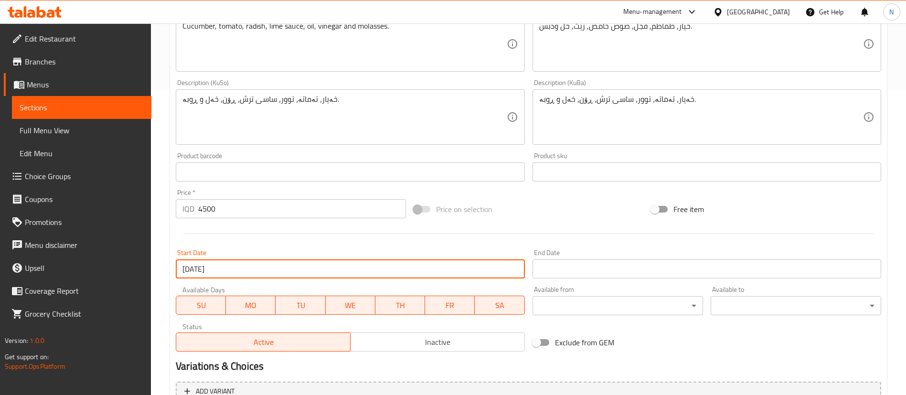
click at [238, 270] on input "[DATE]" at bounding box center [350, 268] width 349 height 19
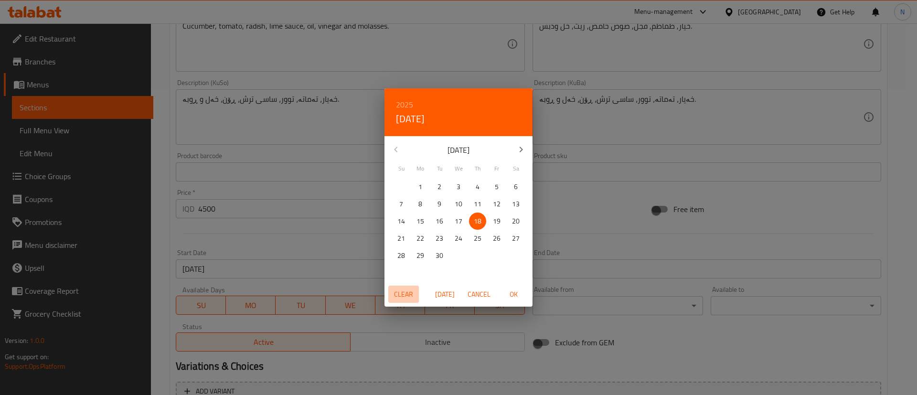
click at [405, 291] on span "Clear" at bounding box center [403, 294] width 23 height 12
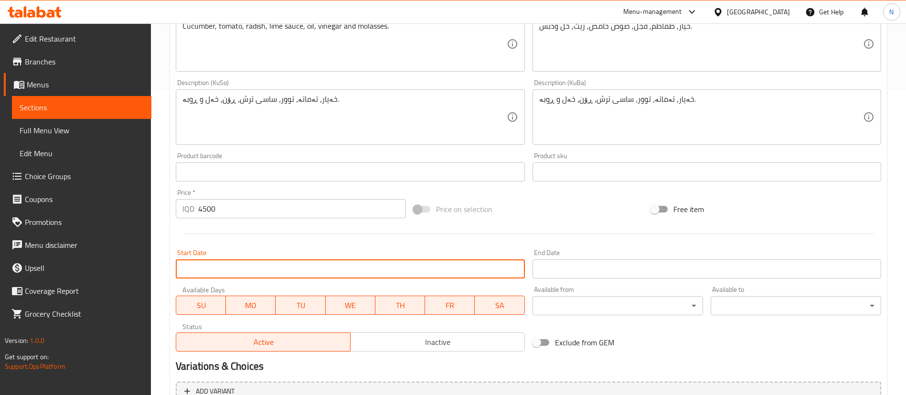
scroll to position [442, 0]
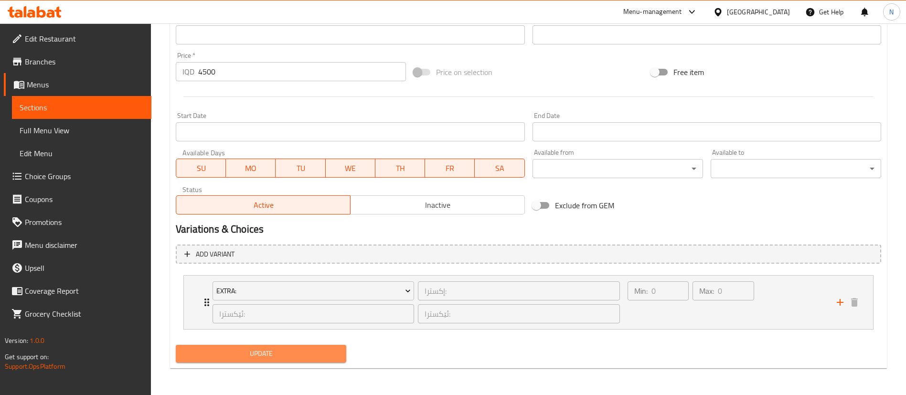
click at [313, 352] on span "Update" at bounding box center [260, 354] width 155 height 12
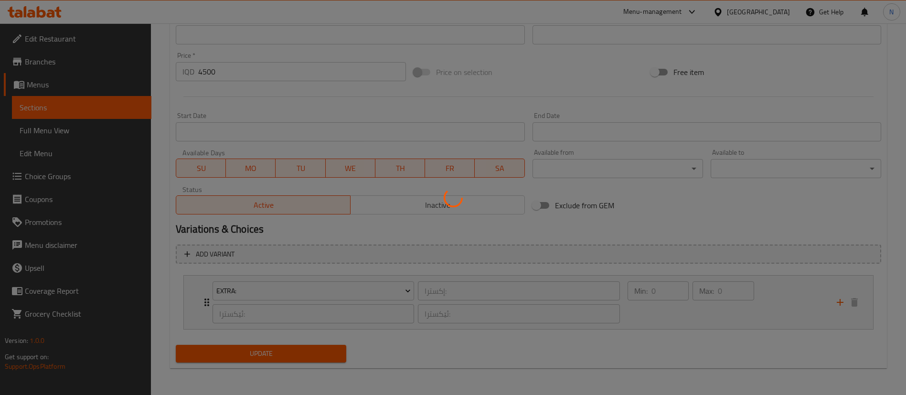
scroll to position [0, 0]
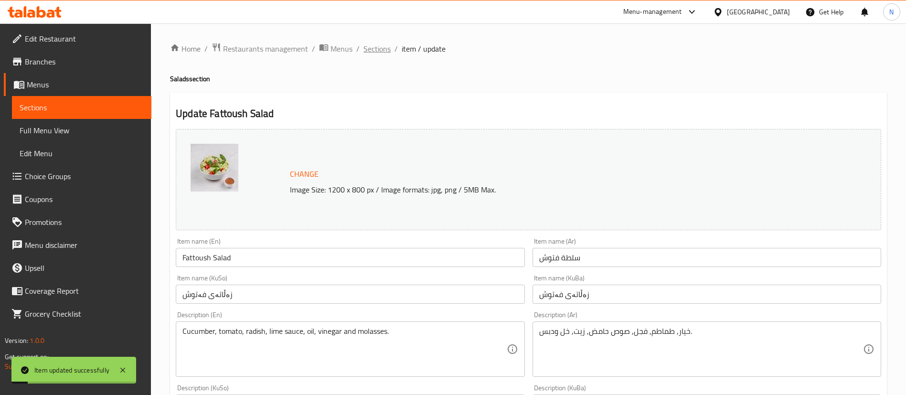
click at [381, 54] on span "Sections" at bounding box center [376, 48] width 27 height 11
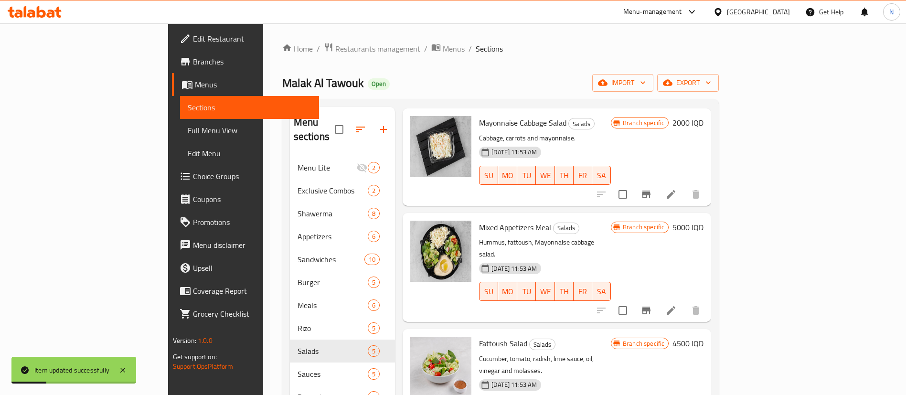
scroll to position [134, 0]
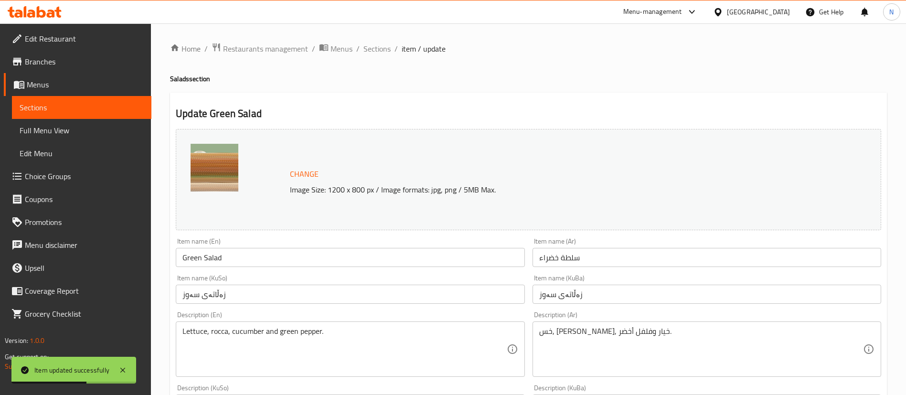
scroll to position [404, 0]
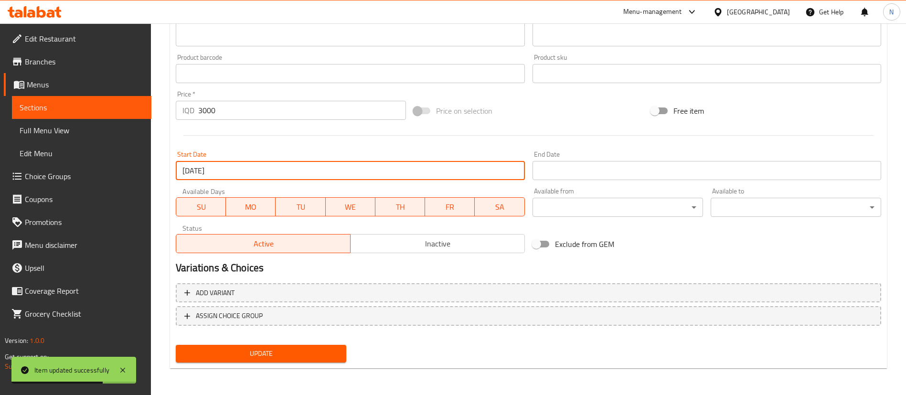
click at [331, 171] on input "[DATE]" at bounding box center [350, 170] width 349 height 19
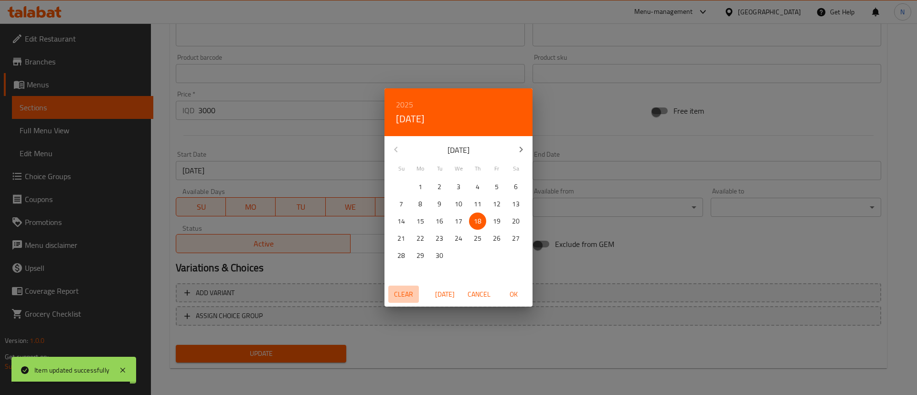
click at [405, 296] on span "Clear" at bounding box center [403, 294] width 23 height 12
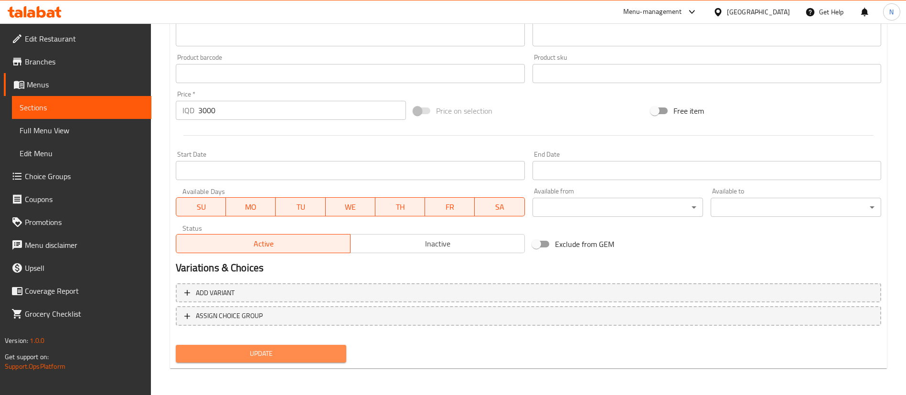
click at [300, 357] on span "Update" at bounding box center [260, 354] width 155 height 12
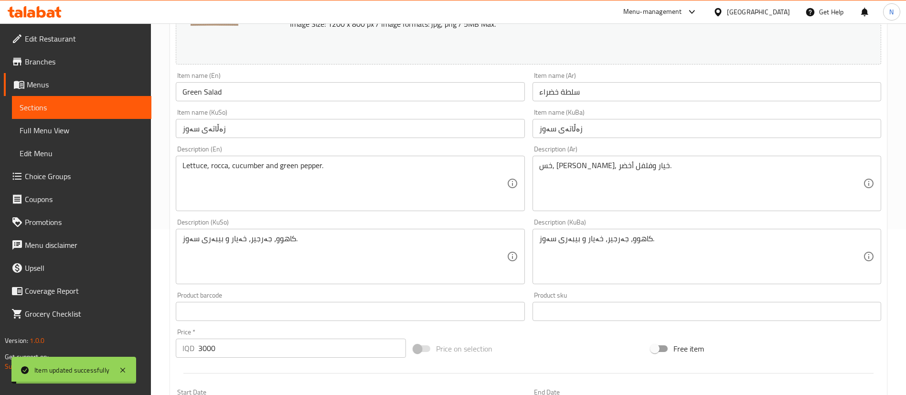
scroll to position [0, 0]
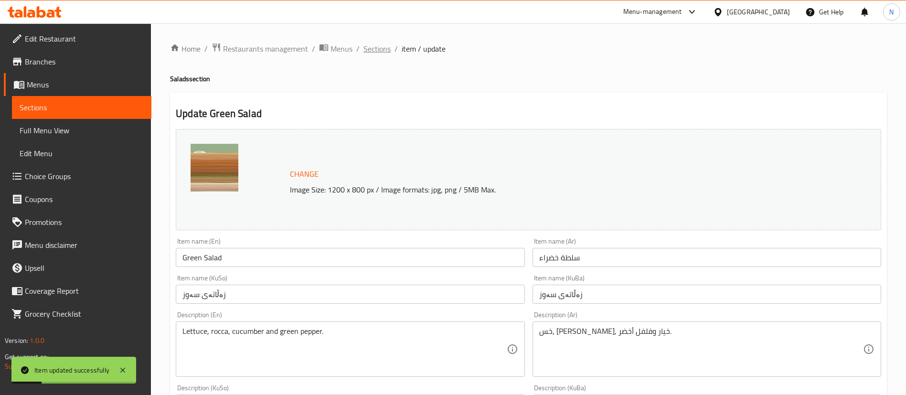
click at [378, 47] on span "Sections" at bounding box center [376, 48] width 27 height 11
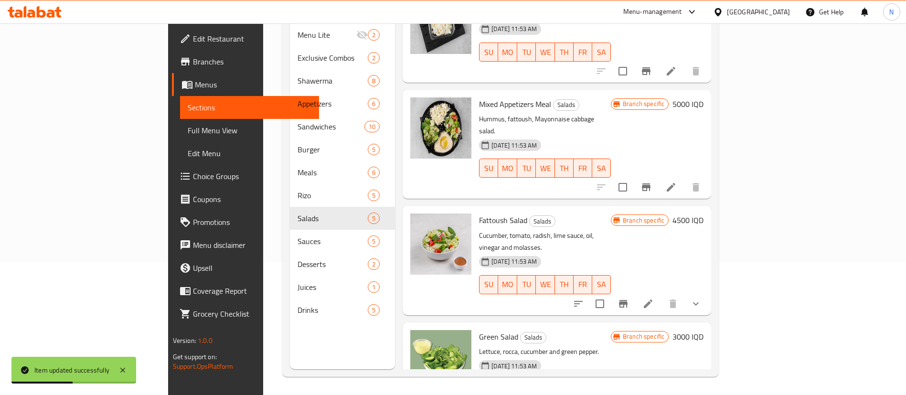
scroll to position [134, 0]
click at [615, 251] on div "[DATE] 11:53 AM SU MO TU WE TH FR SA" at bounding box center [544, 277] width 139 height 52
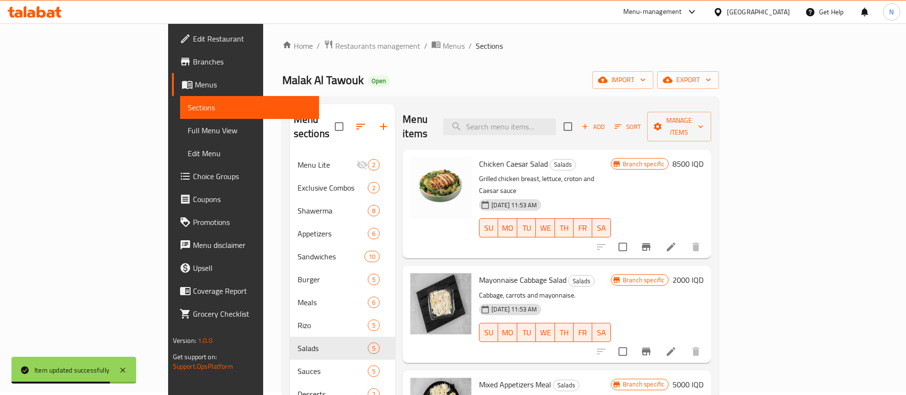
scroll to position [2, 0]
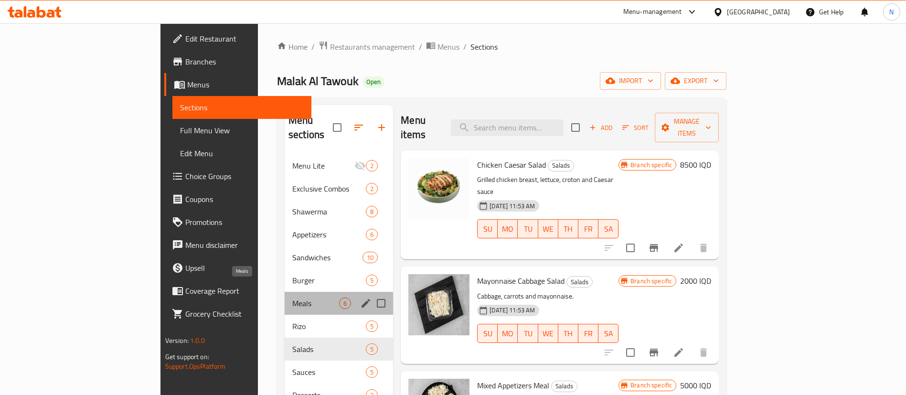
click at [292, 298] on span "Meals" at bounding box center [315, 303] width 47 height 11
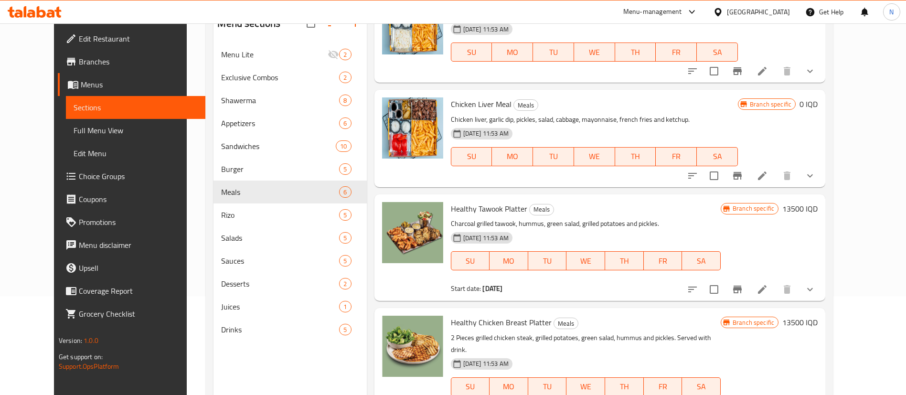
scroll to position [134, 0]
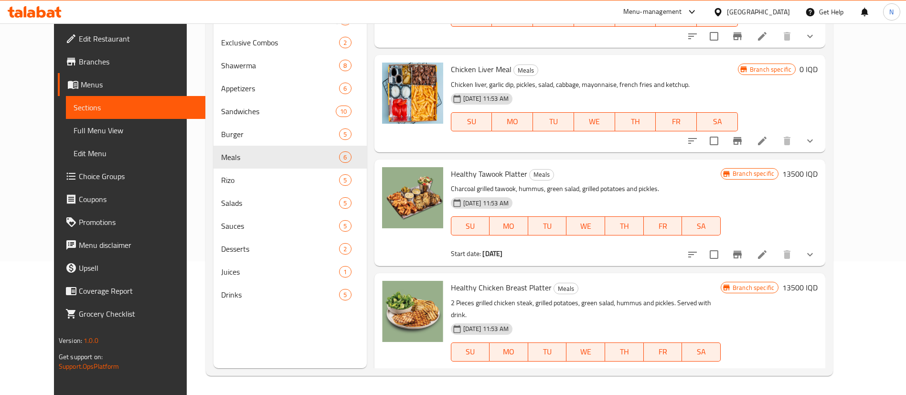
click at [390, 288] on icon "upload picture" at bounding box center [395, 293] width 11 height 11
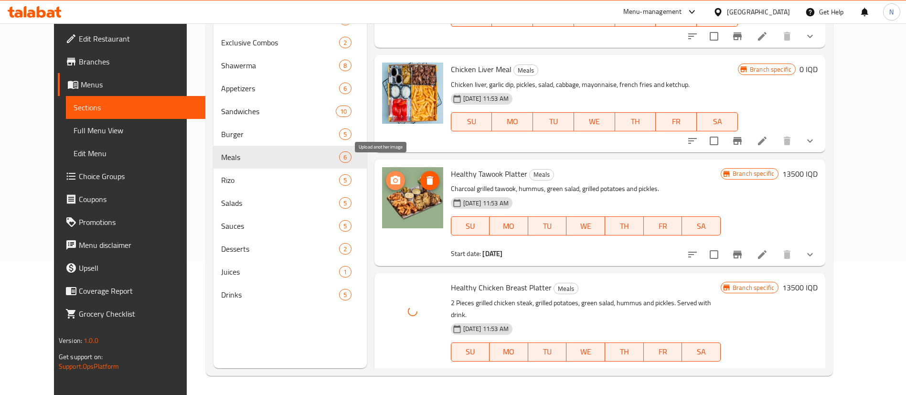
click at [391, 176] on icon "upload picture" at bounding box center [396, 180] width 10 height 9
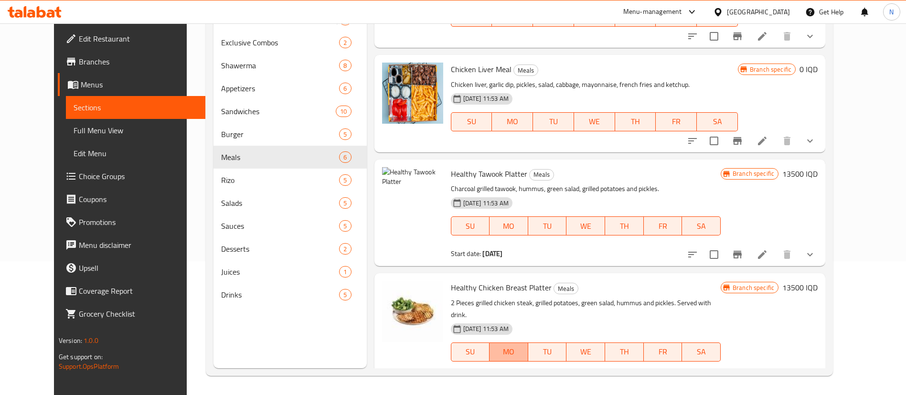
click at [526, 342] on button "MO" at bounding box center [509, 351] width 39 height 19
click at [391, 176] on icon "upload picture" at bounding box center [396, 180] width 10 height 9
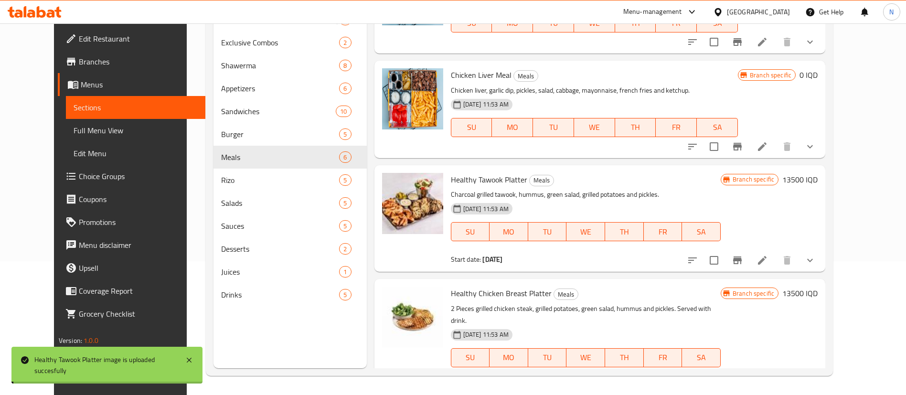
click at [776, 256] on li at bounding box center [762, 260] width 27 height 17
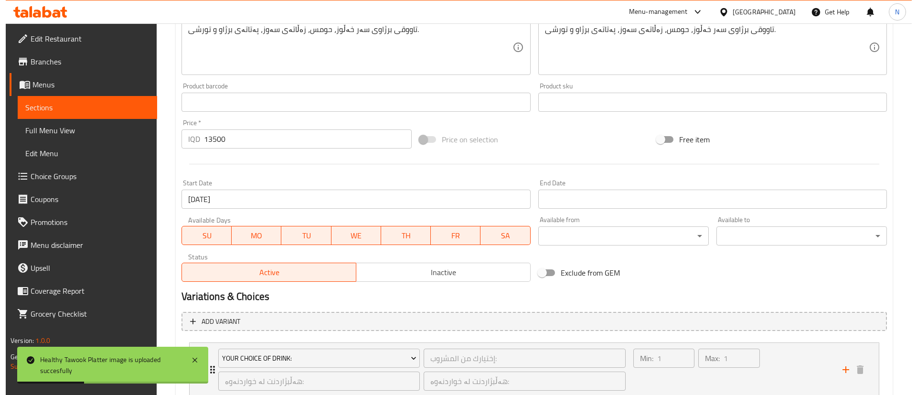
scroll to position [375, 0]
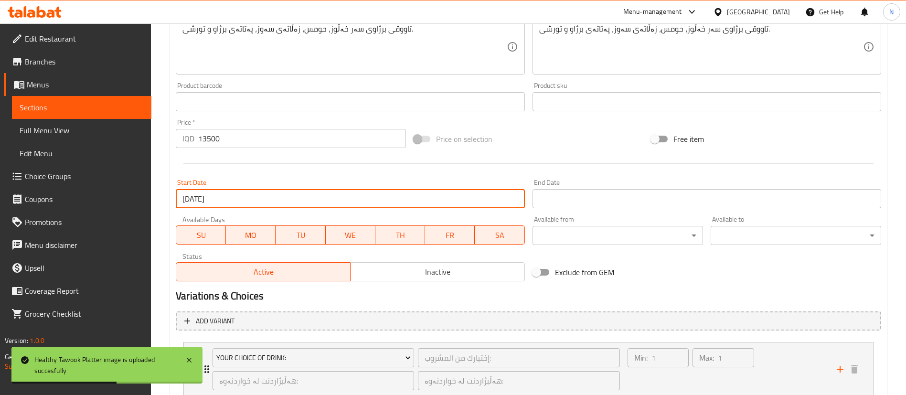
click at [424, 201] on input "[DATE]" at bounding box center [350, 198] width 349 height 19
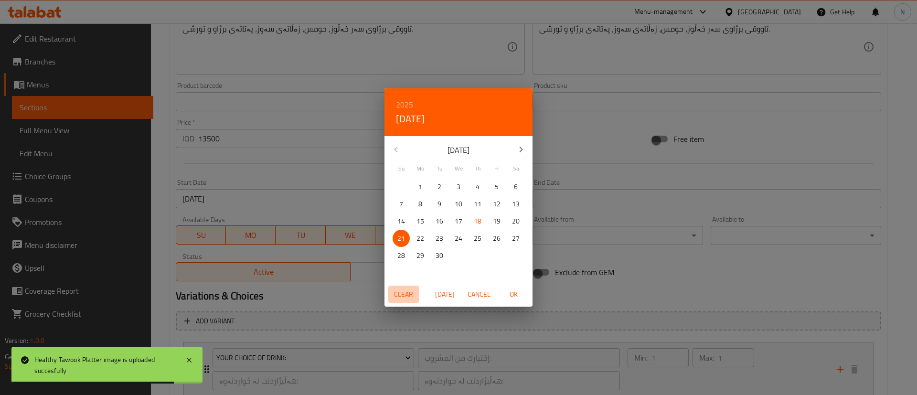
click at [399, 296] on span "Clear" at bounding box center [403, 294] width 23 height 12
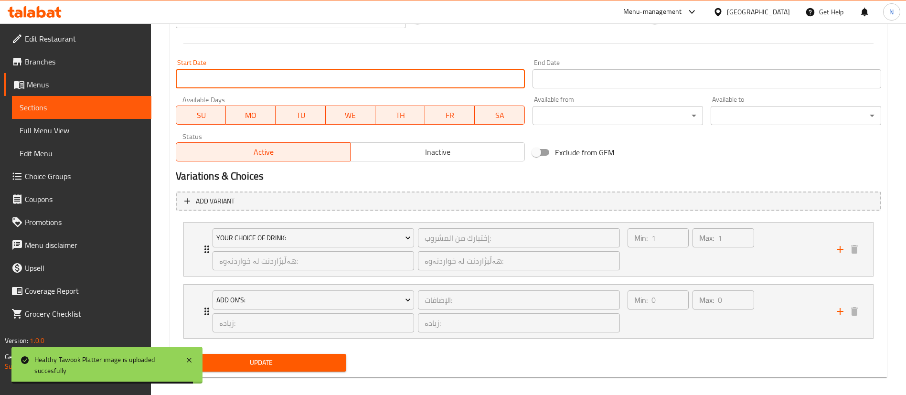
scroll to position [504, 0]
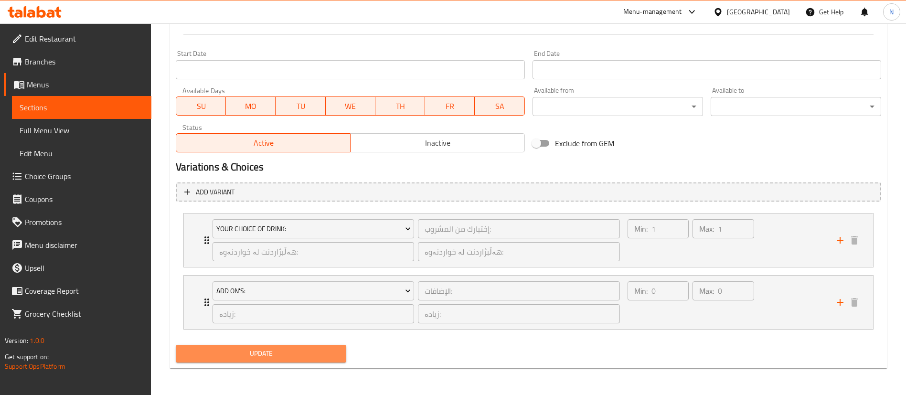
click at [309, 358] on span "Update" at bounding box center [260, 354] width 155 height 12
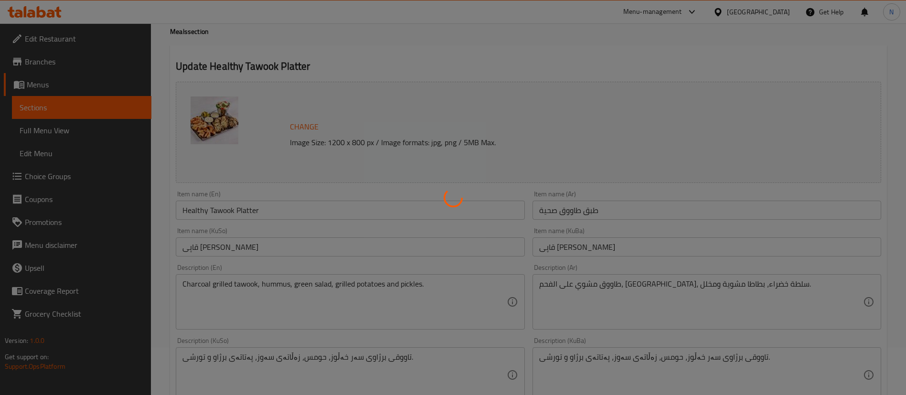
scroll to position [0, 0]
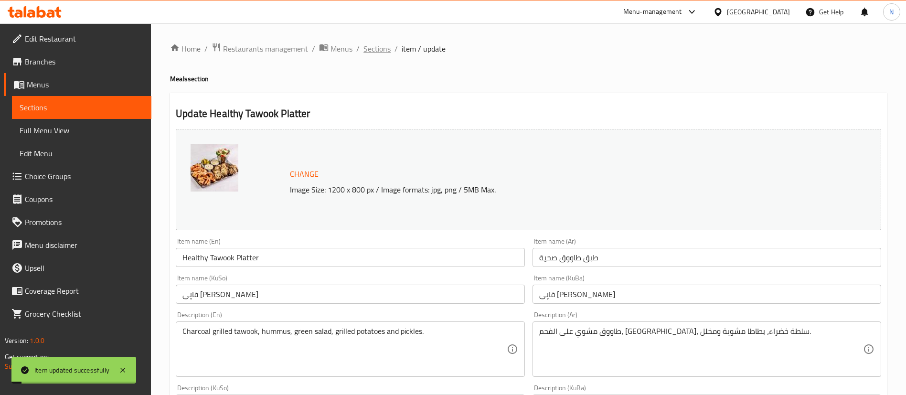
click at [379, 49] on span "Sections" at bounding box center [376, 48] width 27 height 11
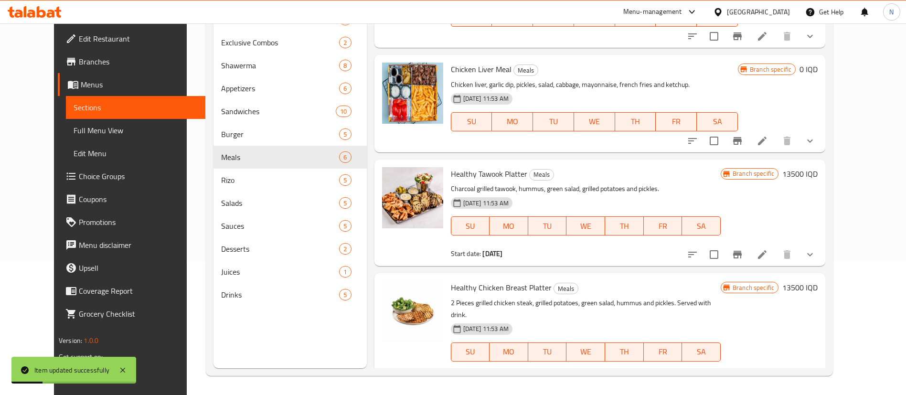
scroll to position [277, 0]
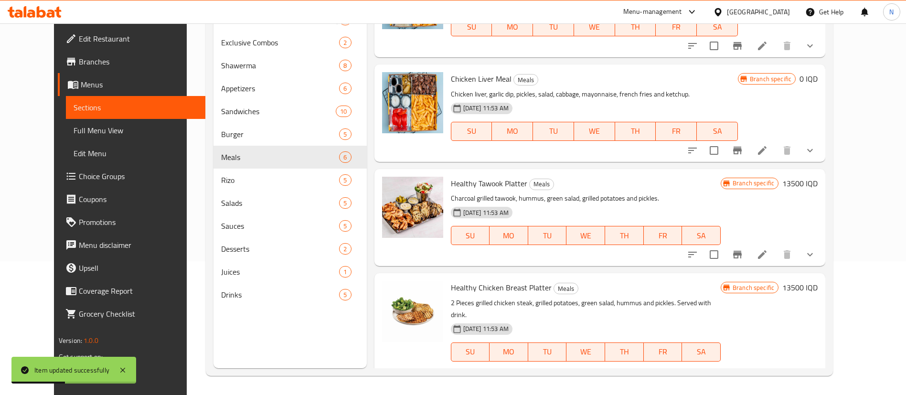
click at [776, 372] on li at bounding box center [762, 380] width 27 height 17
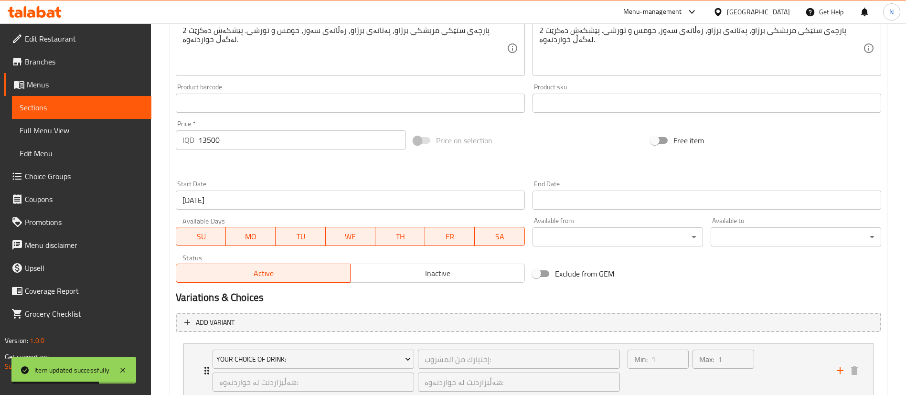
scroll to position [504, 0]
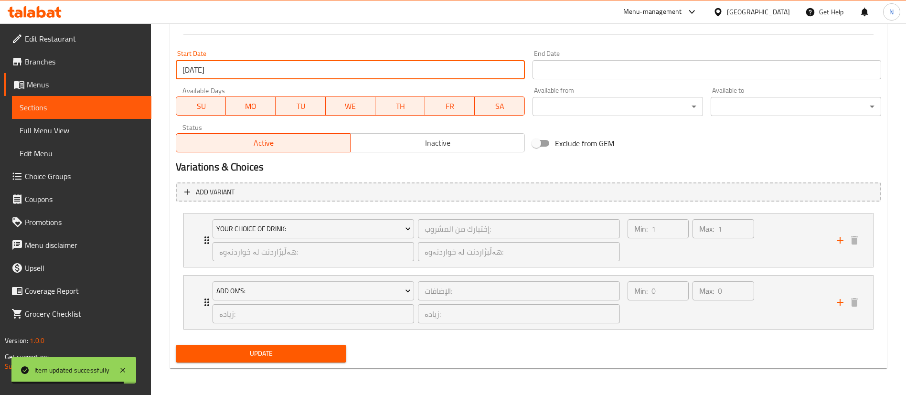
click at [223, 70] on input "[DATE]" at bounding box center [350, 69] width 349 height 19
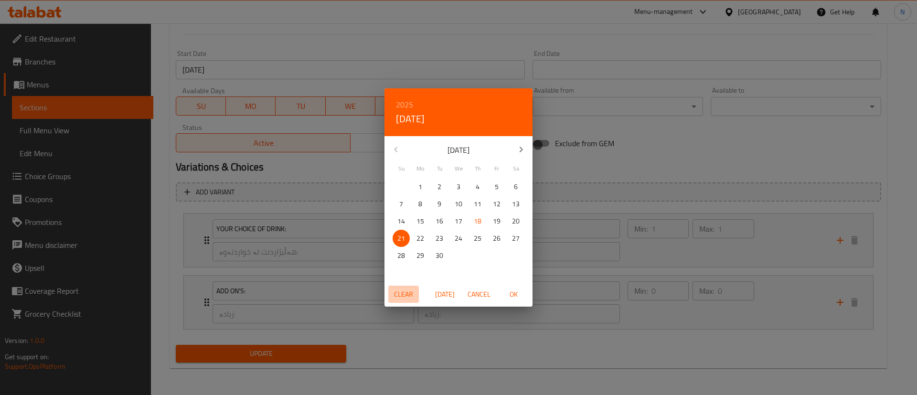
click at [398, 290] on span "Clear" at bounding box center [403, 294] width 23 height 12
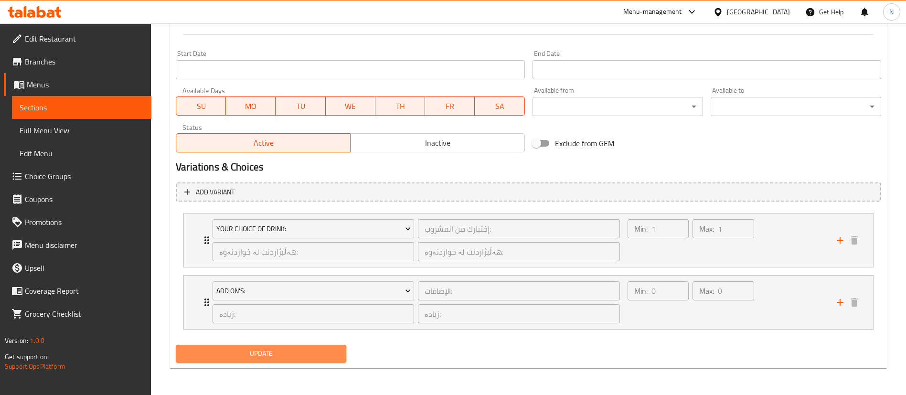
click at [305, 353] on span "Update" at bounding box center [260, 354] width 155 height 12
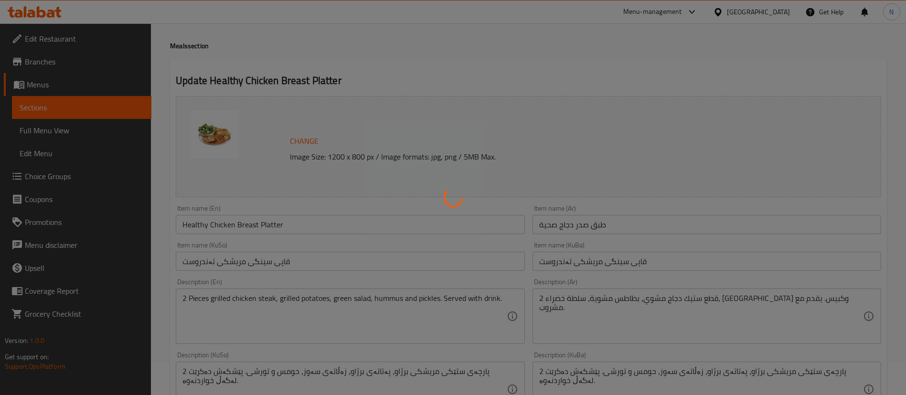
scroll to position [0, 0]
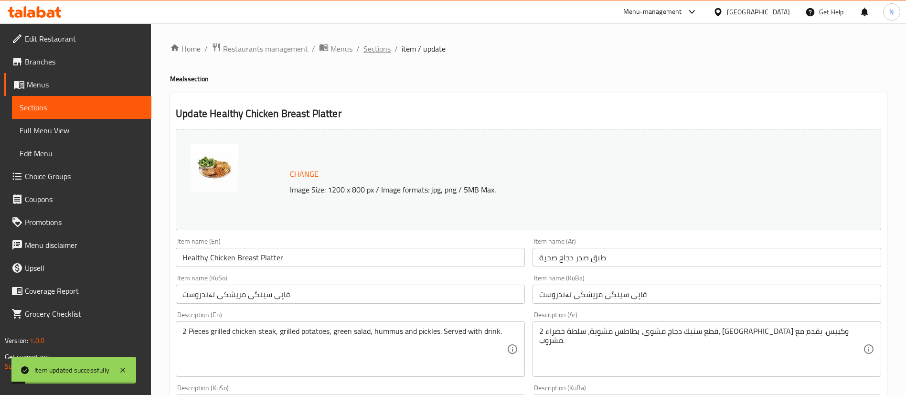
click at [381, 51] on span "Sections" at bounding box center [376, 48] width 27 height 11
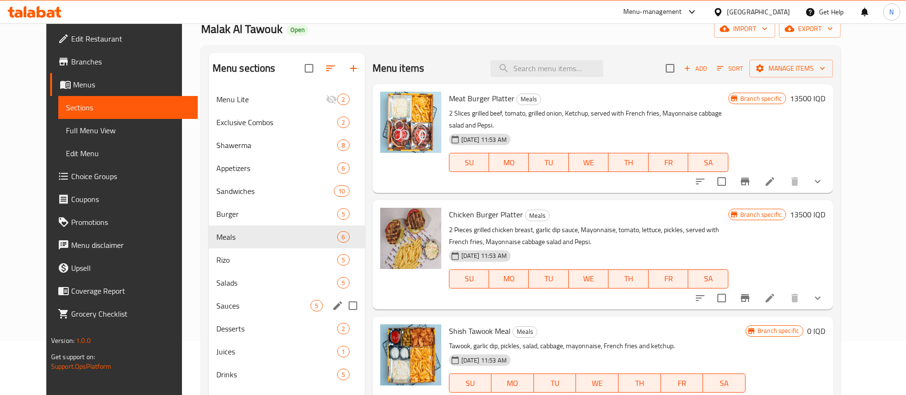
scroll to position [36, 0]
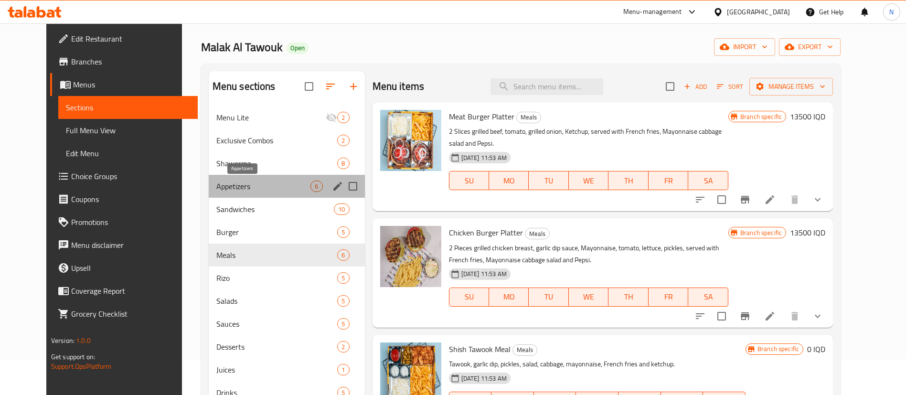
click at [261, 181] on span "Appetizers" at bounding box center [263, 186] width 95 height 11
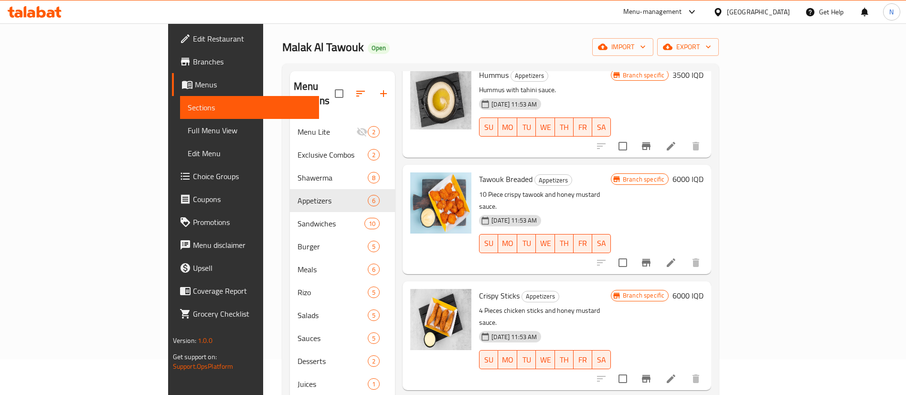
scroll to position [134, 0]
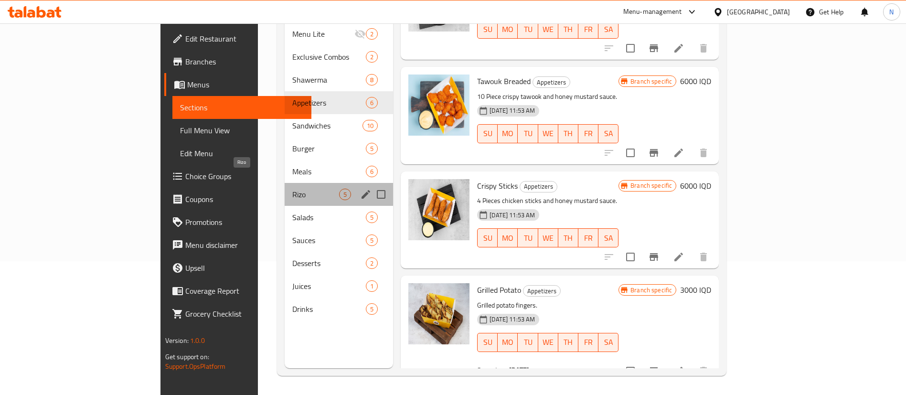
click at [292, 189] on span "Rizo" at bounding box center [315, 194] width 47 height 11
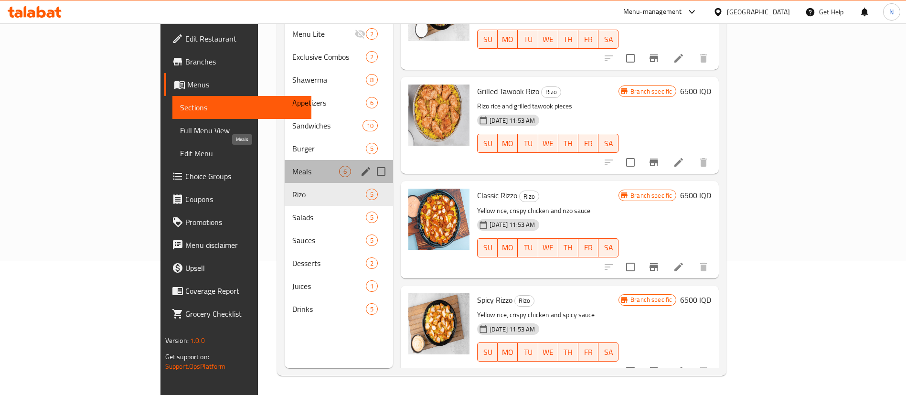
click at [292, 166] on span "Meals" at bounding box center [315, 171] width 47 height 11
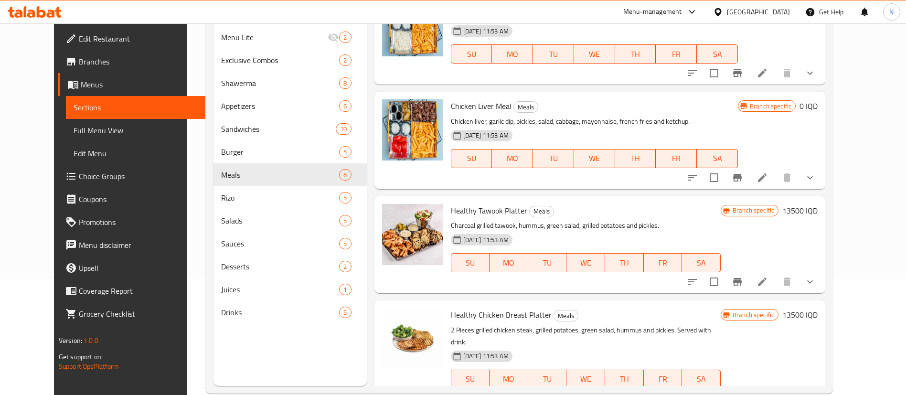
scroll to position [130, 0]
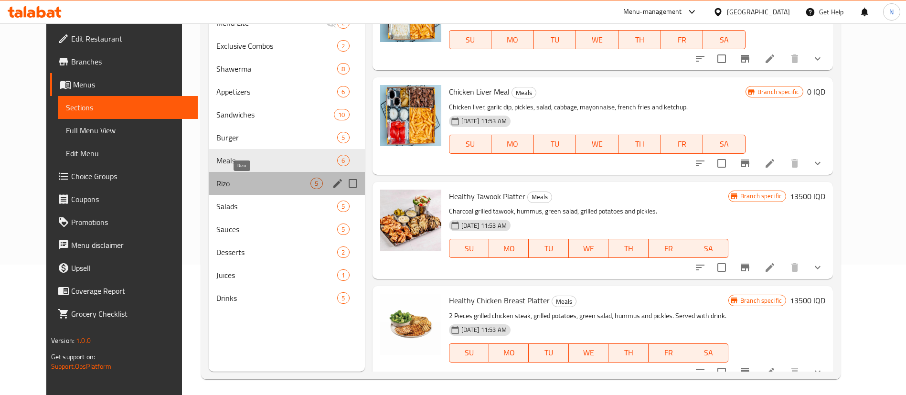
click at [248, 188] on span "Rizo" at bounding box center [263, 183] width 95 height 11
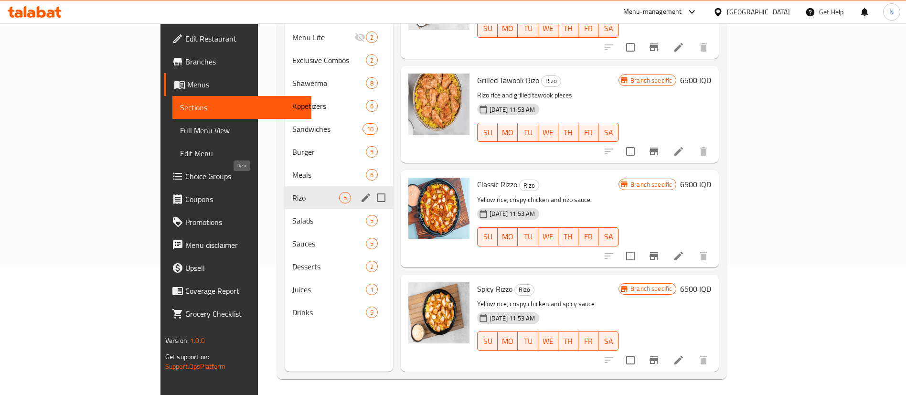
scroll to position [150, 0]
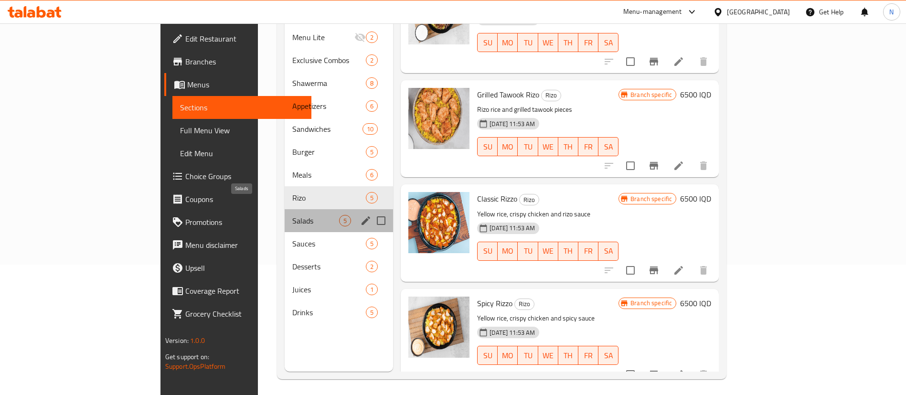
click at [292, 215] on span "Salads" at bounding box center [315, 220] width 47 height 11
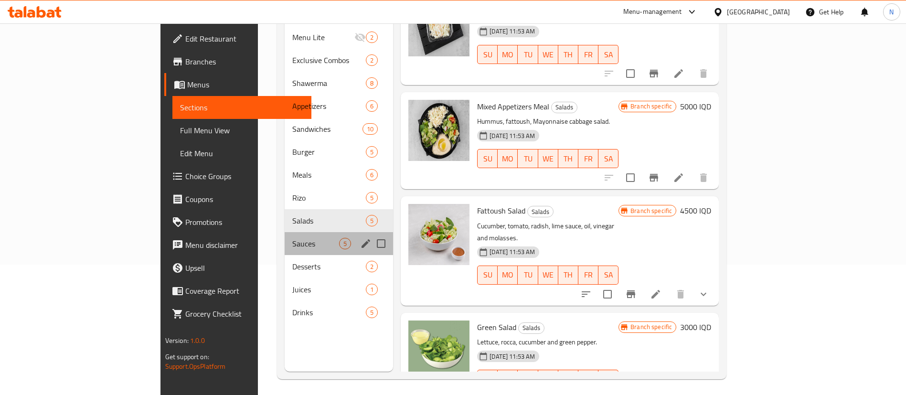
click at [285, 237] on div "Sauces 5" at bounding box center [339, 243] width 108 height 23
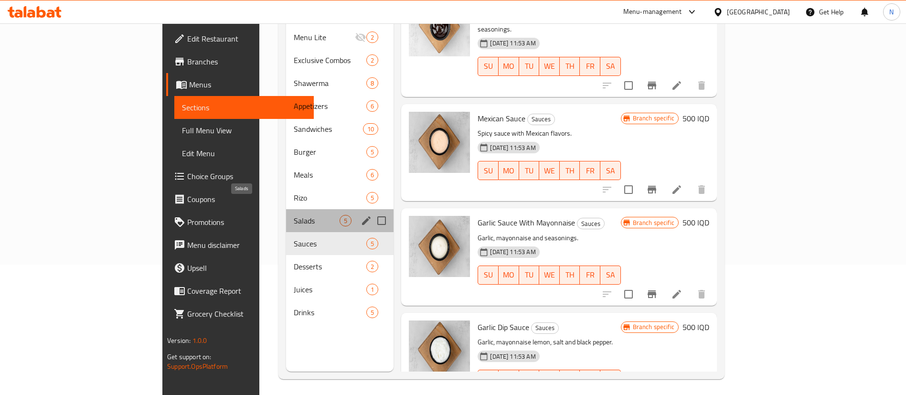
click at [294, 215] on span "Salads" at bounding box center [317, 220] width 46 height 11
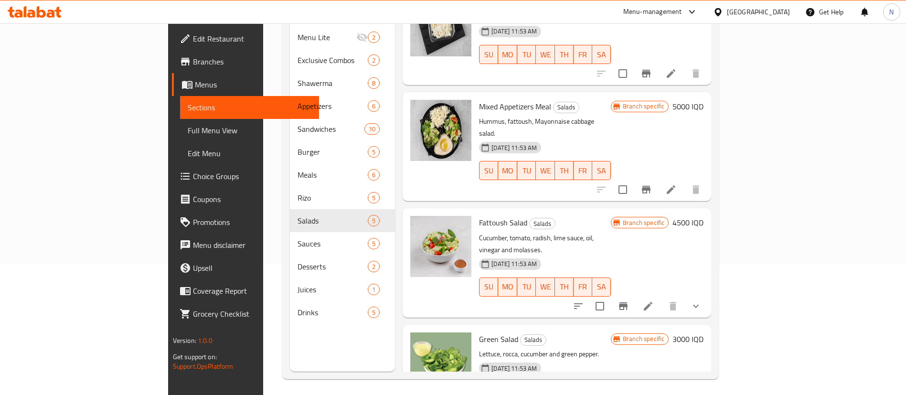
click at [595, 216] on h6 "Fattoush Salad Salads" at bounding box center [545, 222] width 132 height 13
click at [418, 340] on icon "upload picture" at bounding box center [423, 345] width 11 height 11
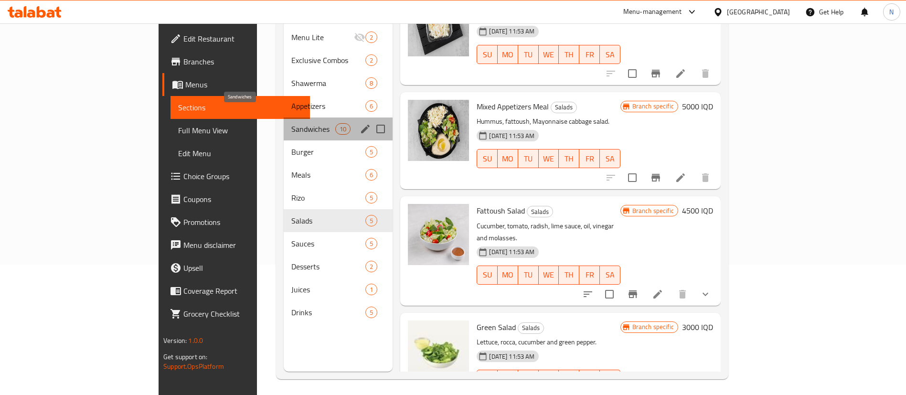
click at [291, 123] on span "Sandwiches" at bounding box center [313, 128] width 44 height 11
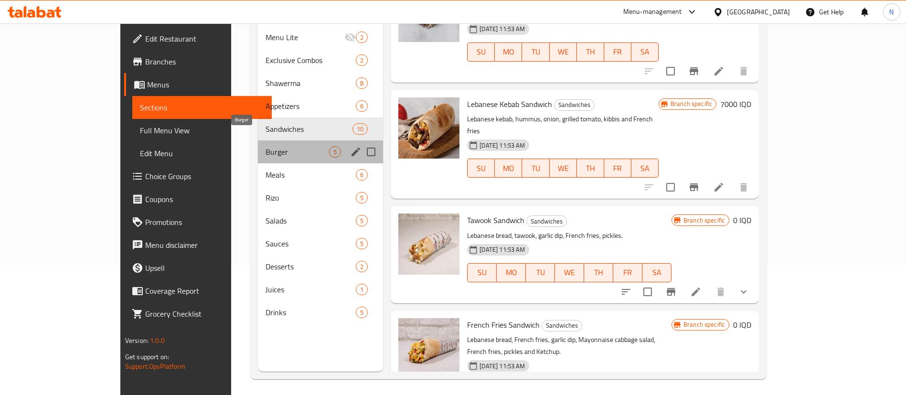
click at [266, 146] on span "Burger" at bounding box center [298, 151] width 64 height 11
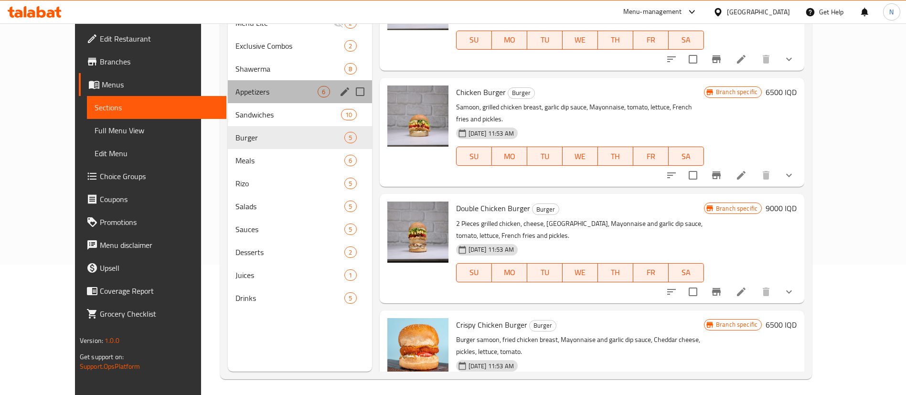
click at [228, 83] on div "Appetizers 6" at bounding box center [300, 91] width 144 height 23
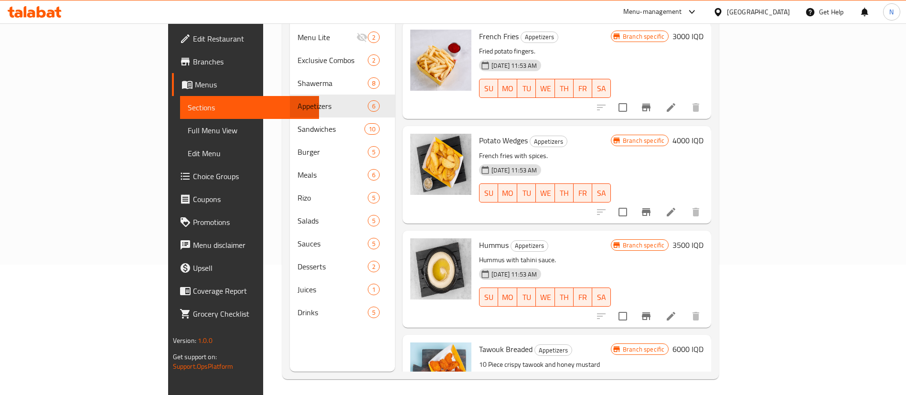
scroll to position [265, 0]
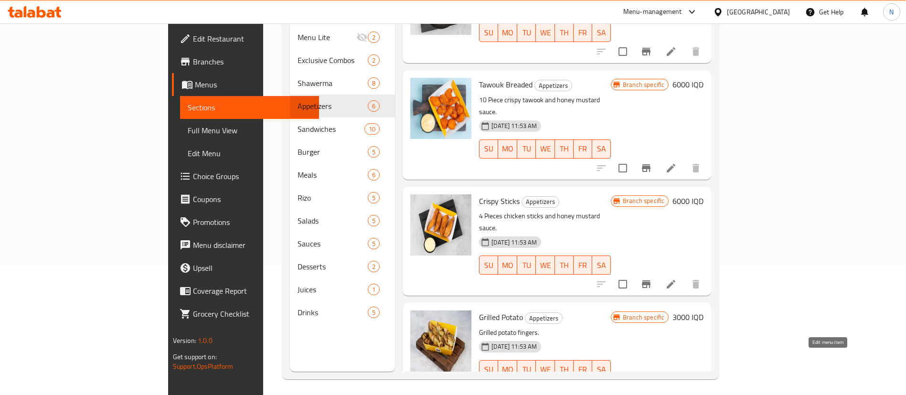
click at [675, 394] on icon at bounding box center [671, 398] width 9 height 9
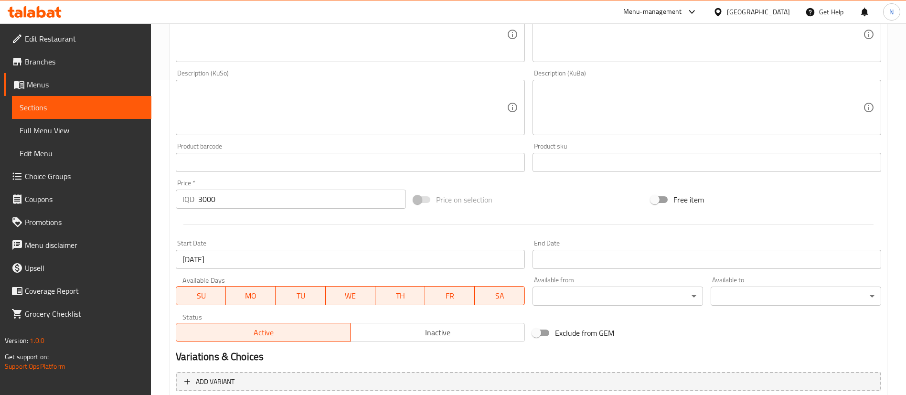
scroll to position [315, 0]
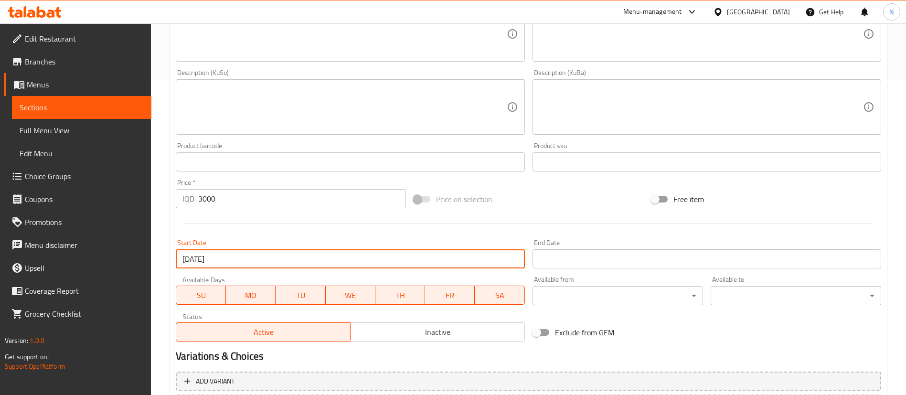
click at [230, 258] on input "[DATE]" at bounding box center [350, 258] width 349 height 19
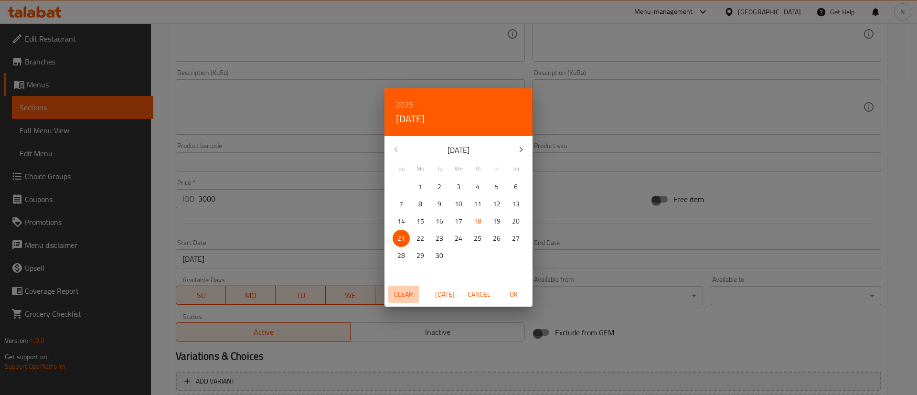
click at [405, 290] on span "Clear" at bounding box center [403, 294] width 23 height 12
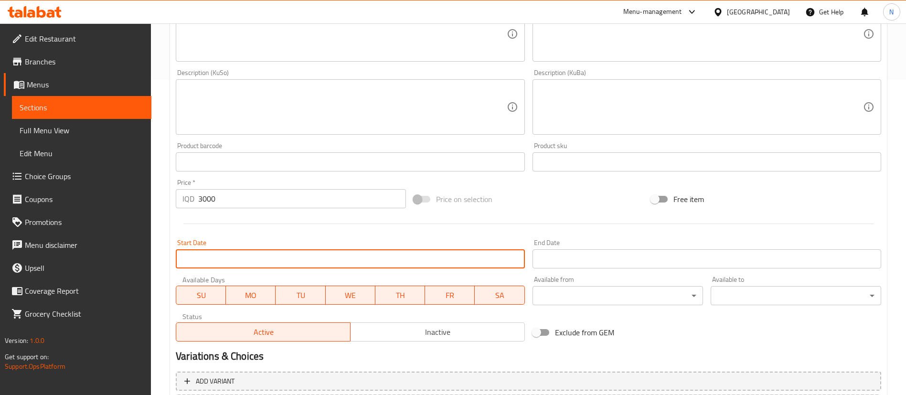
scroll to position [404, 0]
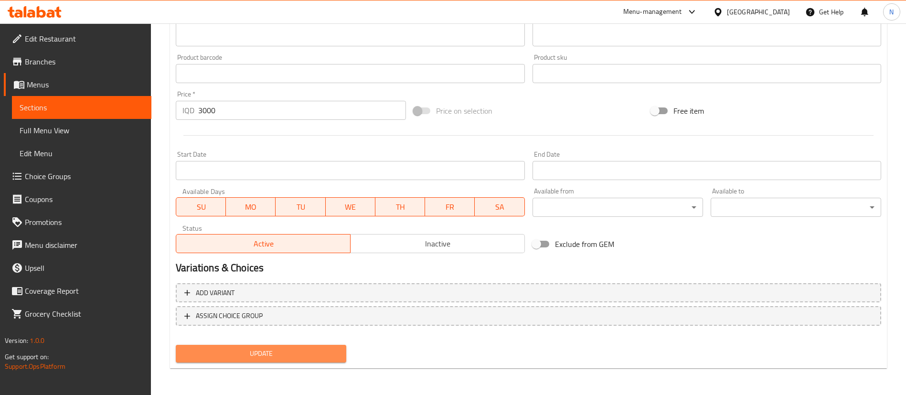
click at [266, 353] on span "Update" at bounding box center [260, 354] width 155 height 12
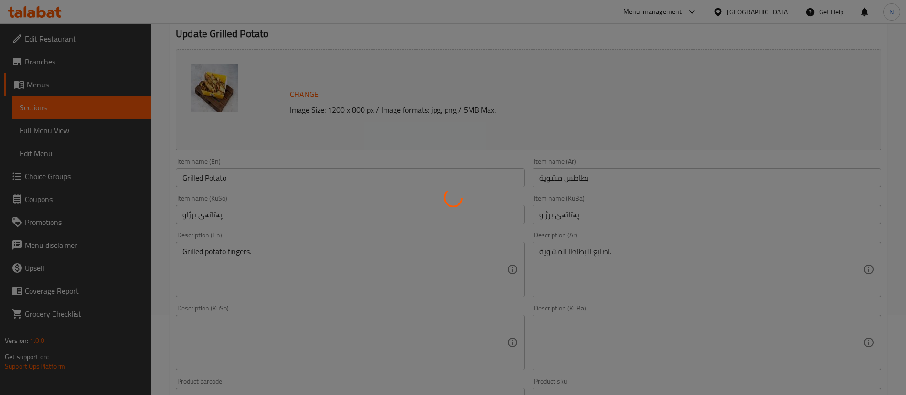
scroll to position [0, 0]
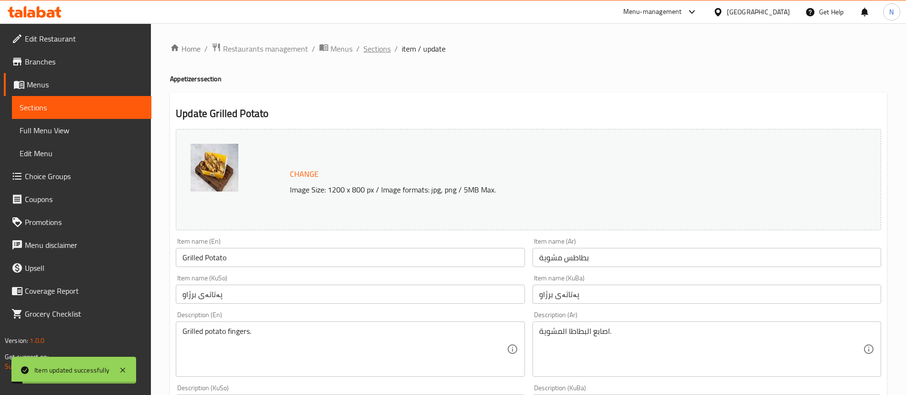
click at [374, 51] on span "Sections" at bounding box center [376, 48] width 27 height 11
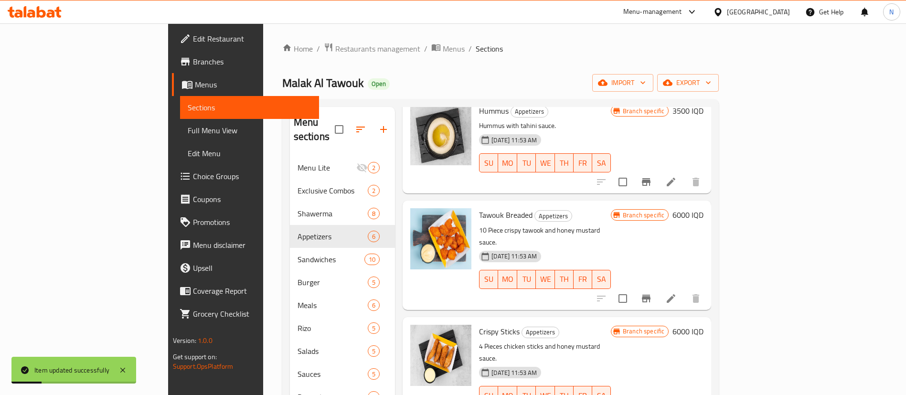
scroll to position [134, 0]
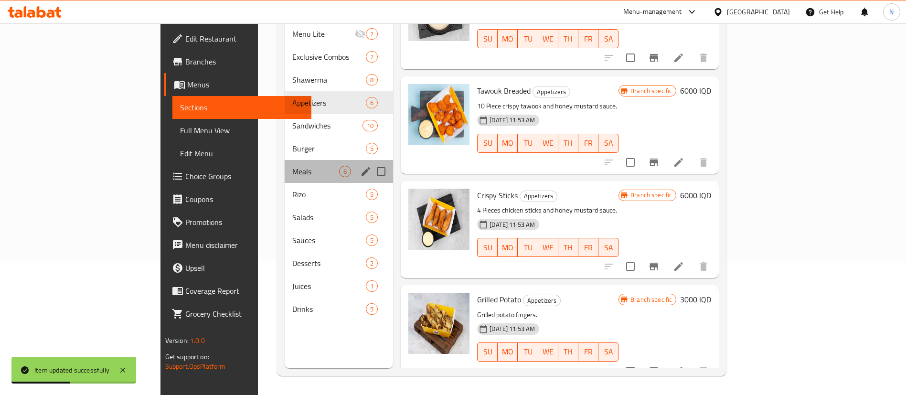
click at [285, 164] on div "Meals 6" at bounding box center [339, 171] width 108 height 23
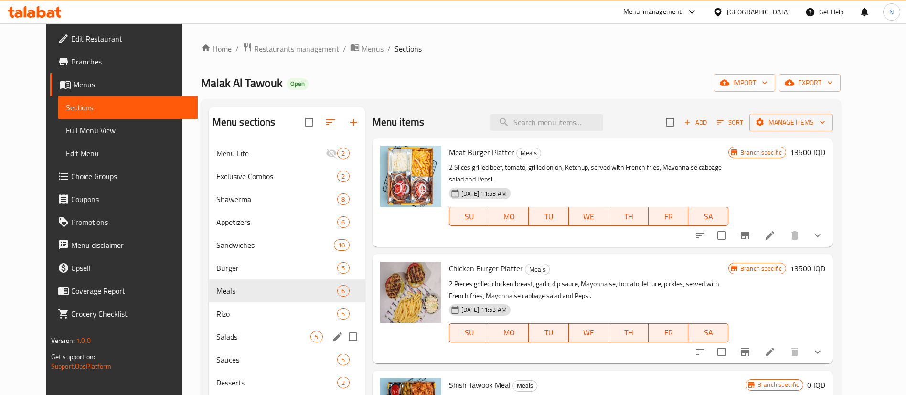
click at [268, 343] on div "Salads 5" at bounding box center [287, 336] width 156 height 23
